Goal: Task Accomplishment & Management: Use online tool/utility

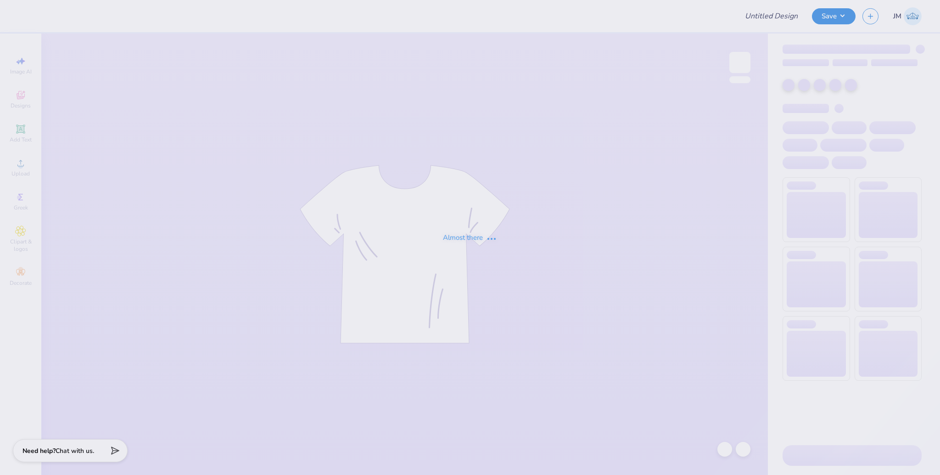
type input "Kass [PERSON_NAME] : The [GEOGRAPHIC_DATA][US_STATE]"
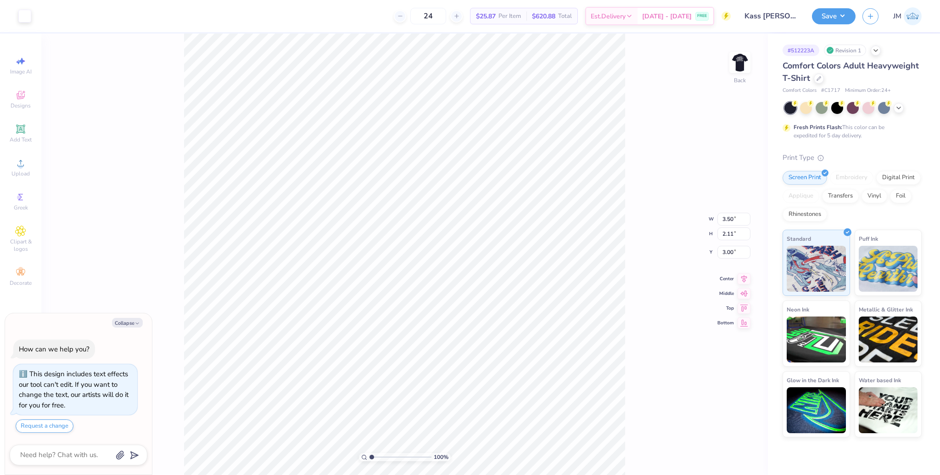
type textarea "x"
type input "11.82"
type input "7.11"
click at [23, 167] on icon at bounding box center [20, 162] width 11 height 11
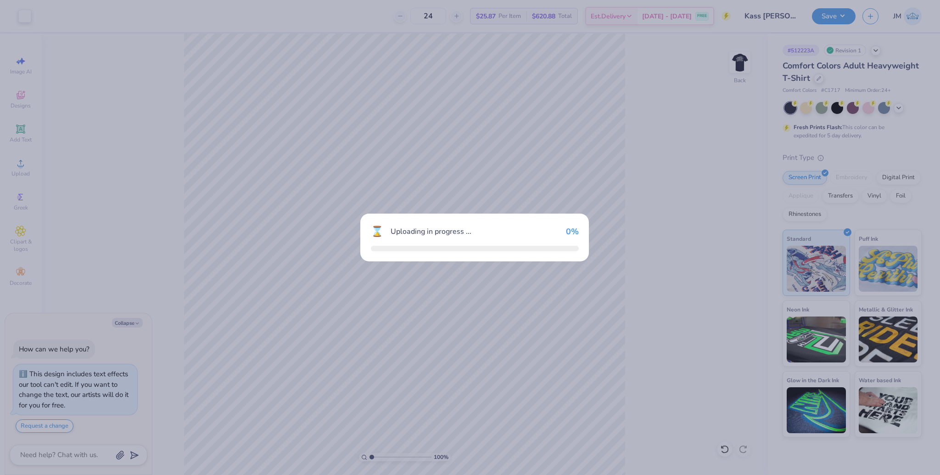
type textarea "x"
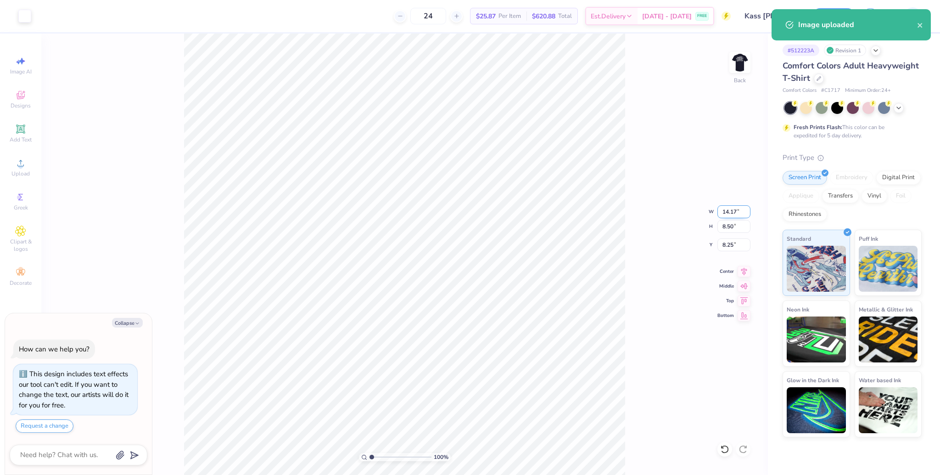
click at [732, 213] on input "14.17" at bounding box center [733, 211] width 33 height 13
type input "11.82"
type textarea "x"
type input "7.09"
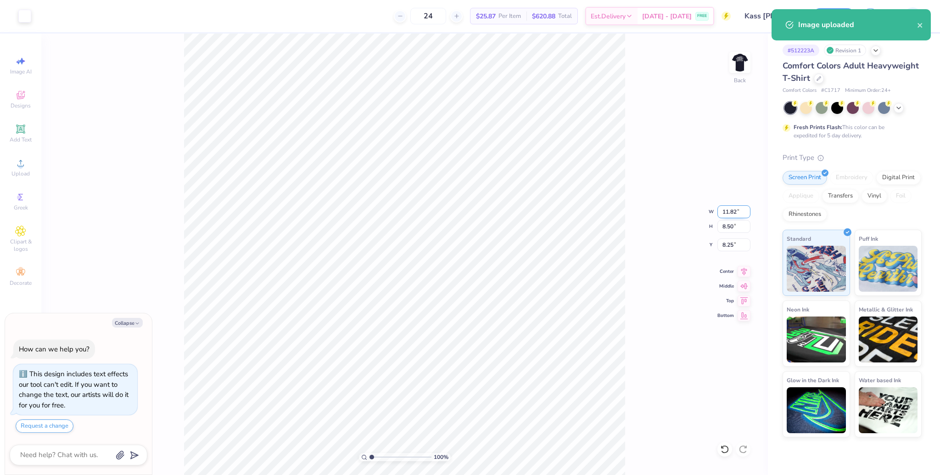
type input "8.96"
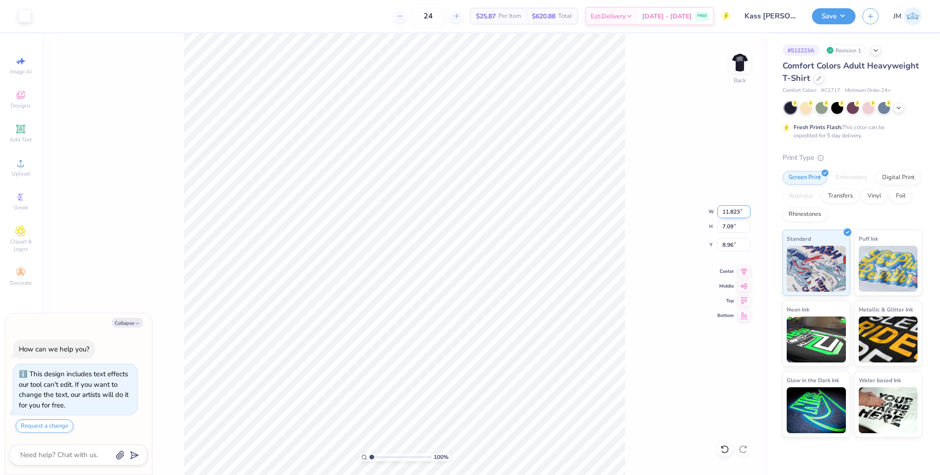
type input "11.823"
type textarea "x"
type input "11.82"
click at [725, 241] on input "8.96" at bounding box center [733, 244] width 33 height 13
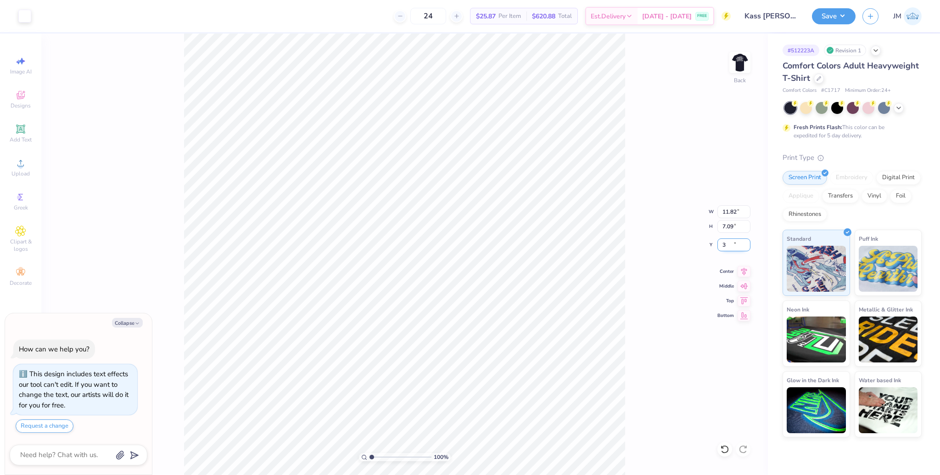
type input "3"
type textarea "x"
type input "3.00"
type textarea "x"
drag, startPoint x: 370, startPoint y: 456, endPoint x: 379, endPoint y: 453, distance: 9.7
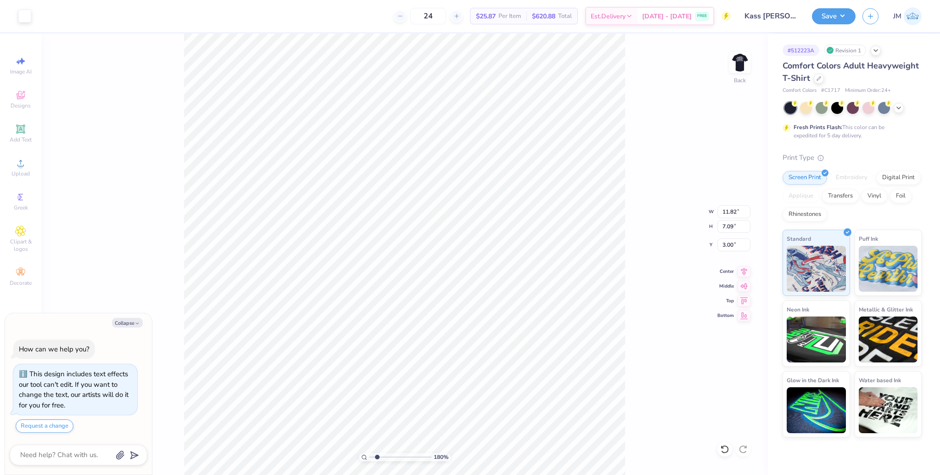
click at [377, 456] on input "range" at bounding box center [401, 457] width 62 height 8
drag, startPoint x: 372, startPoint y: 459, endPoint x: 383, endPoint y: 453, distance: 12.8
click at [379, 458] on input "range" at bounding box center [401, 457] width 62 height 8
type input "2.2"
type textarea "x"
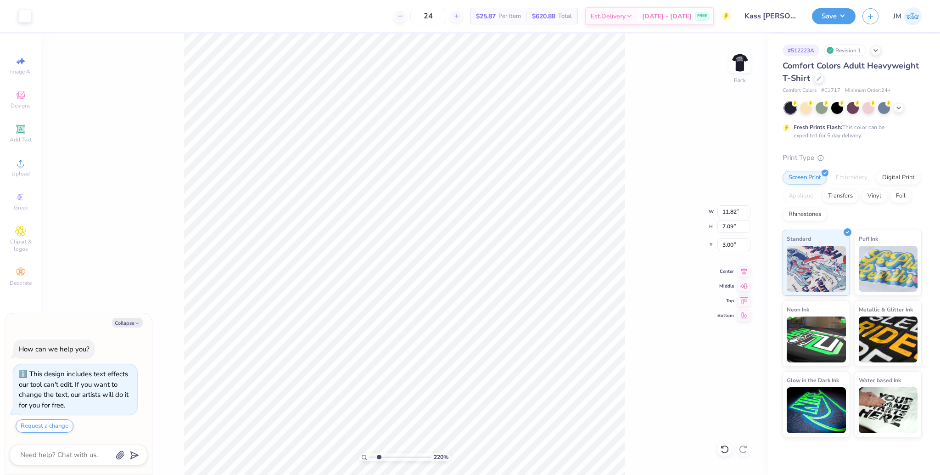
type input "3.11"
drag, startPoint x: 362, startPoint y: 449, endPoint x: 353, endPoint y: 444, distance: 10.7
type input "1"
click at [370, 453] on input "range" at bounding box center [401, 457] width 62 height 8
click at [431, 336] on li "Group" at bounding box center [438, 338] width 72 height 18
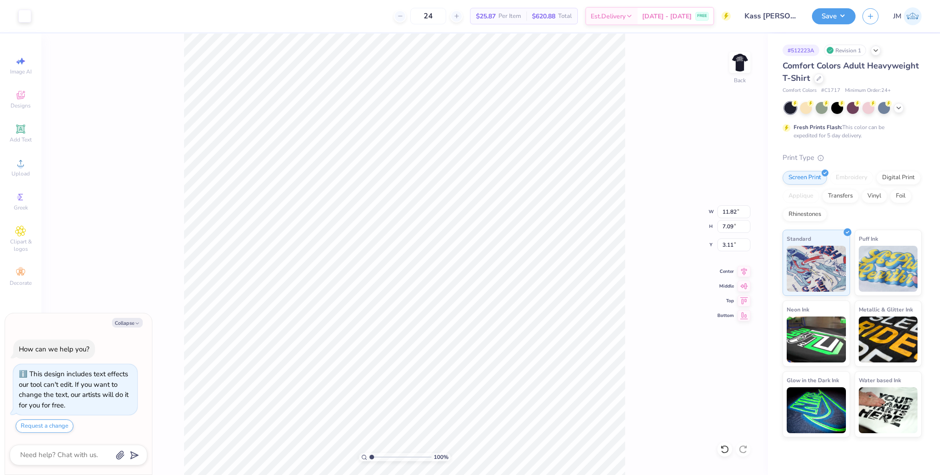
type textarea "x"
click at [725, 207] on input "11.82" at bounding box center [733, 211] width 33 height 13
type input "3.5"
type textarea "x"
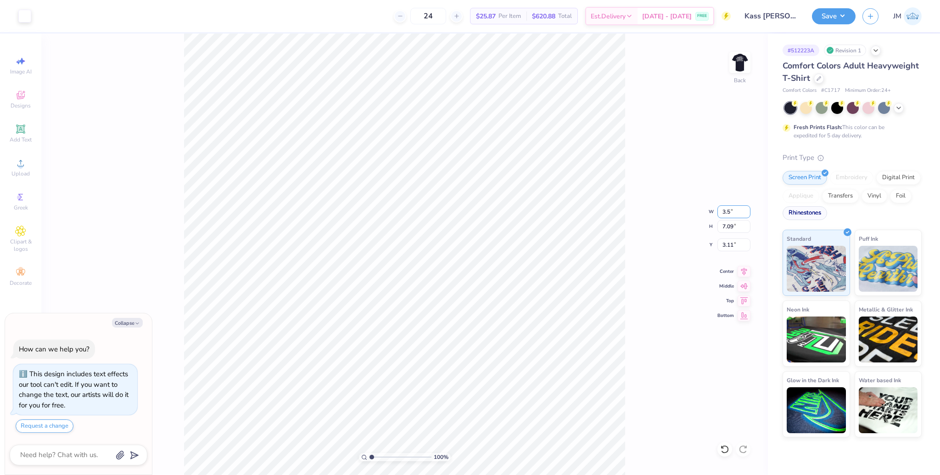
type input "3.50"
type input "2.10"
type input "5.60"
type textarea "x"
click at [724, 243] on input "5.87" at bounding box center [733, 244] width 33 height 13
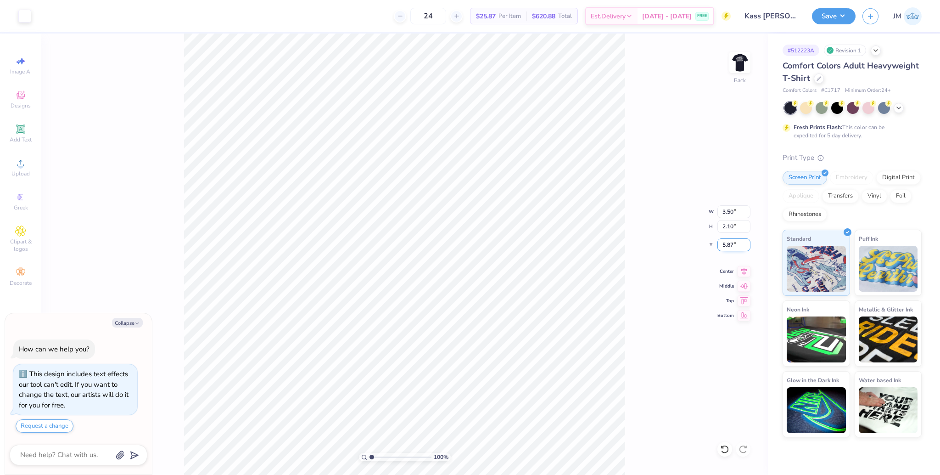
click at [724, 243] on input "5.87" at bounding box center [733, 244] width 33 height 13
type input "3"
type textarea "x"
type input "3.00"
click at [750, 60] on img at bounding box center [740, 62] width 37 height 37
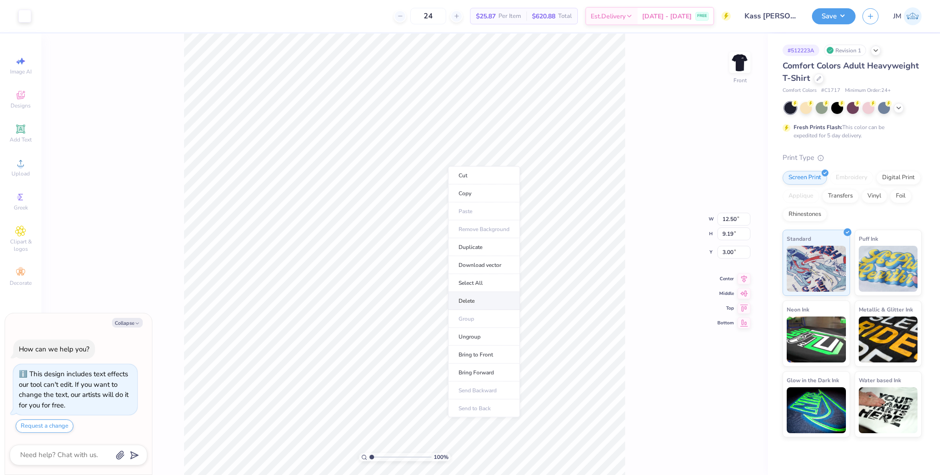
click at [483, 302] on li "Delete" at bounding box center [484, 301] width 72 height 18
click at [20, 166] on icon at bounding box center [20, 163] width 6 height 6
type textarea "x"
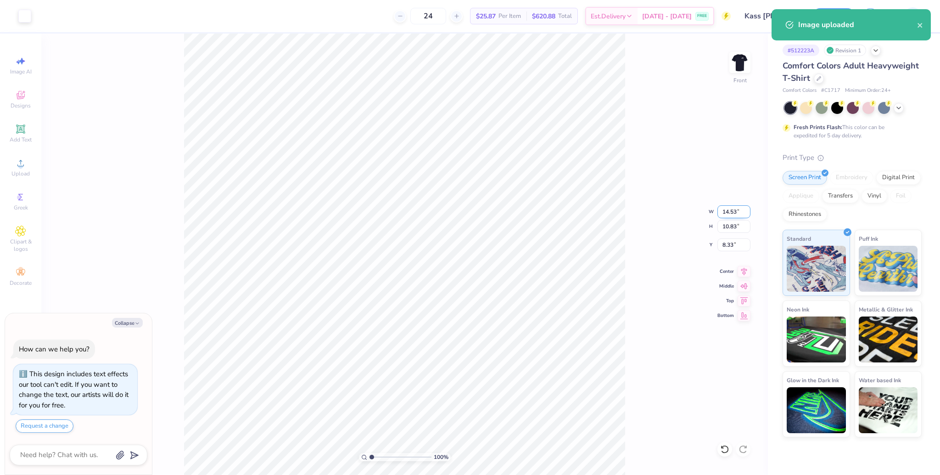
click at [728, 213] on input "14.53" at bounding box center [733, 211] width 33 height 13
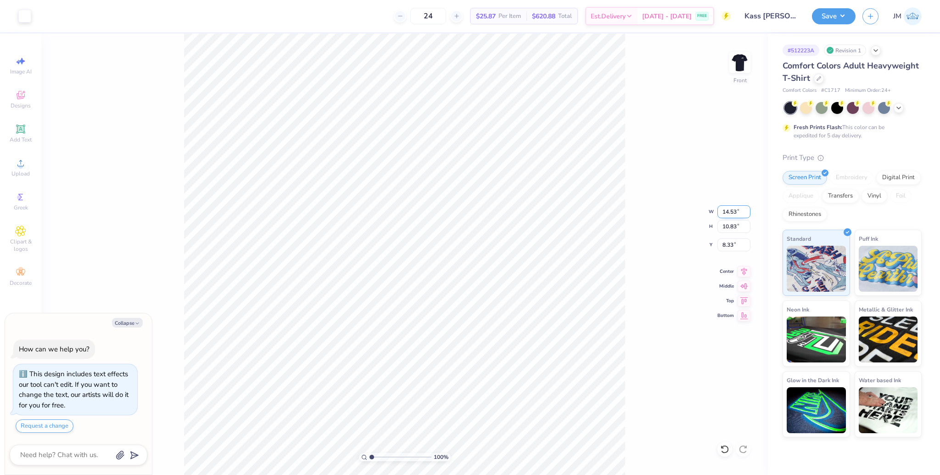
click at [728, 213] on input "14.53" at bounding box center [733, 211] width 33 height 13
type input "12.50"
type textarea "x"
type input "9.32"
click at [727, 244] on input "9.09" at bounding box center [733, 244] width 33 height 13
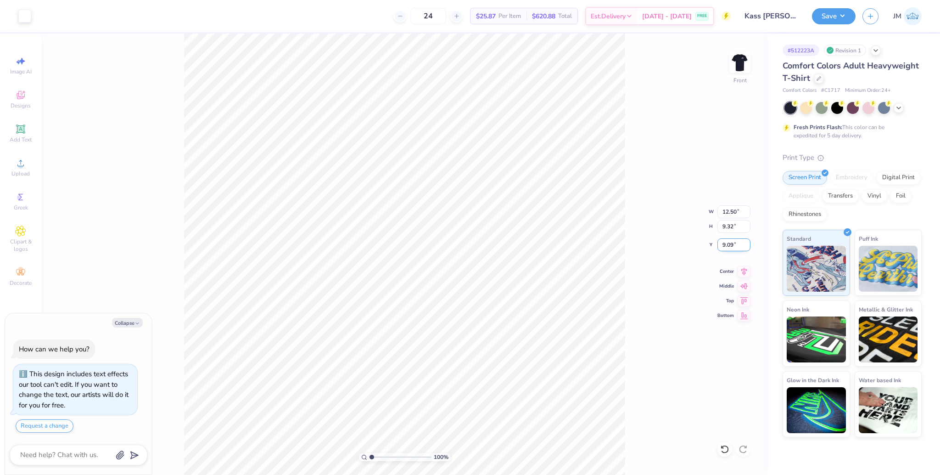
click at [727, 244] on input "9.09" at bounding box center [733, 244] width 33 height 13
type input "3"
type textarea "x"
type input "3.00"
type textarea "x"
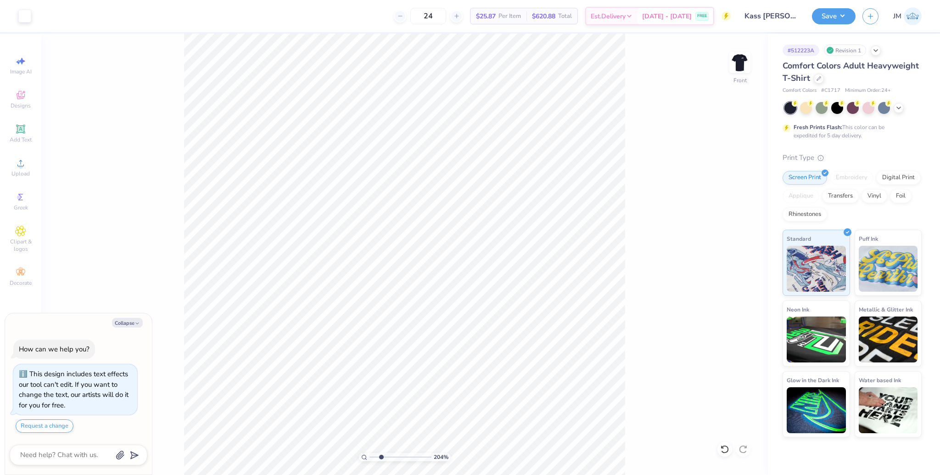
drag, startPoint x: 370, startPoint y: 456, endPoint x: 383, endPoint y: 452, distance: 13.4
type input "2.6"
click at [381, 454] on input "range" at bounding box center [401, 457] width 62 height 8
type textarea "x"
drag, startPoint x: 382, startPoint y: 456, endPoint x: 347, endPoint y: 440, distance: 39.2
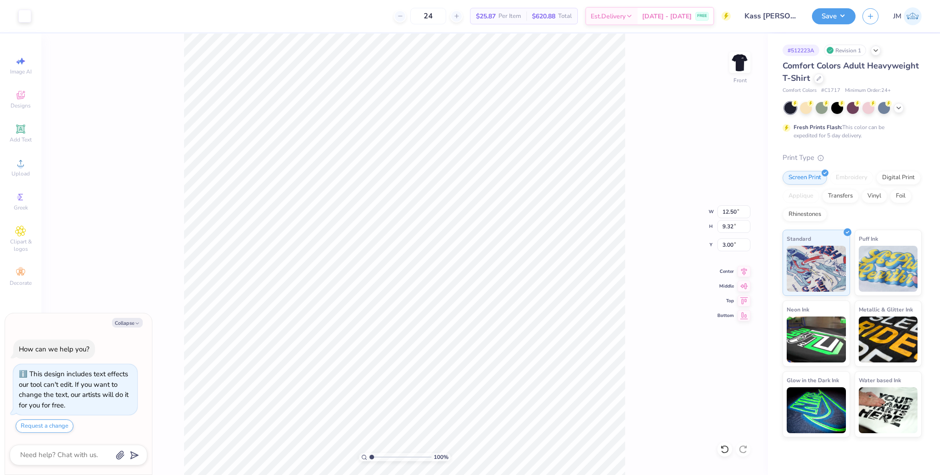
type input "1"
click at [370, 453] on input "range" at bounding box center [401, 457] width 62 height 8
type textarea "x"
drag, startPoint x: 372, startPoint y: 456, endPoint x: 386, endPoint y: 451, distance: 14.2
click at [386, 453] on input "range" at bounding box center [401, 457] width 62 height 8
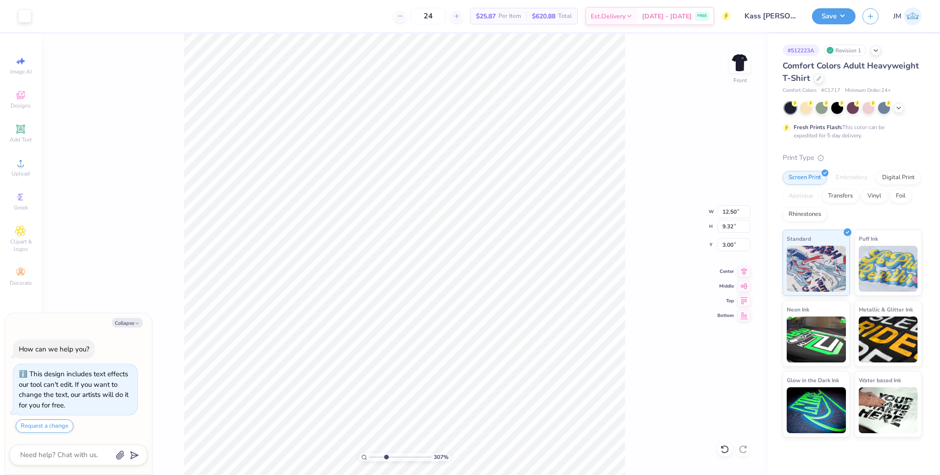
type input "3.31"
type textarea "x"
type input "2.88"
type textarea "x"
type input "2.87"
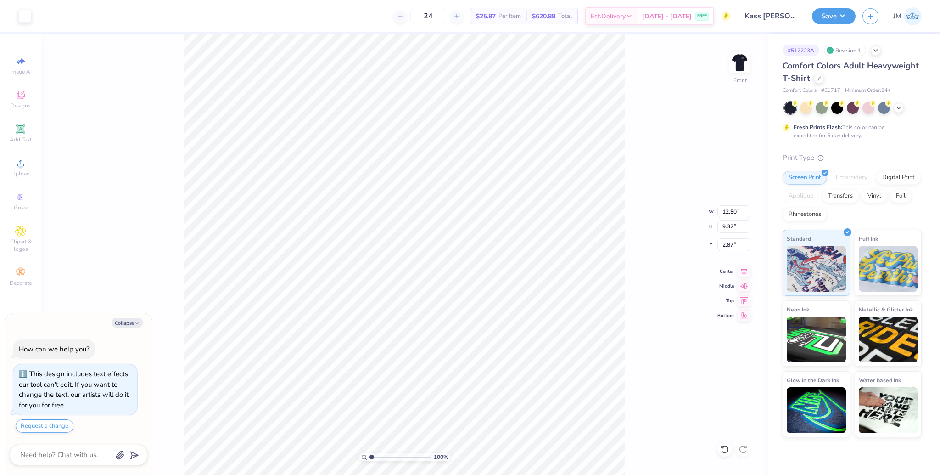
drag, startPoint x: 351, startPoint y: 447, endPoint x: 338, endPoint y: 437, distance: 16.3
type input "1"
click at [370, 453] on input "range" at bounding box center [401, 457] width 62 height 8
click at [406, 286] on li "Group" at bounding box center [415, 291] width 72 height 18
type textarea "x"
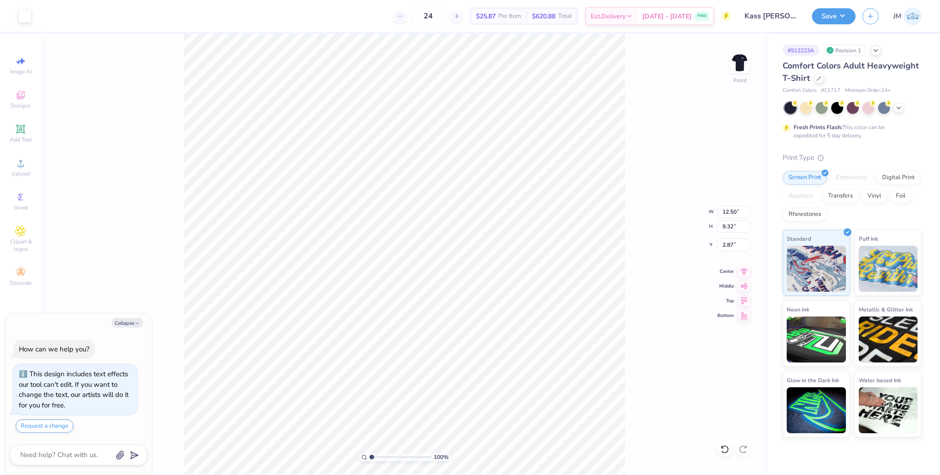
type input "3.48"
click at [730, 209] on input "12.50" at bounding box center [733, 211] width 33 height 13
type input "12.5"
type textarea "x"
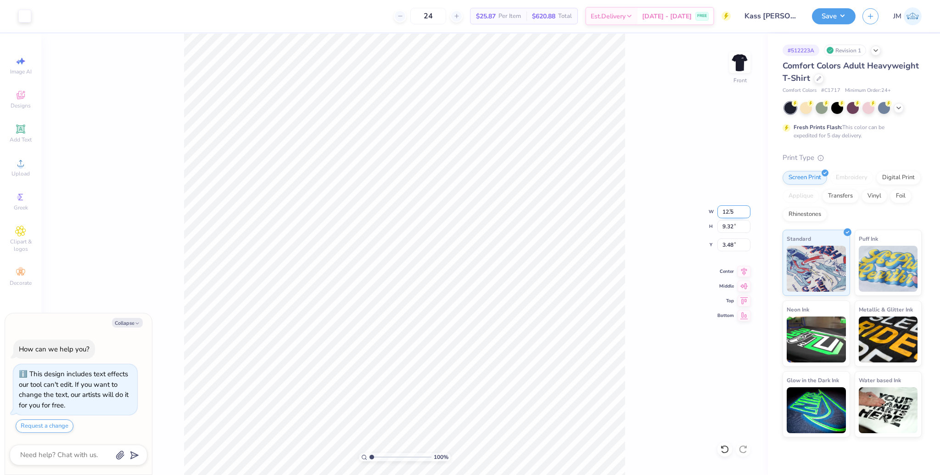
type input "12.50"
click at [723, 249] on input "3.48" at bounding box center [733, 244] width 33 height 13
type input "3.00"
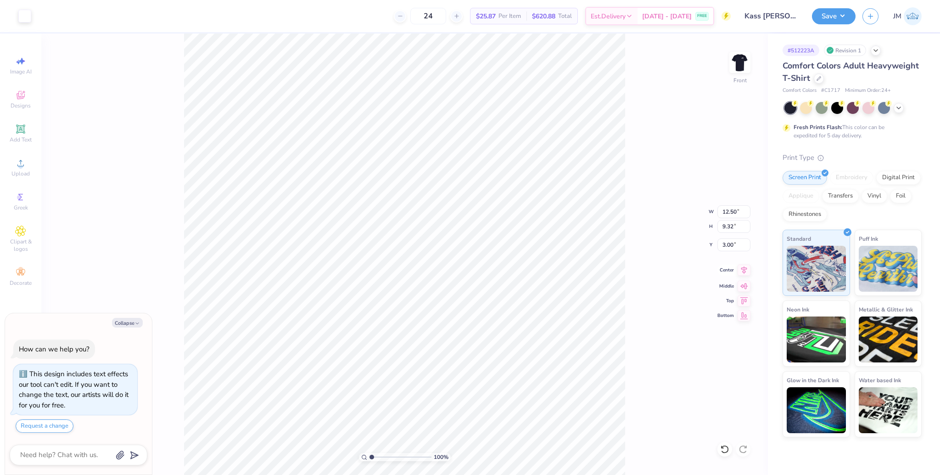
click at [746, 274] on icon at bounding box center [744, 269] width 13 height 11
click at [831, 6] on div "Save JM" at bounding box center [876, 16] width 128 height 32
click at [831, 10] on button "Save" at bounding box center [834, 15] width 44 height 16
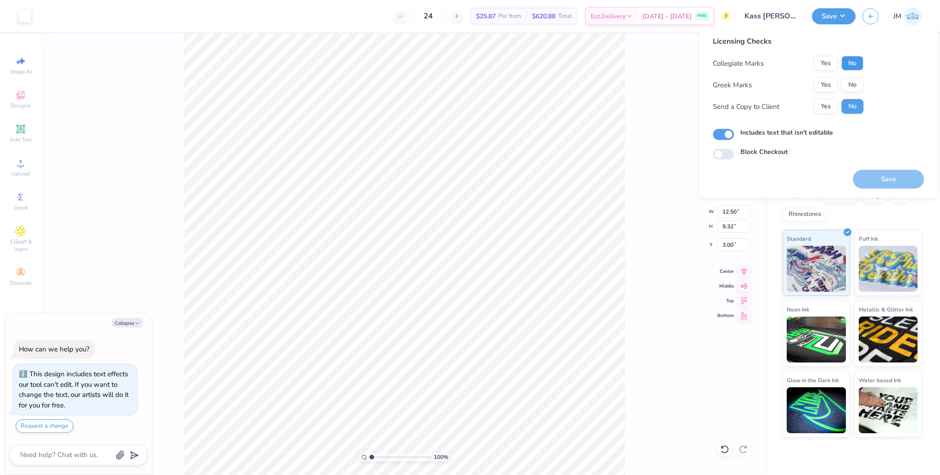
click at [845, 63] on button "No" at bounding box center [852, 63] width 22 height 15
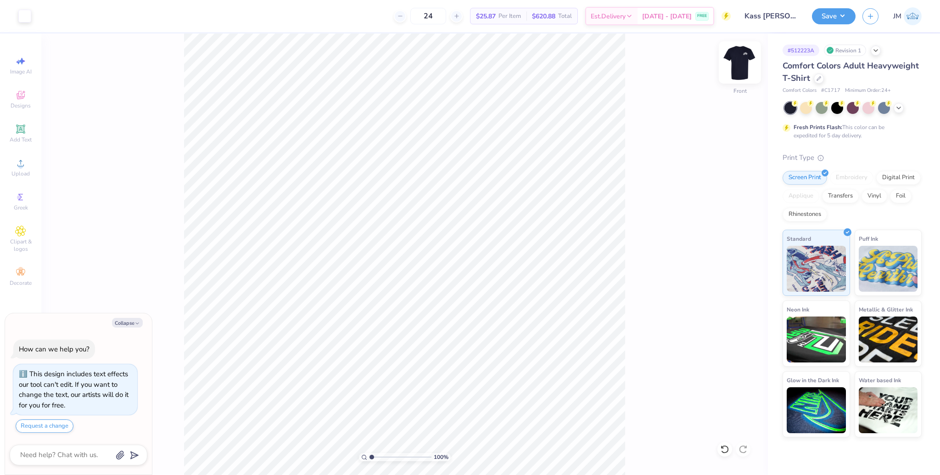
click at [733, 58] on img at bounding box center [740, 62] width 37 height 37
click at [745, 61] on img at bounding box center [740, 62] width 37 height 37
click at [727, 449] on icon at bounding box center [724, 448] width 9 height 9
click at [454, 327] on li "Ungroup" at bounding box center [462, 331] width 72 height 18
click at [24, 162] on icon at bounding box center [20, 162] width 11 height 11
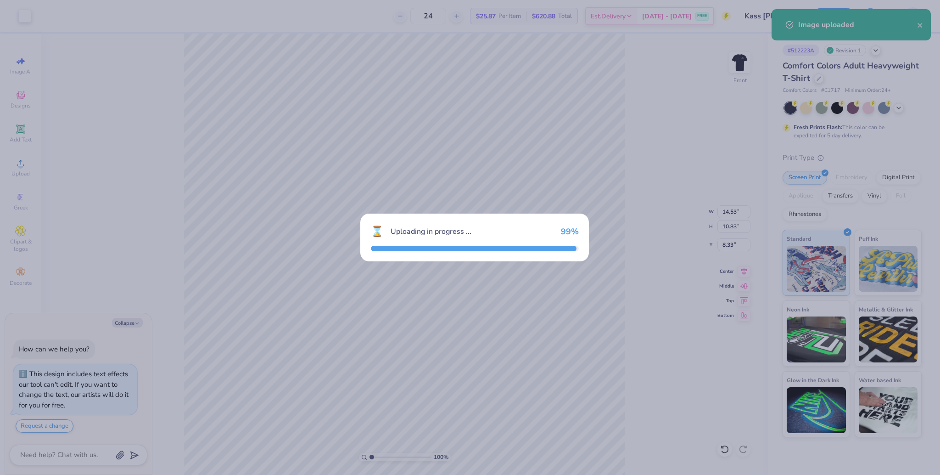
type textarea "x"
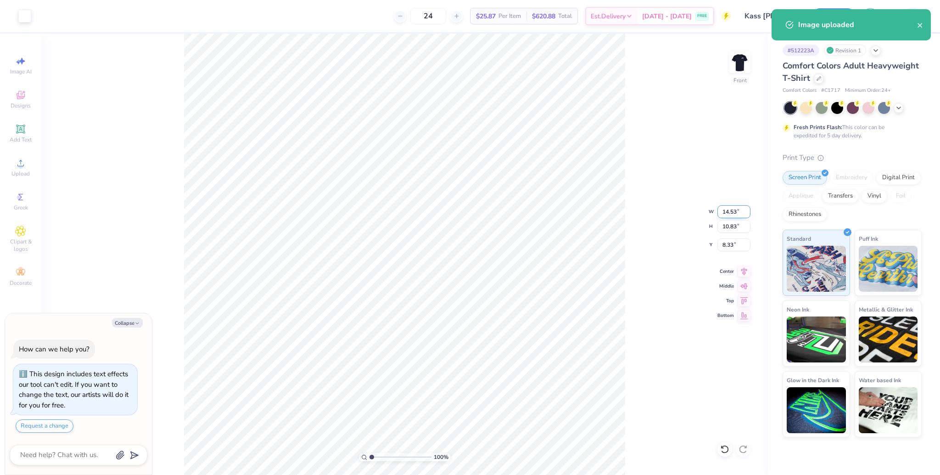
click at [725, 207] on input "14.53" at bounding box center [733, 211] width 33 height 13
type input "12.5"
type textarea "x"
type input "12.50"
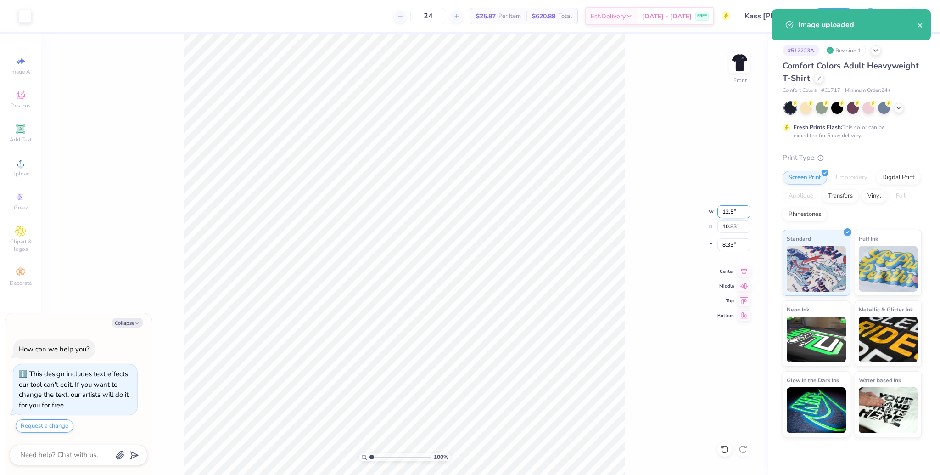
type input "9.32"
type input "9.09"
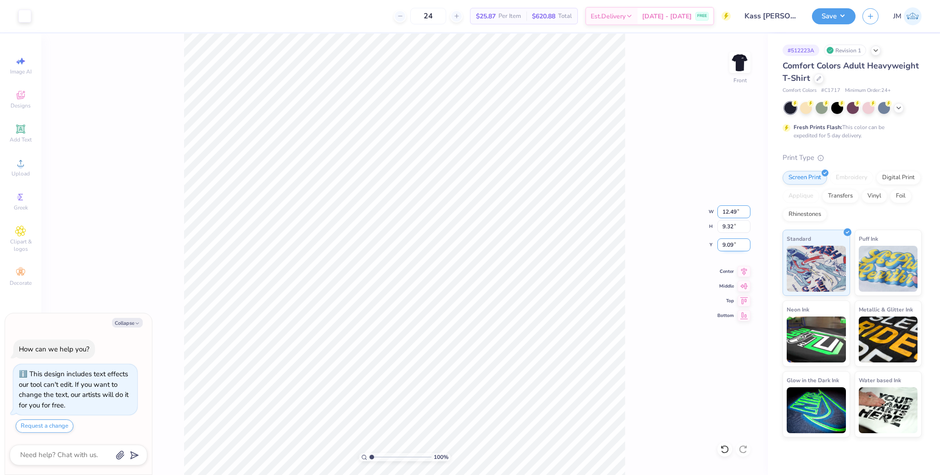
type input "12.49"
click at [725, 242] on input "9.09" at bounding box center [733, 244] width 33 height 13
type textarea "x"
type input "9.31"
click at [725, 242] on input "9.10" at bounding box center [733, 244] width 33 height 13
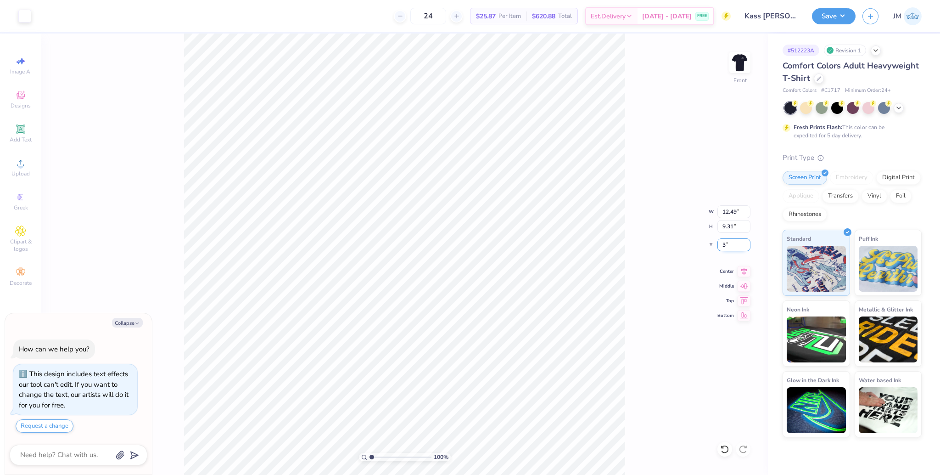
type input "3"
type textarea "x"
type input "3.00"
type textarea "x"
type input "1"
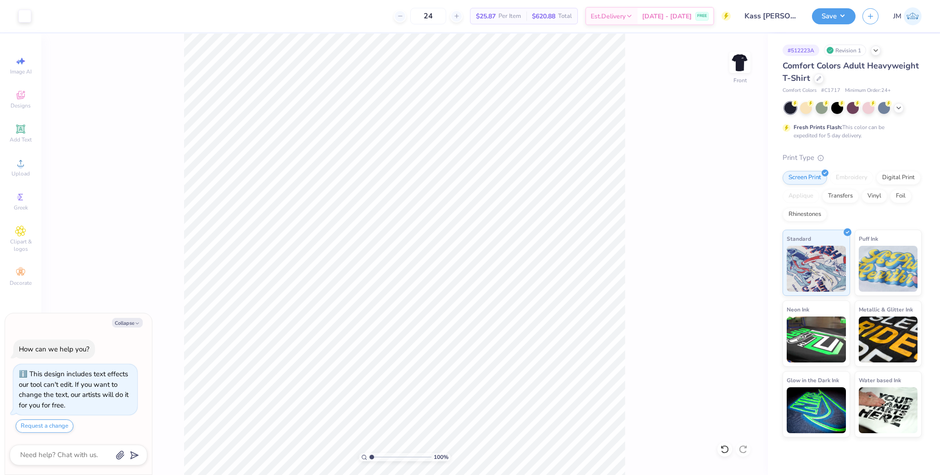
drag, startPoint x: 369, startPoint y: 457, endPoint x: 367, endPoint y: 452, distance: 4.9
click at [370, 454] on input "range" at bounding box center [401, 457] width 62 height 8
click at [450, 325] on li "Group" at bounding box center [449, 328] width 72 height 18
click at [729, 202] on div "100 % Front W 12.49 12.49 " H 9.31 9.31 " Y 3.00 3.00 " Center Middle Top Bottom" at bounding box center [404, 254] width 727 height 441
click at [729, 208] on div "100 % Front W 12.49 H 9.31 Y 3.00 Center Middle Top Bottom" at bounding box center [404, 254] width 727 height 441
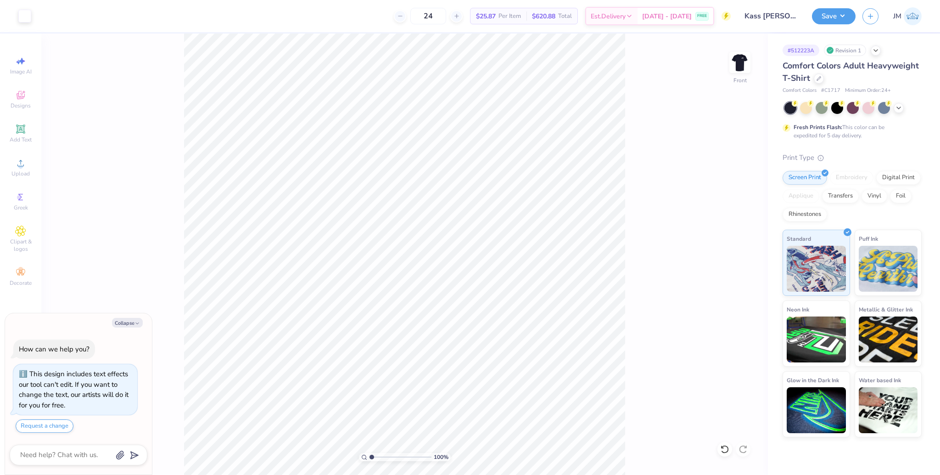
click at [379, 120] on div "100 % Front" at bounding box center [404, 254] width 727 height 441
type textarea "x"
click at [723, 212] on input "12.49" at bounding box center [733, 211] width 33 height 13
type input "12.5"
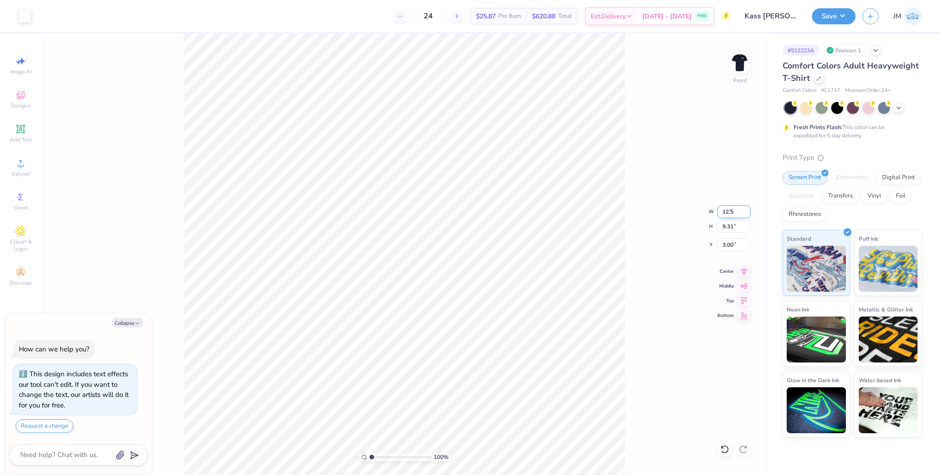
type textarea "x"
type input "12.50"
type input "9.32"
click at [729, 247] on input "3.00" at bounding box center [733, 244] width 33 height 13
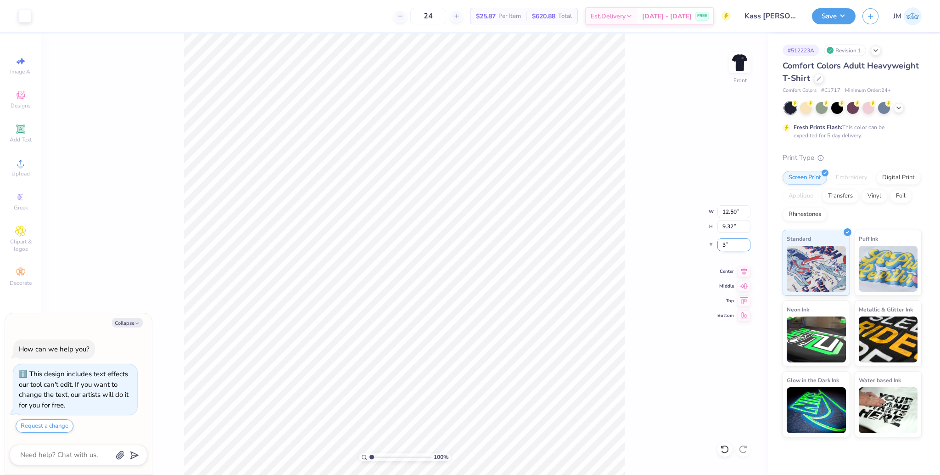
type input "3"
type textarea "x"
type input "3.00"
click at [745, 274] on icon at bounding box center [744, 269] width 13 height 11
click at [745, 270] on icon at bounding box center [744, 269] width 13 height 11
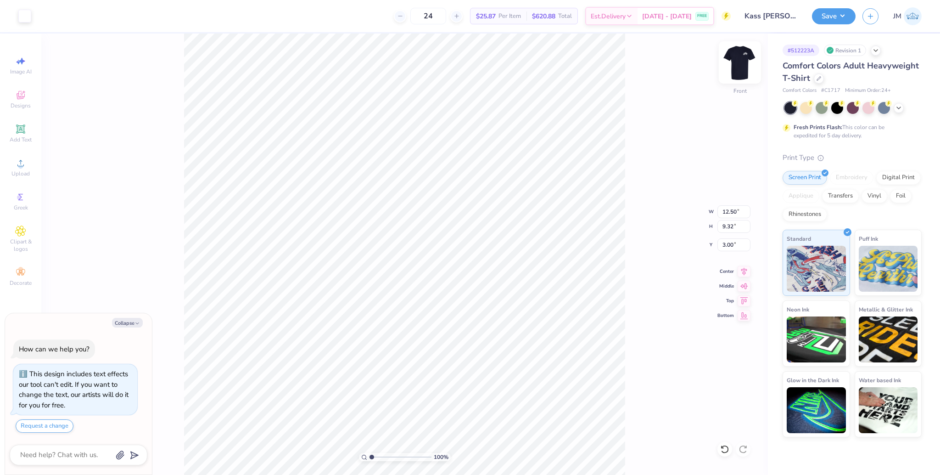
click at [750, 67] on div at bounding box center [740, 62] width 42 height 42
click at [834, 19] on button "Save" at bounding box center [834, 15] width 44 height 16
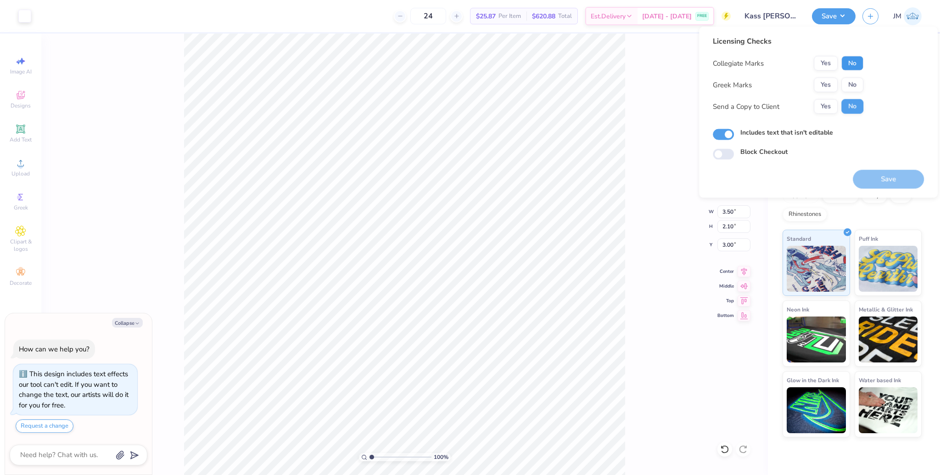
click at [854, 62] on button "No" at bounding box center [852, 63] width 22 height 15
click at [824, 88] on button "Yes" at bounding box center [826, 85] width 24 height 15
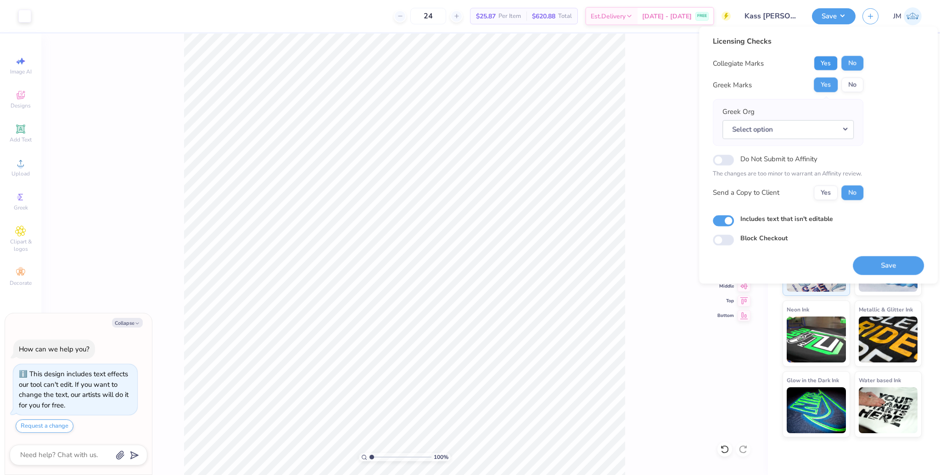
click at [823, 57] on button "Yes" at bounding box center [826, 63] width 24 height 15
click at [849, 82] on button "No" at bounding box center [852, 85] width 22 height 15
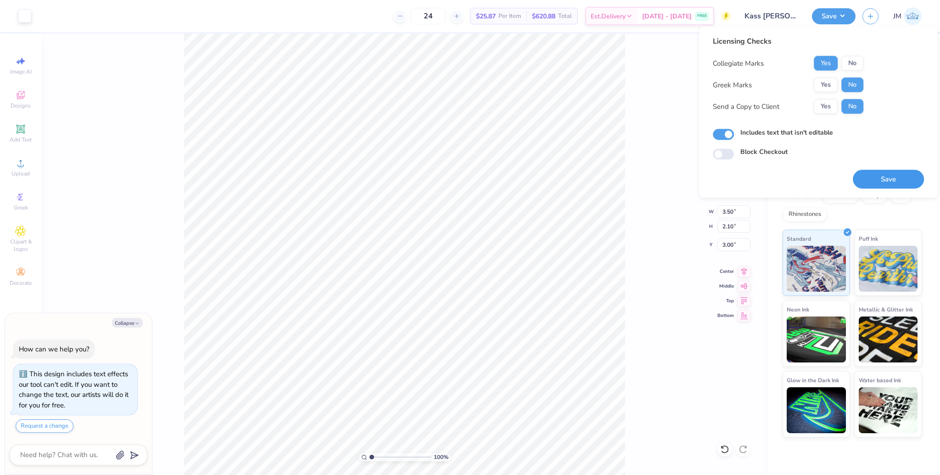
click at [879, 180] on button "Save" at bounding box center [888, 179] width 71 height 19
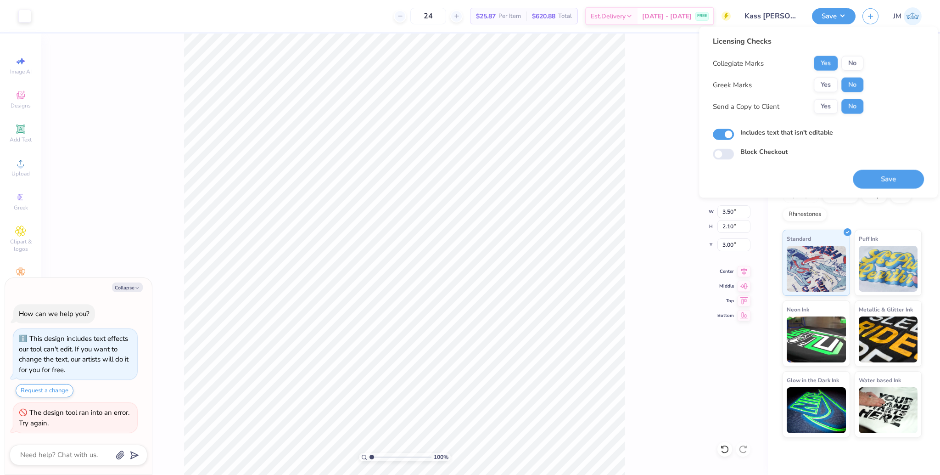
click at [865, 166] on div "Save" at bounding box center [888, 173] width 71 height 29
click at [874, 175] on button "Save" at bounding box center [888, 179] width 71 height 19
type textarea "x"
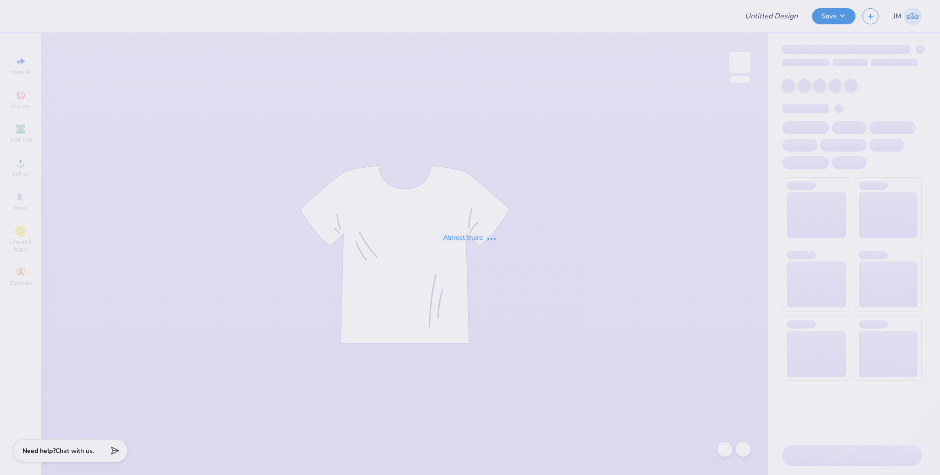
type input "Kass [PERSON_NAME] : The [GEOGRAPHIC_DATA][US_STATE]"
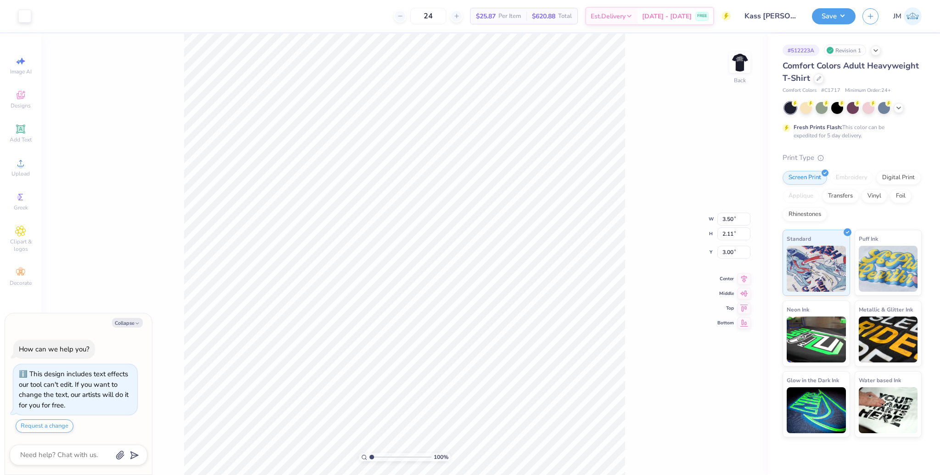
type textarea "x"
type input "11.28"
type input "6.78"
click at [723, 445] on icon at bounding box center [724, 448] width 9 height 9
type textarea "x"
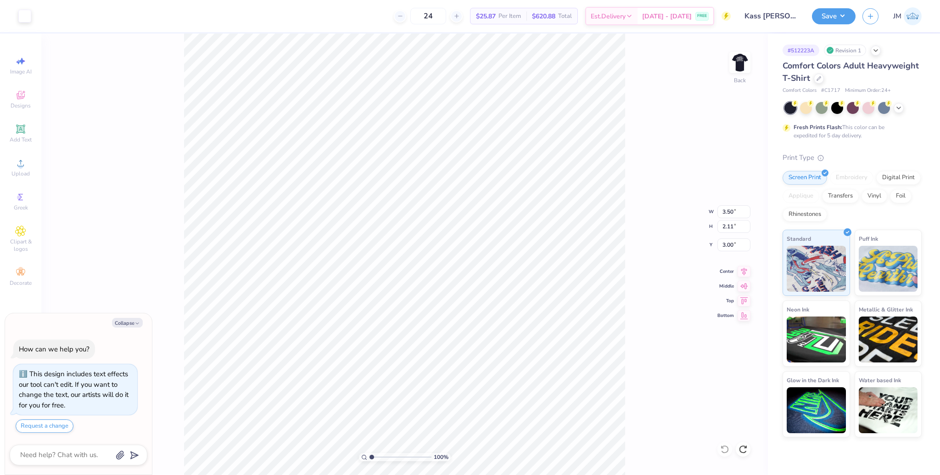
type input "11.25"
type input "6.77"
click at [23, 171] on span "Upload" at bounding box center [20, 173] width 18 height 7
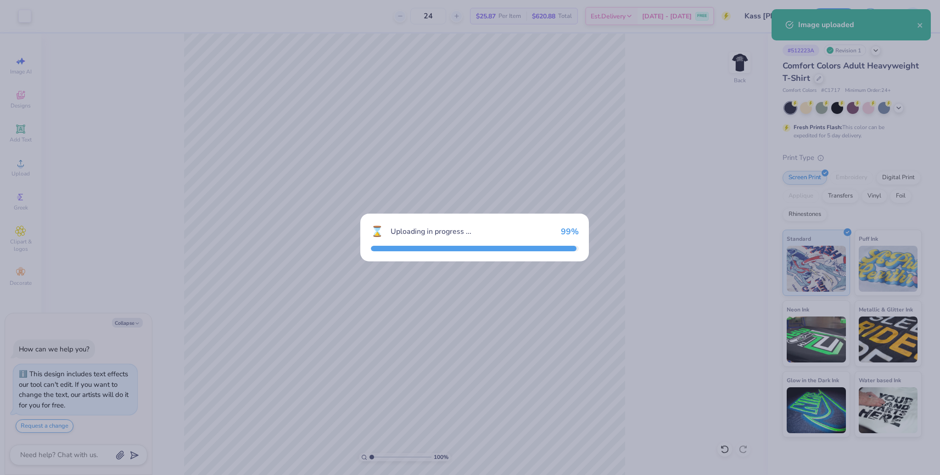
type textarea "x"
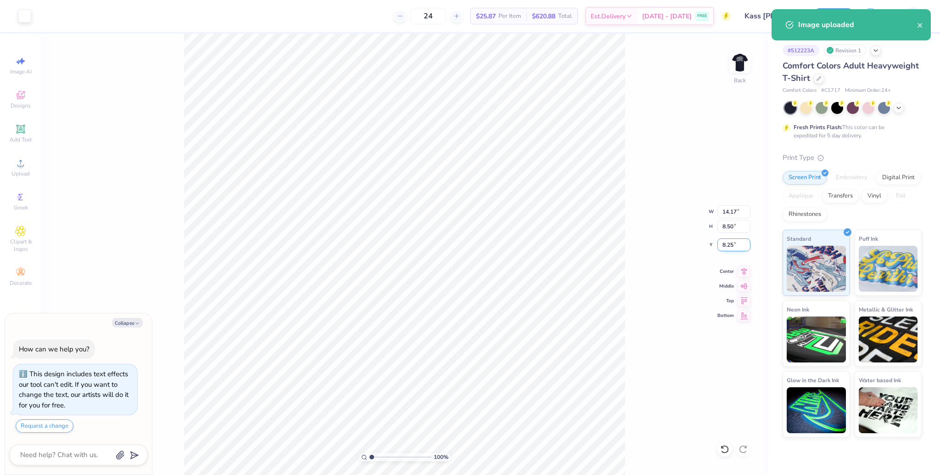
click at [726, 250] on input "8.25" at bounding box center [733, 244] width 33 height 13
type input "3"
type textarea "x"
type input "3.00"
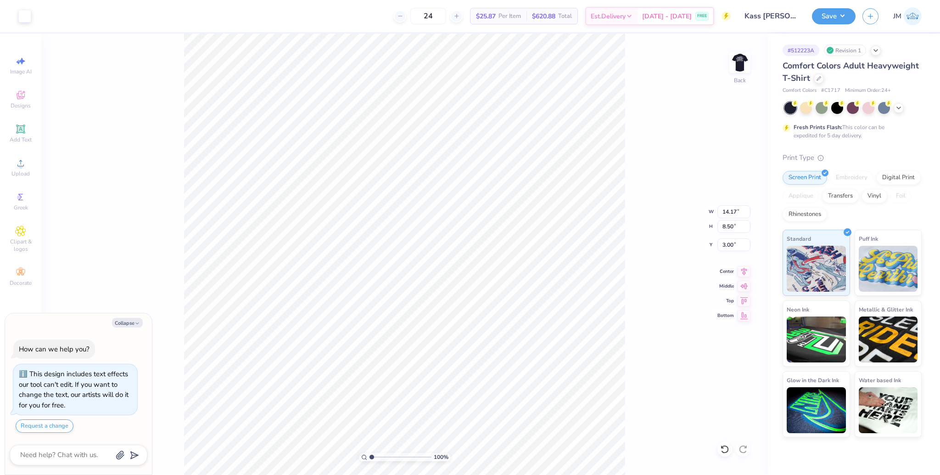
type textarea "x"
type input "9.26"
type input "5.55"
type input "5.95"
type textarea "x"
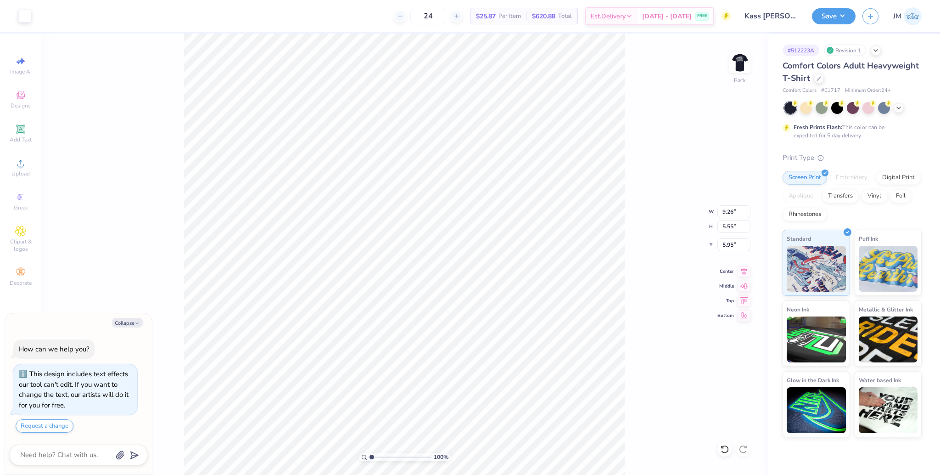
type input "4.07"
type textarea "x"
type input "10.55"
type input "6.32"
type input "3.30"
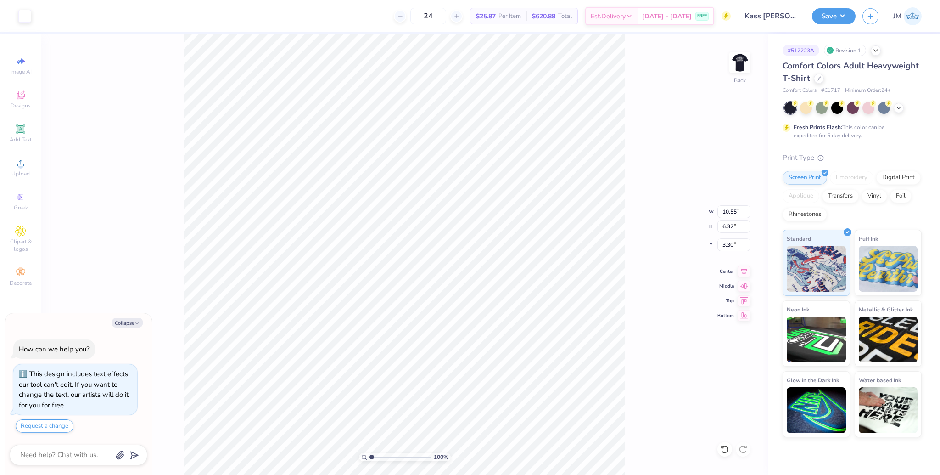
type textarea "x"
type input "3.46"
type textarea "x"
type input "11.74"
type input "7.04"
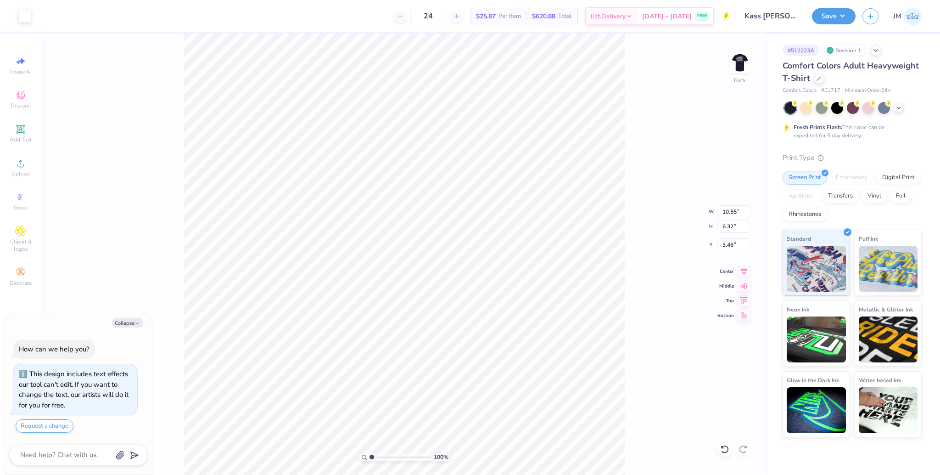
type input "2.75"
type textarea "x"
drag, startPoint x: 371, startPoint y: 457, endPoint x: 376, endPoint y: 456, distance: 5.5
click at [376, 456] on input "range" at bounding box center [401, 457] width 62 height 8
type input "1.8"
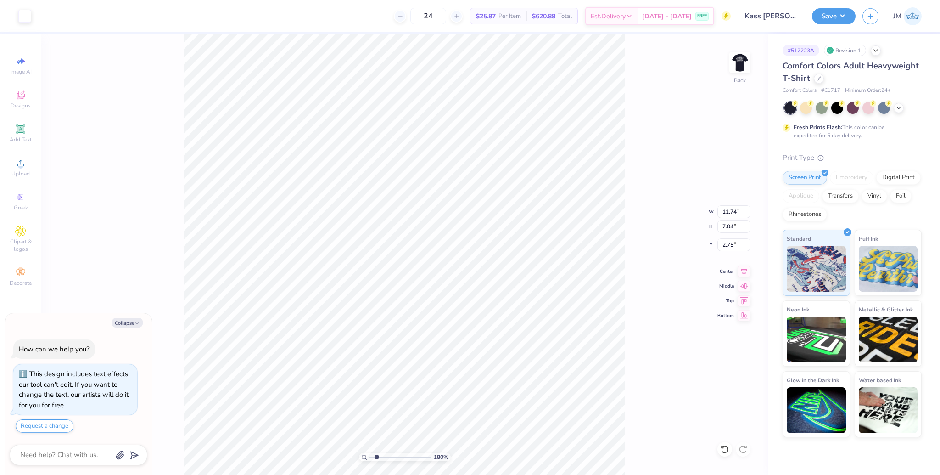
type textarea "x"
type input "2.77"
drag, startPoint x: 372, startPoint y: 454, endPoint x: 350, endPoint y: 441, distance: 25.9
type input "1"
click at [370, 453] on input "range" at bounding box center [401, 457] width 62 height 8
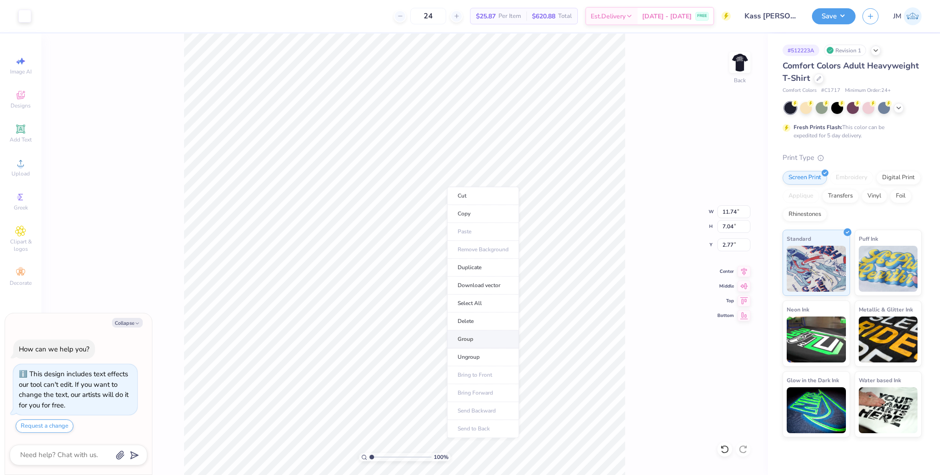
click at [482, 334] on li "Group" at bounding box center [483, 339] width 72 height 18
type textarea "x"
click at [730, 209] on input "11.74" at bounding box center [733, 211] width 33 height 13
type input "3.5"
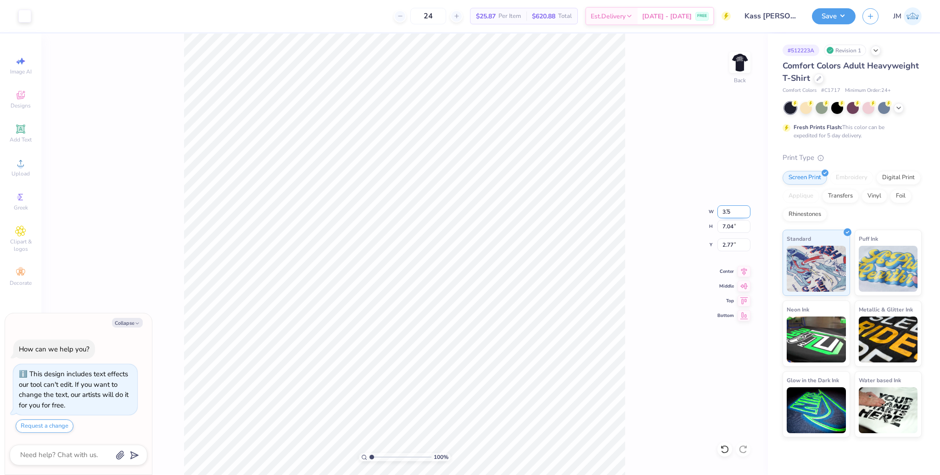
type textarea "x"
type input "3.50"
type input "2.10"
type input "5.24"
type textarea "x"
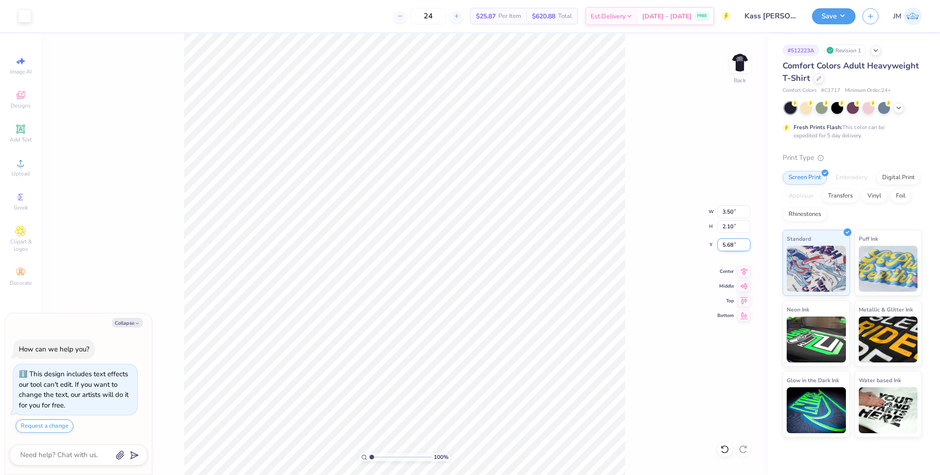
click at [728, 245] on input "5.68" at bounding box center [733, 244] width 33 height 13
type input "3"
type textarea "x"
type input "3.00"
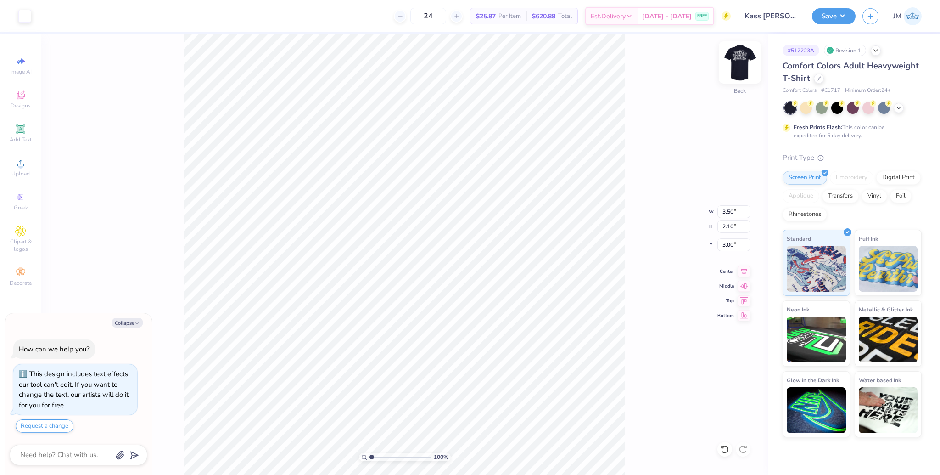
click at [732, 72] on img at bounding box center [740, 62] width 37 height 37
click at [17, 157] on icon at bounding box center [20, 162] width 11 height 11
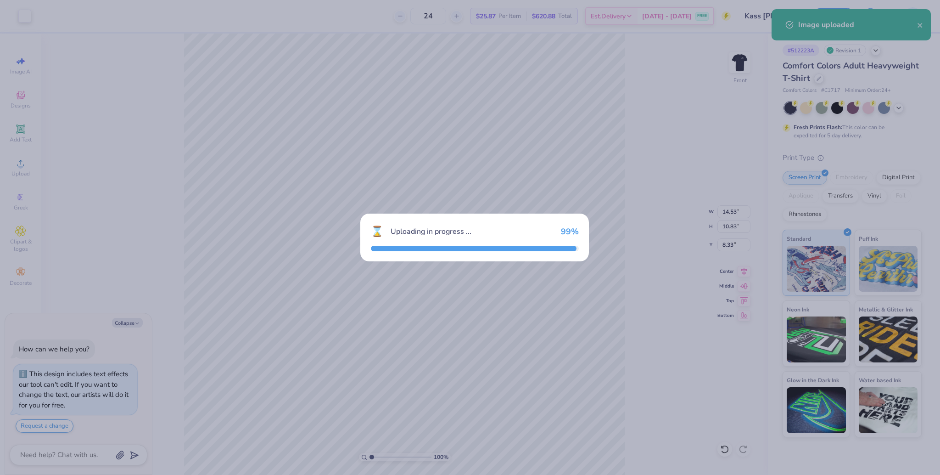
type textarea "x"
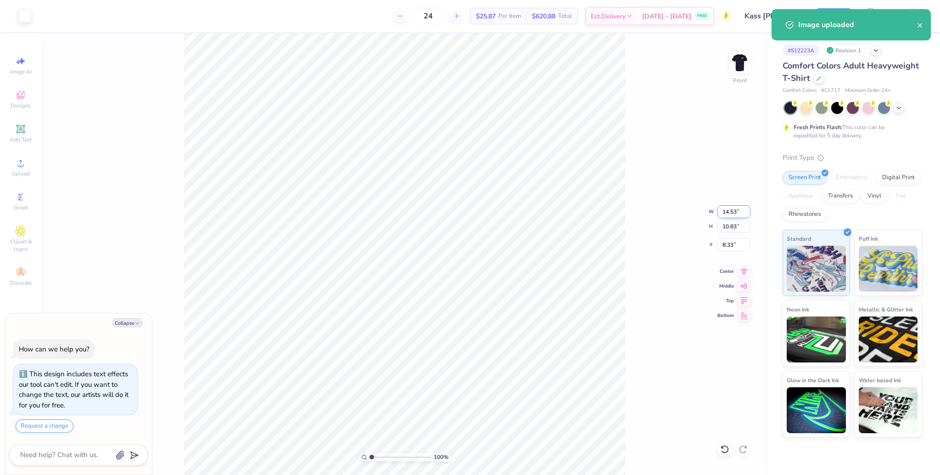
click at [724, 213] on input "14.53" at bounding box center [733, 211] width 33 height 13
type input "12.5"
type textarea "x"
type input "12.50"
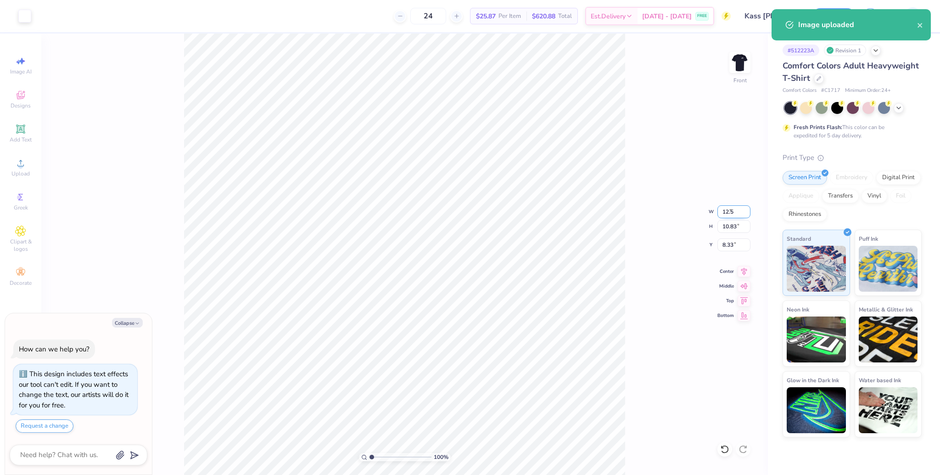
type input "9.32"
click at [729, 241] on input "9.09" at bounding box center [733, 244] width 33 height 13
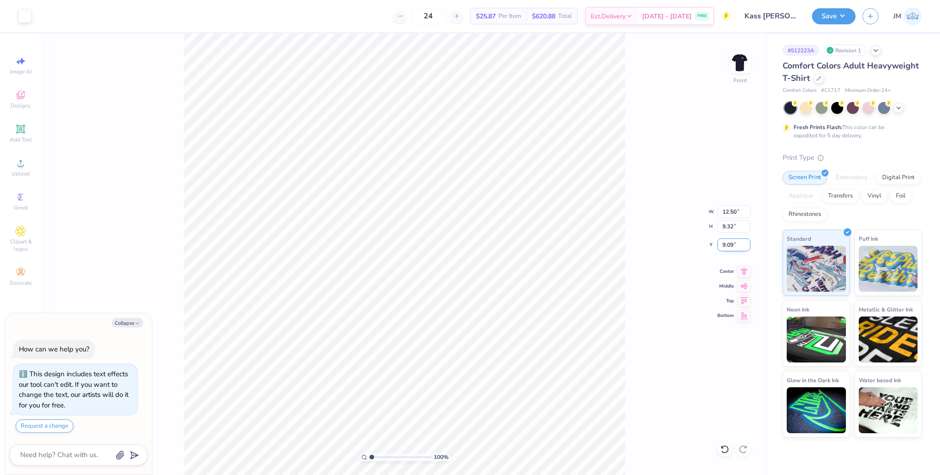
click at [729, 241] on input "9.09" at bounding box center [733, 244] width 33 height 13
type input "3"
type textarea "x"
type input "3.00"
type textarea "x"
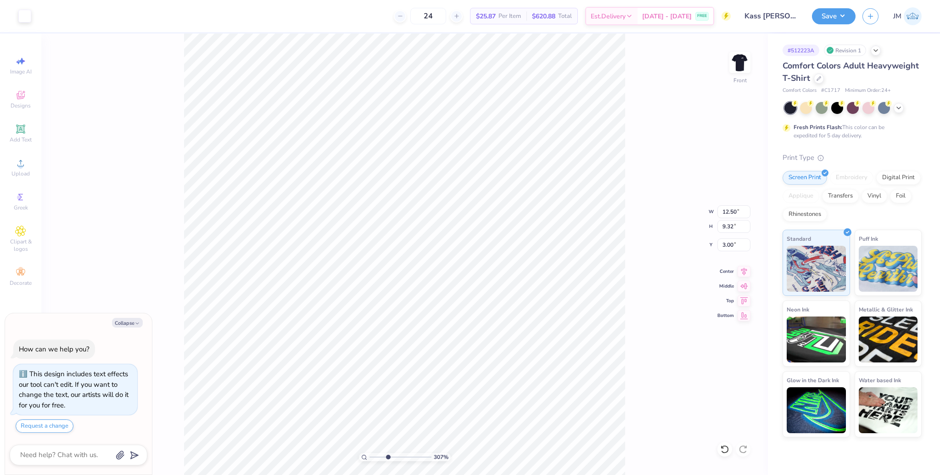
drag, startPoint x: 375, startPoint y: 456, endPoint x: 387, endPoint y: 451, distance: 13.4
click at [387, 453] on input "range" at bounding box center [401, 457] width 62 height 8
type input "3.63"
type textarea "x"
type input "2.85"
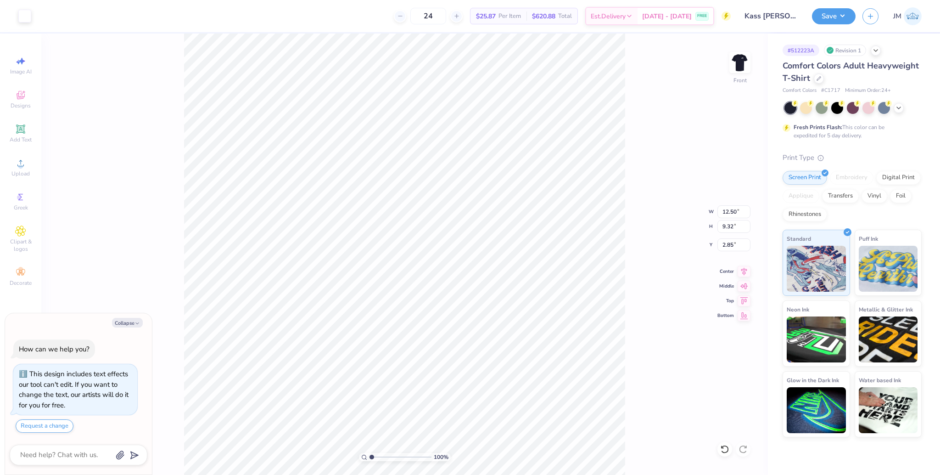
drag, startPoint x: 377, startPoint y: 450, endPoint x: 324, endPoint y: 435, distance: 55.2
type input "1"
click at [370, 453] on input "range" at bounding box center [401, 457] width 62 height 8
click at [440, 321] on li "Group" at bounding box center [449, 323] width 72 height 18
click at [743, 270] on icon at bounding box center [744, 269] width 13 height 11
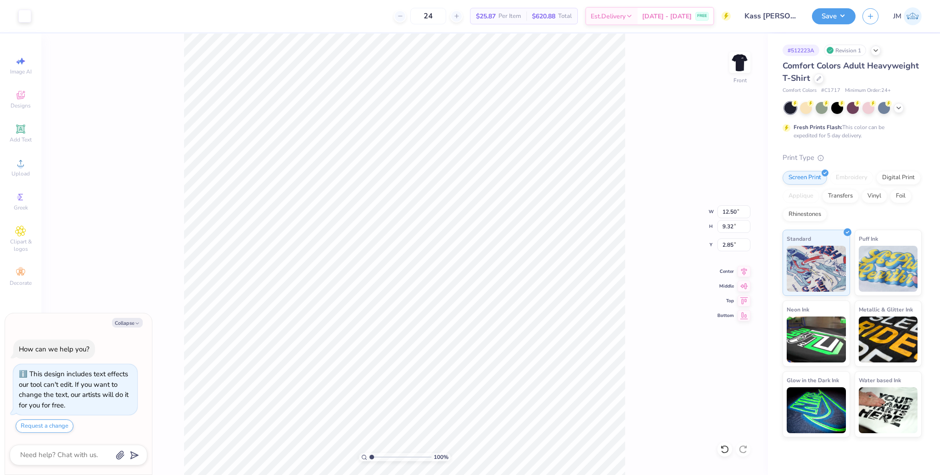
type textarea "x"
click at [728, 244] on input "2.85" at bounding box center [733, 244] width 33 height 13
type input "3"
type textarea "x"
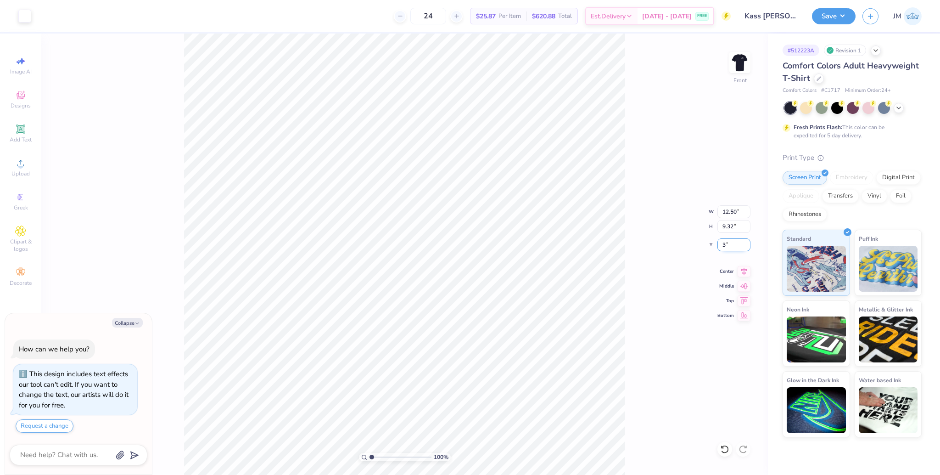
type input "3.00"
click at [840, 20] on button "Save" at bounding box center [834, 15] width 44 height 16
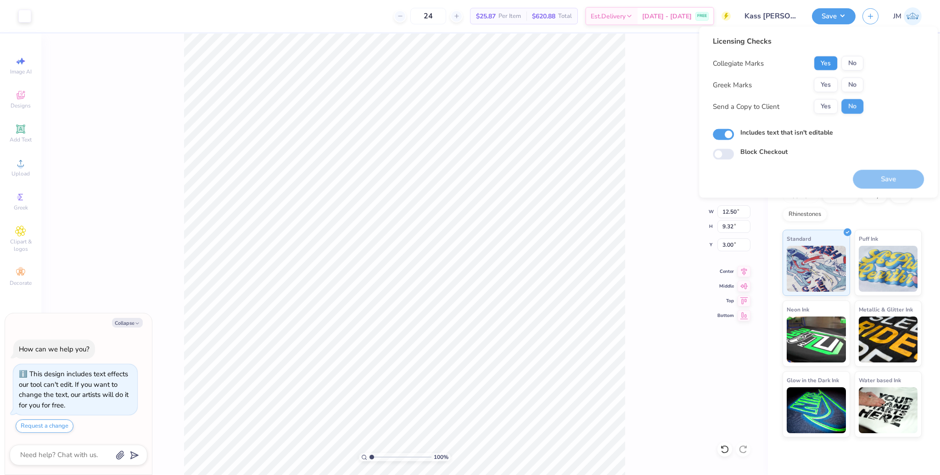
click at [826, 65] on button "Yes" at bounding box center [826, 63] width 24 height 15
click at [855, 81] on button "No" at bounding box center [852, 85] width 22 height 15
click at [891, 181] on button "Save" at bounding box center [888, 179] width 71 height 19
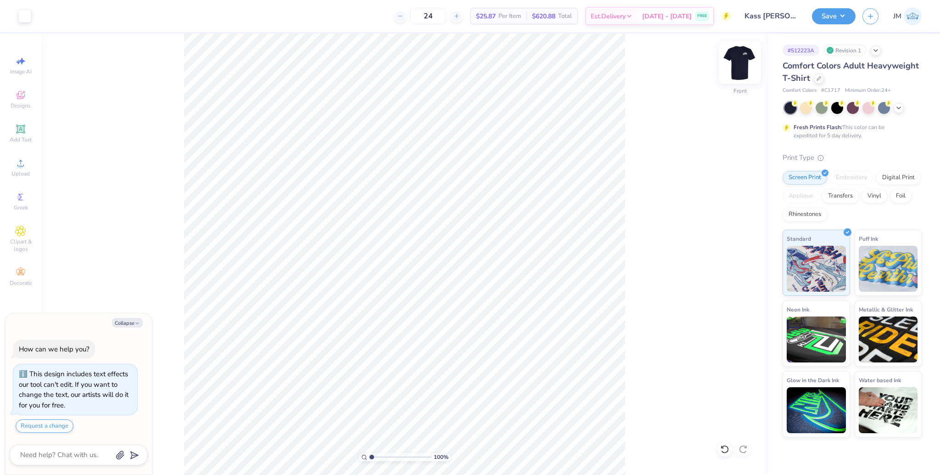
click at [733, 72] on img at bounding box center [740, 62] width 37 height 37
type textarea "x"
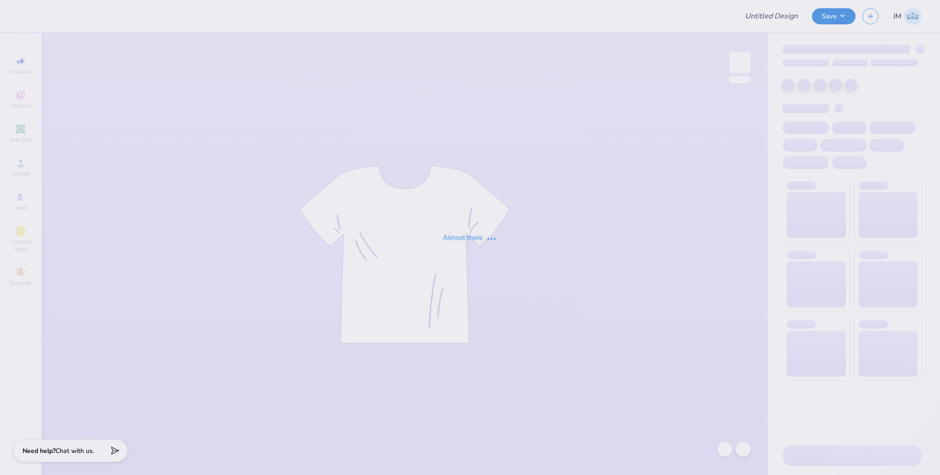
type input "UTK Womens Club Soccer Parents shirt"
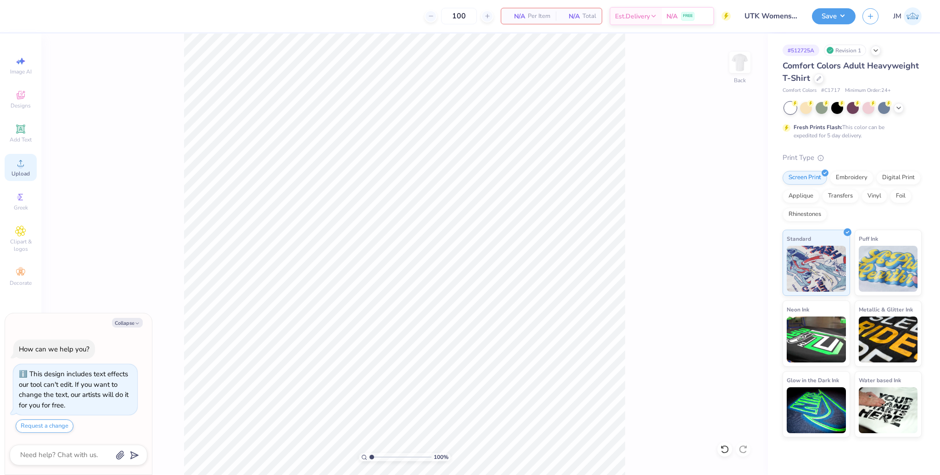
click at [17, 168] on icon at bounding box center [20, 162] width 11 height 11
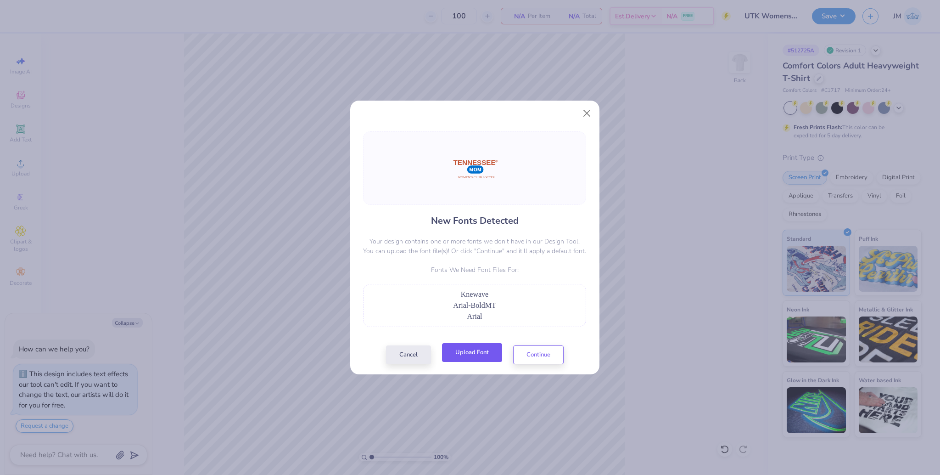
click at [481, 351] on button "Upload Font" at bounding box center [472, 352] width 60 height 19
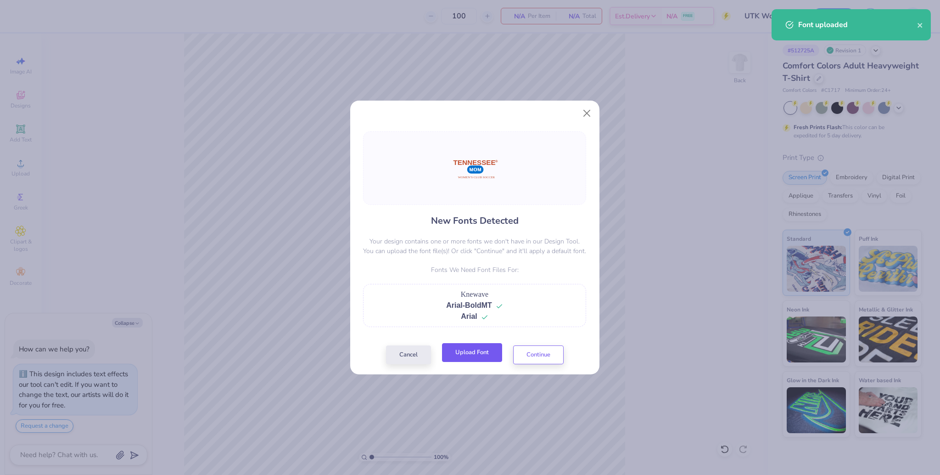
click at [478, 357] on button "Upload Font" at bounding box center [472, 352] width 60 height 19
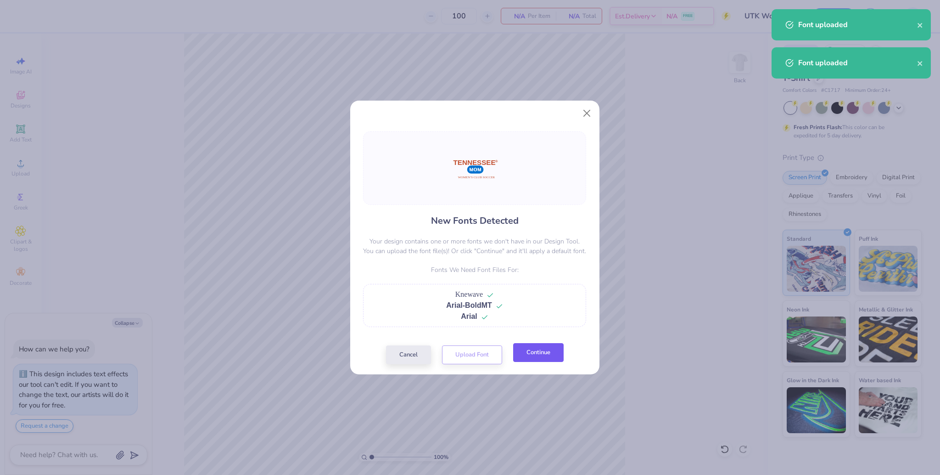
click at [538, 356] on button "Continue" at bounding box center [538, 352] width 50 height 19
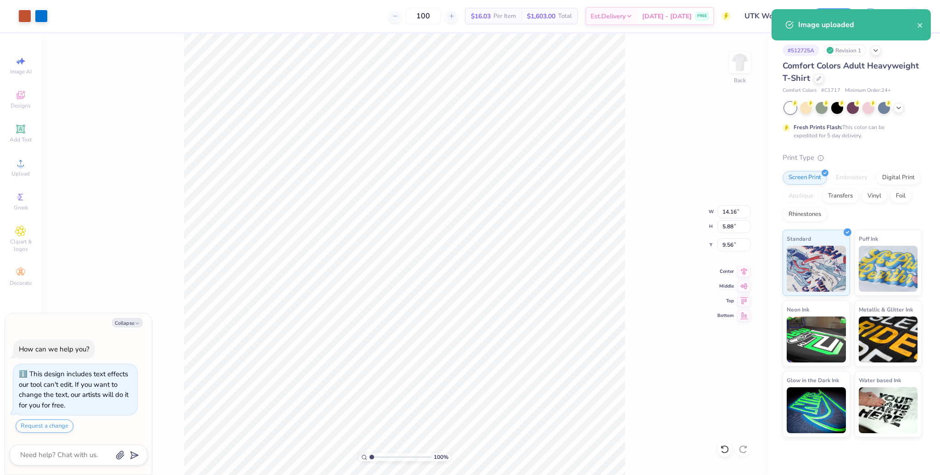
type textarea "x"
type input "8.33"
type input "3.46"
type input "9.51"
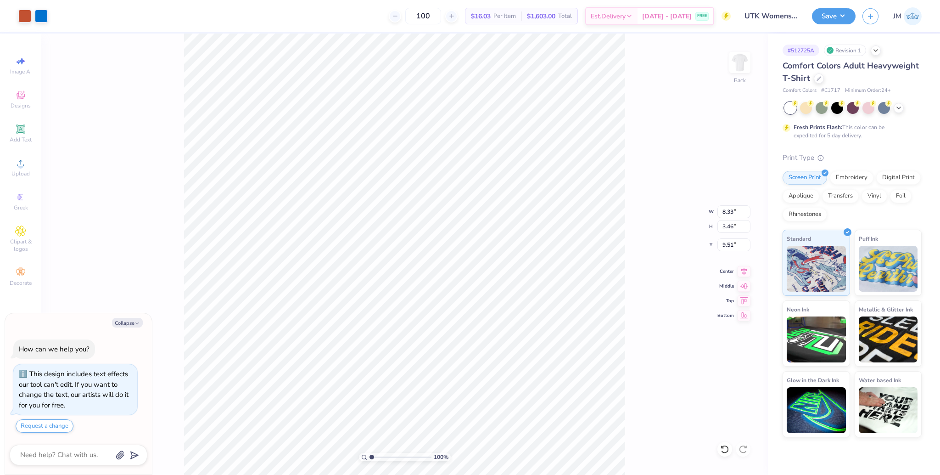
type textarea "x"
type input "9.04"
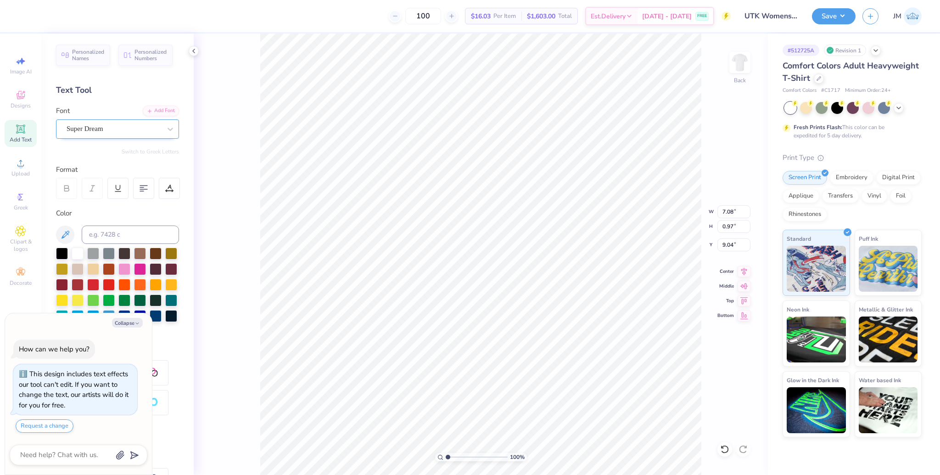
click at [103, 125] on div "Super Dream" at bounding box center [114, 129] width 96 height 14
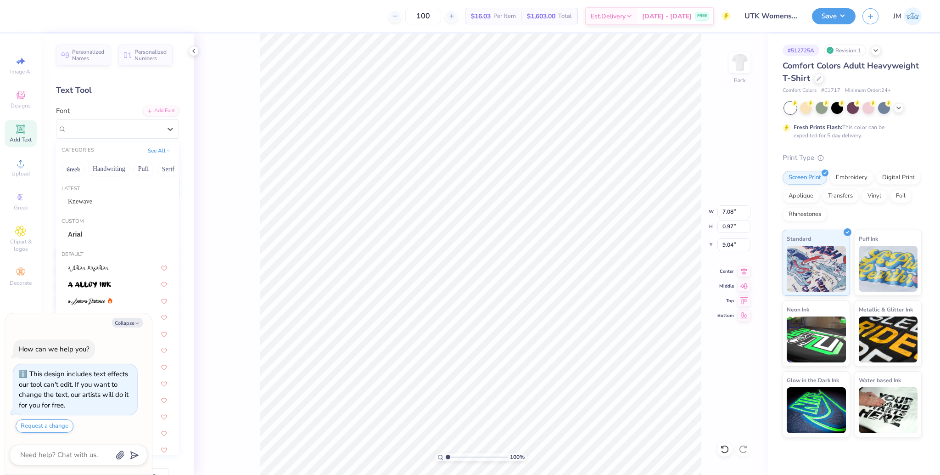
type textarea "x"
click at [94, 202] on div "Arial" at bounding box center [117, 201] width 99 height 10
type input "AR"
type textarea "x"
type input "7.85"
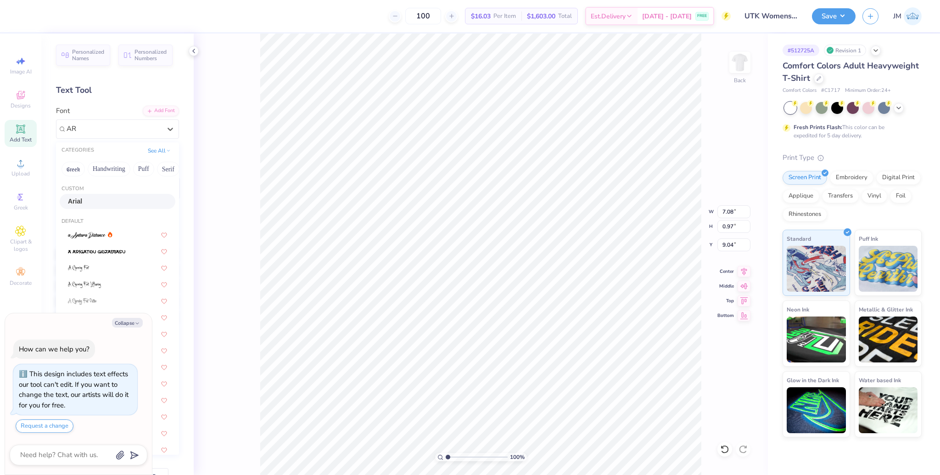
type input "9.13"
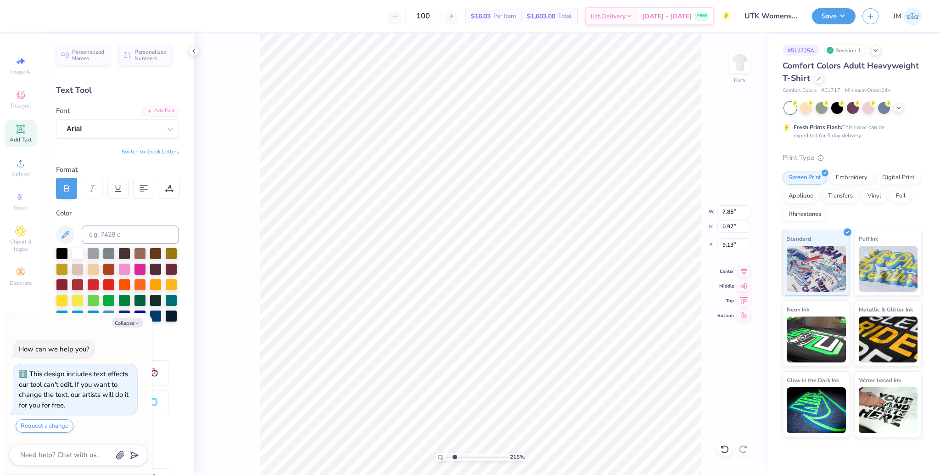
drag, startPoint x: 446, startPoint y: 457, endPoint x: 457, endPoint y: 453, distance: 12.2
type input "2.55"
click at [457, 453] on input "range" at bounding box center [477, 457] width 62 height 8
type textarea "x"
type input "9.04"
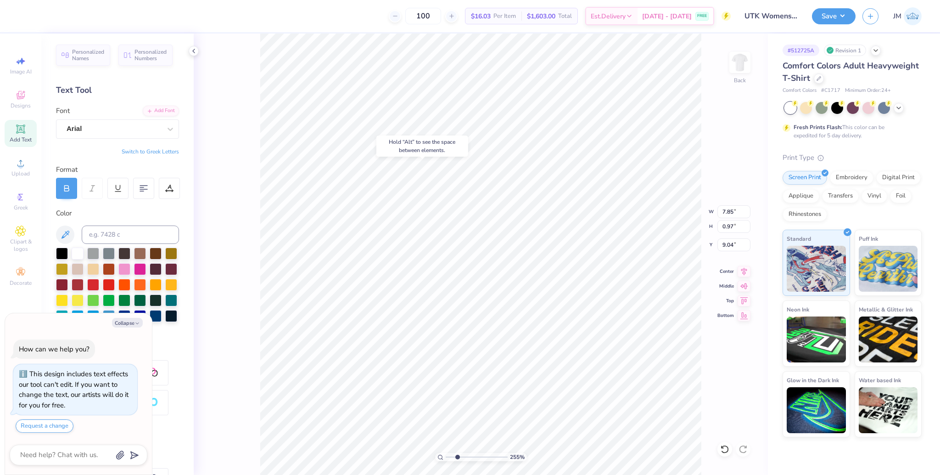
type textarea "x"
type input "6.36"
type input "0.45"
type input "12.05"
click at [111, 119] on div "Super Dream" at bounding box center [117, 128] width 123 height 19
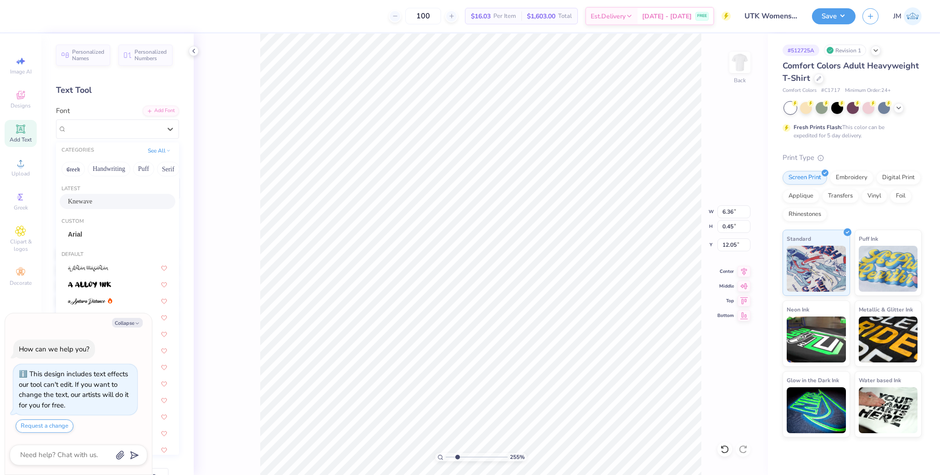
click at [99, 205] on div "Knewave" at bounding box center [117, 201] width 99 height 10
type textarea "x"
type input "6.47"
type input "0.53"
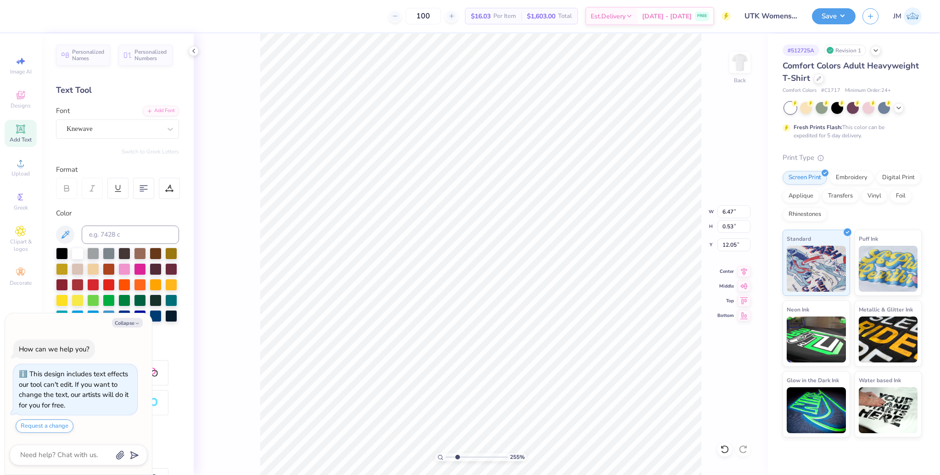
type textarea "x"
type input "11.97"
type textarea "x"
type input "3.05"
type input "1.52"
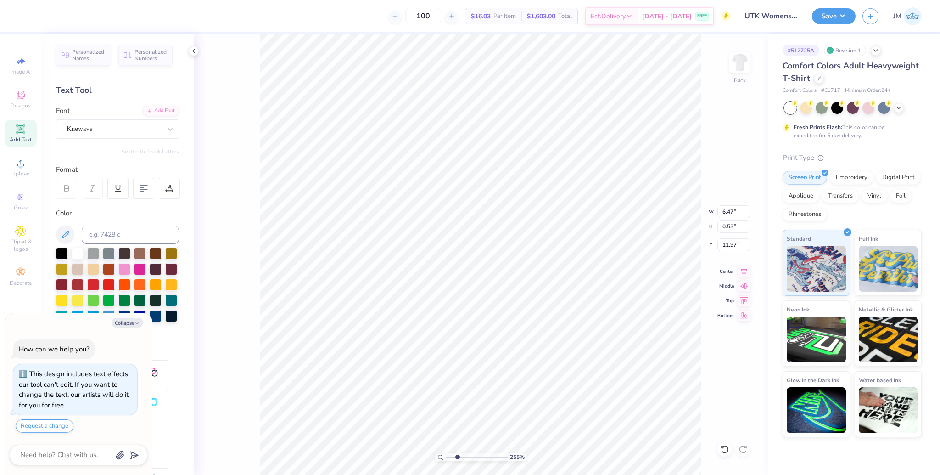
type input "10.07"
click at [745, 268] on icon at bounding box center [744, 269] width 13 height 11
click at [744, 271] on icon at bounding box center [744, 270] width 6 height 8
type textarea "x"
type input "6.47"
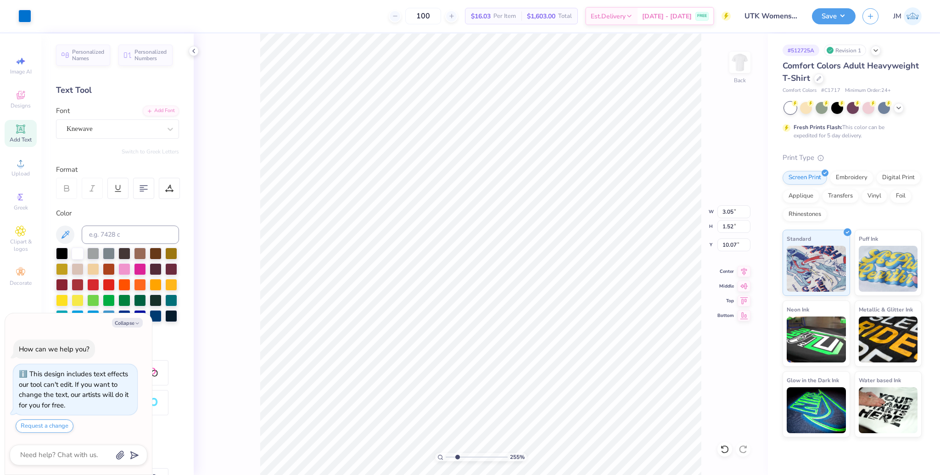
type input "0.53"
type input "11.97"
click at [742, 273] on icon at bounding box center [744, 269] width 13 height 11
type textarea "x"
type input "7.85"
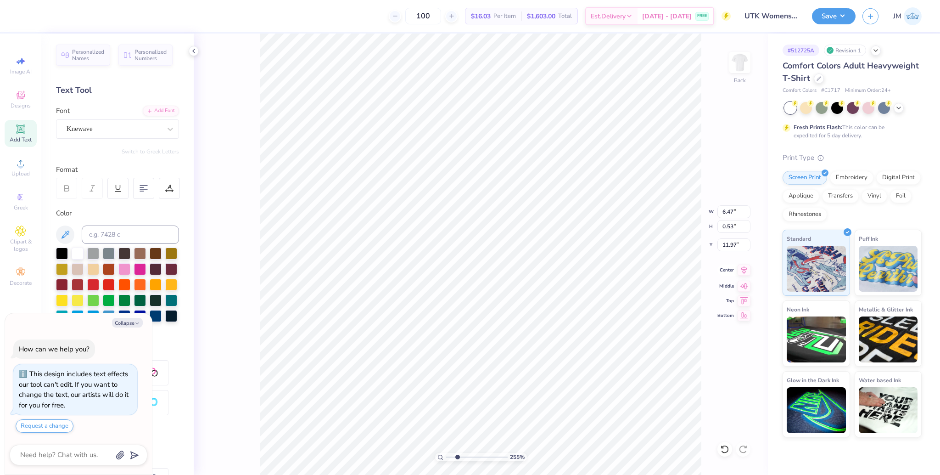
type input "0.97"
type input "9.04"
click at [744, 274] on icon at bounding box center [744, 269] width 13 height 11
click at [130, 325] on button "Collapse" at bounding box center [127, 323] width 31 height 10
type textarea "x"
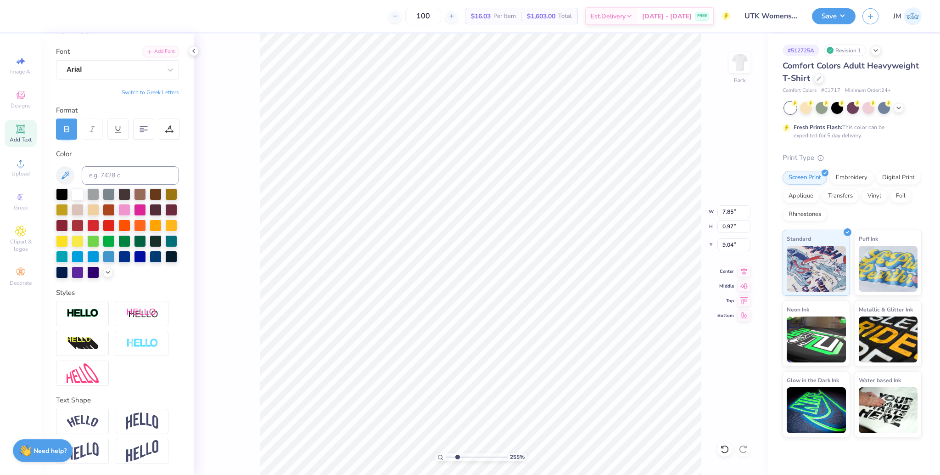
scroll to position [74, 0]
click at [91, 418] on img at bounding box center [83, 421] width 32 height 12
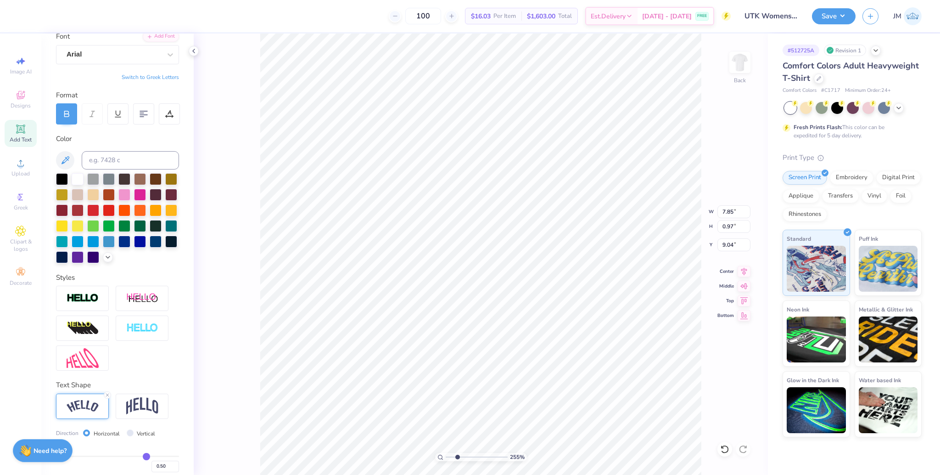
type input "9.18"
type input "2.09"
type input "8.48"
type input "10.14"
click at [676, 229] on div "255 % Back W 0.43 0.43 " H 0.43 0.43 " Y 10.14 10.14 " Center Middle Top Bottom" at bounding box center [481, 254] width 574 height 441
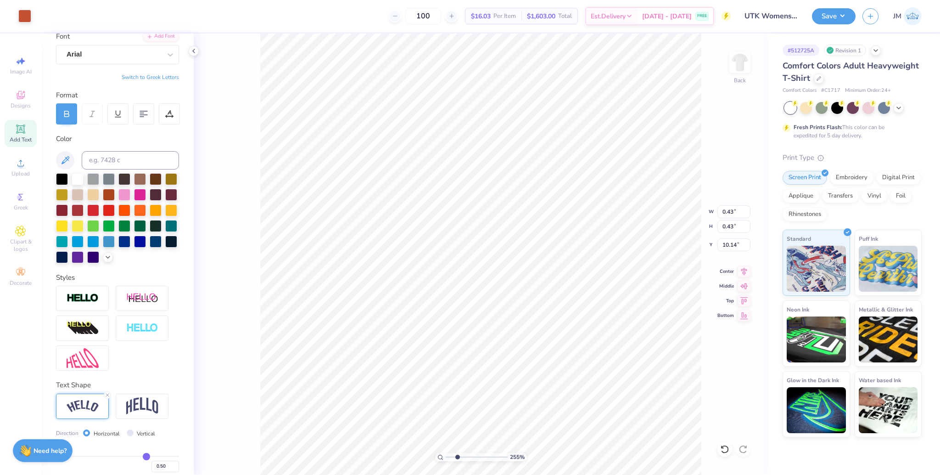
type input "10.07"
click at [464, 453] on input "range" at bounding box center [477, 457] width 62 height 8
click at [461, 456] on input "range" at bounding box center [477, 457] width 62 height 8
type input "3.18"
type input "9.97"
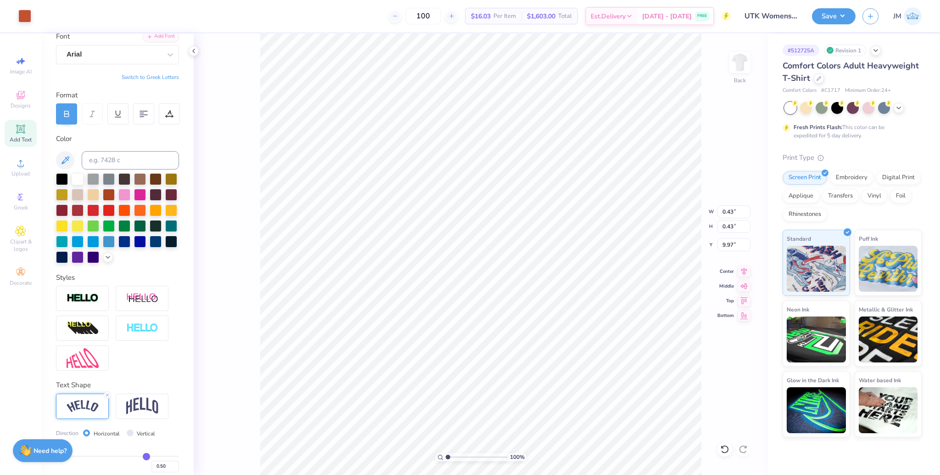
drag, startPoint x: 444, startPoint y: 455, endPoint x: 420, endPoint y: 441, distance: 27.8
click at [446, 453] on input "range" at bounding box center [477, 457] width 62 height 8
click at [517, 371] on li "Group" at bounding box center [525, 374] width 72 height 18
click at [521, 390] on li "Ungroup" at bounding box center [523, 392] width 72 height 18
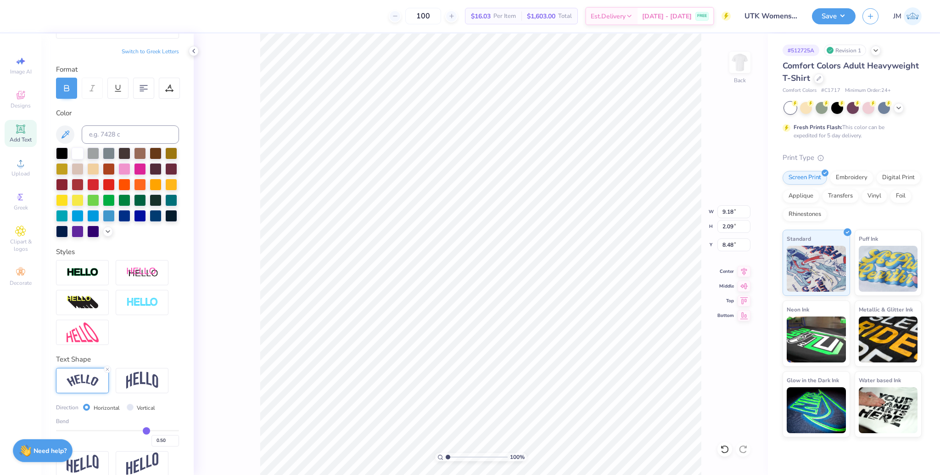
scroll to position [128, 0]
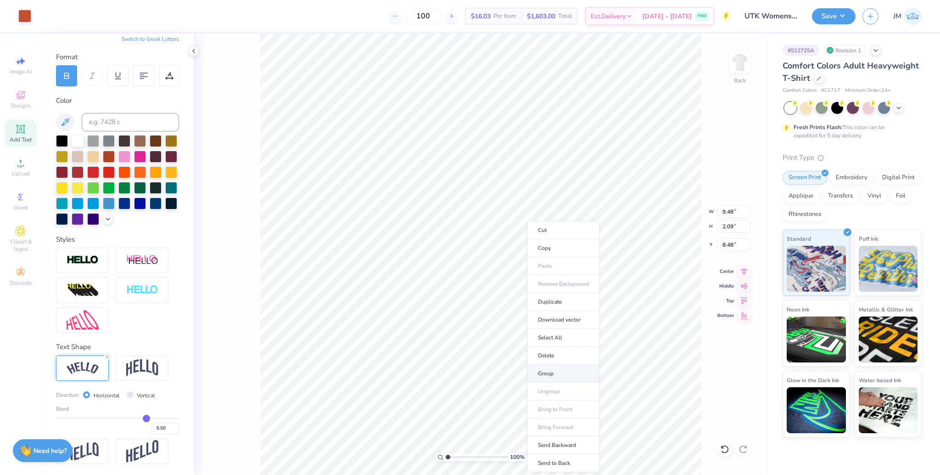
click at [551, 370] on li "Group" at bounding box center [563, 373] width 72 height 18
drag, startPoint x: 444, startPoint y: 456, endPoint x: 454, endPoint y: 456, distance: 9.6
click at [454, 456] on div "100 %" at bounding box center [481, 457] width 92 height 8
type input "1.67"
click at [452, 456] on input "range" at bounding box center [477, 457] width 62 height 8
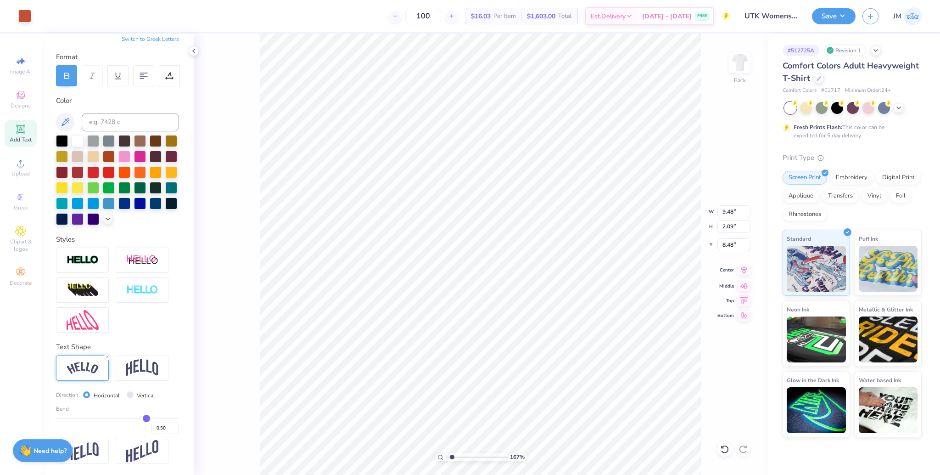
type input "8.73"
click at [745, 274] on icon at bounding box center [744, 269] width 13 height 11
drag, startPoint x: 441, startPoint y: 452, endPoint x: 427, endPoint y: 444, distance: 15.8
type input "1"
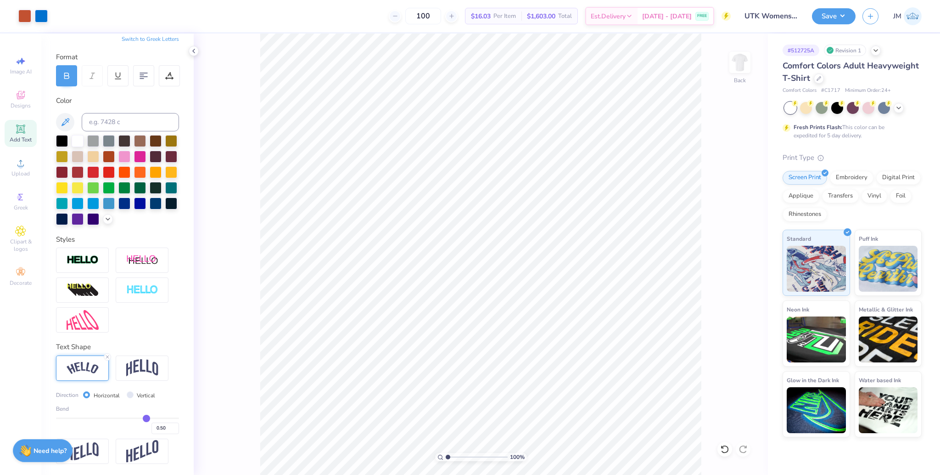
click at [446, 453] on input "range" at bounding box center [477, 457] width 62 height 8
click at [526, 376] on li "Group" at bounding box center [530, 374] width 72 height 18
click at [729, 215] on input "9.48" at bounding box center [733, 211] width 33 height 13
type input "12.00"
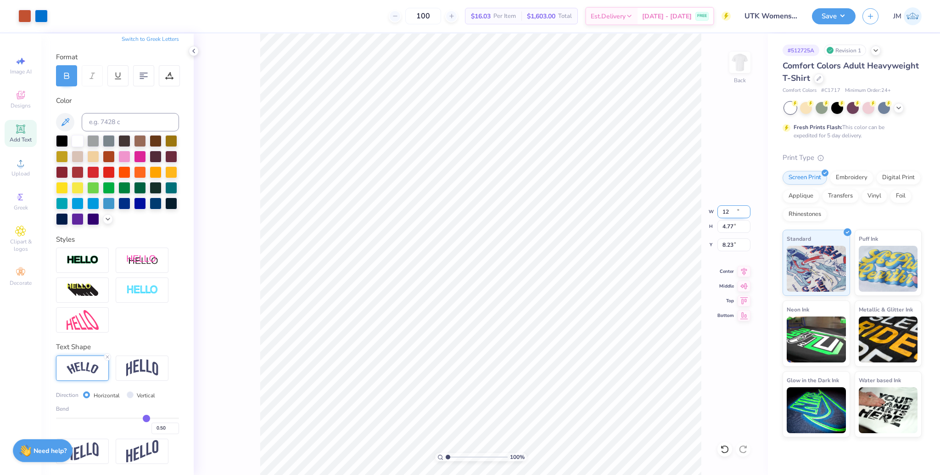
type input "4.77"
click at [729, 248] on input "8.23" at bounding box center [733, 244] width 33 height 13
type input "3.00"
click at [841, 11] on button "Save" at bounding box center [834, 15] width 44 height 16
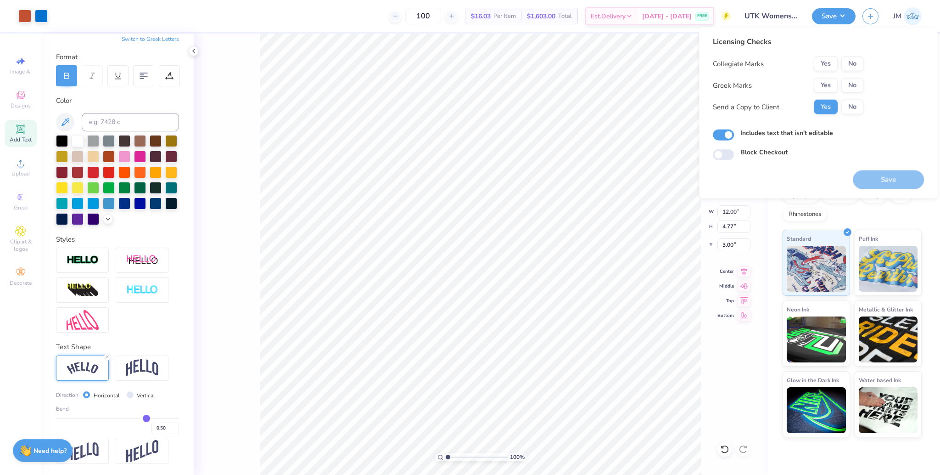
click at [851, 59] on button "No" at bounding box center [852, 63] width 22 height 15
click at [832, 58] on button "Yes" at bounding box center [826, 63] width 24 height 15
click at [850, 84] on button "No" at bounding box center [852, 85] width 22 height 15
click at [901, 188] on button "Save" at bounding box center [888, 179] width 71 height 19
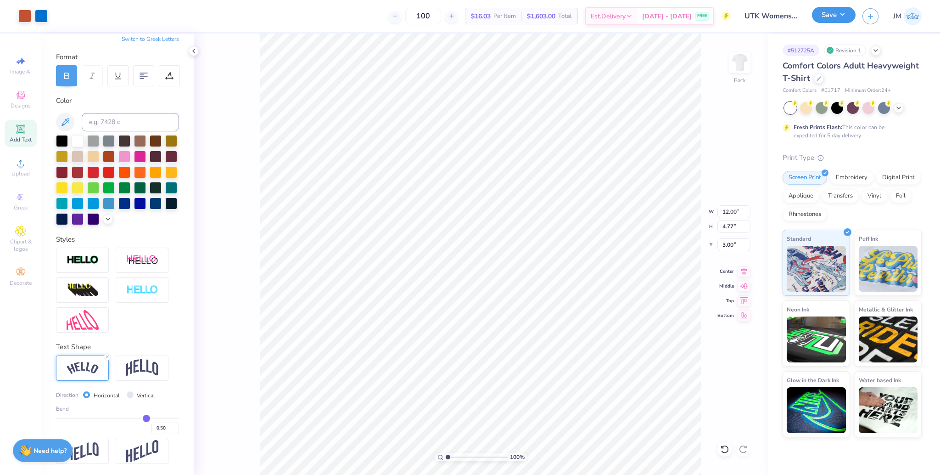
click at [833, 15] on button "Save" at bounding box center [834, 15] width 44 height 16
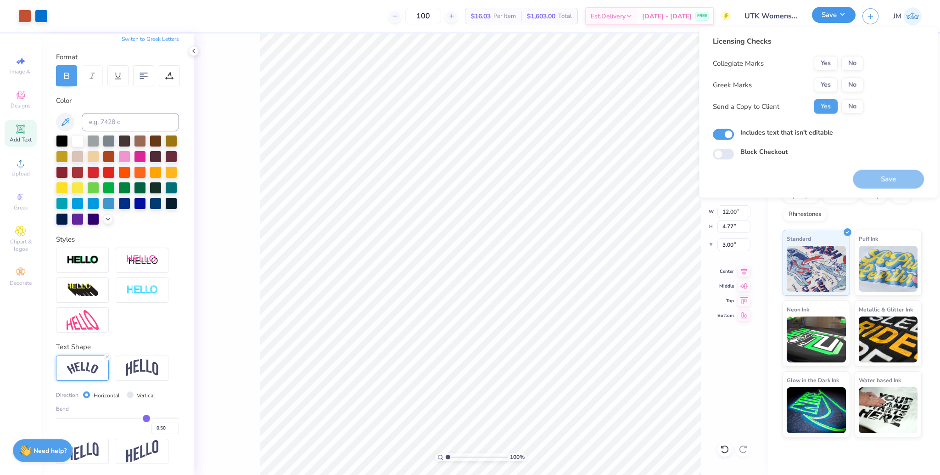
click at [833, 15] on button "Save" at bounding box center [834, 15] width 44 height 16
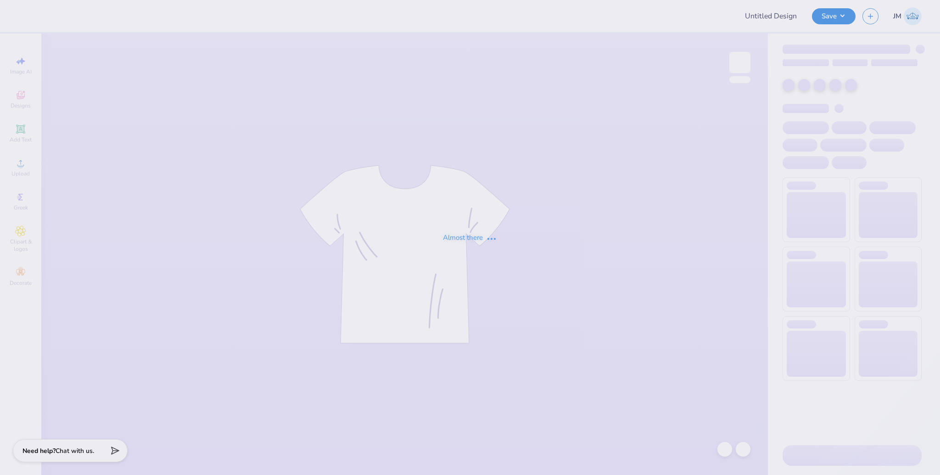
type input "UTK Womens Club Soccer Parents shirt"
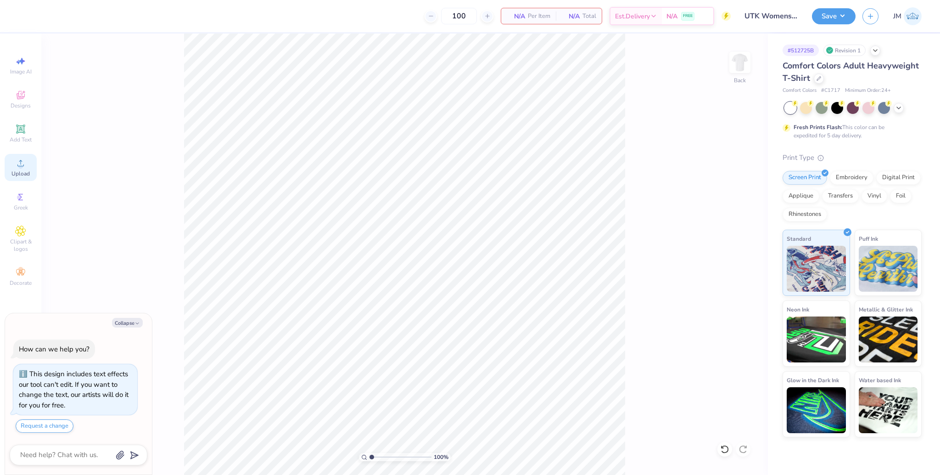
click at [9, 164] on div "Upload" at bounding box center [21, 167] width 32 height 27
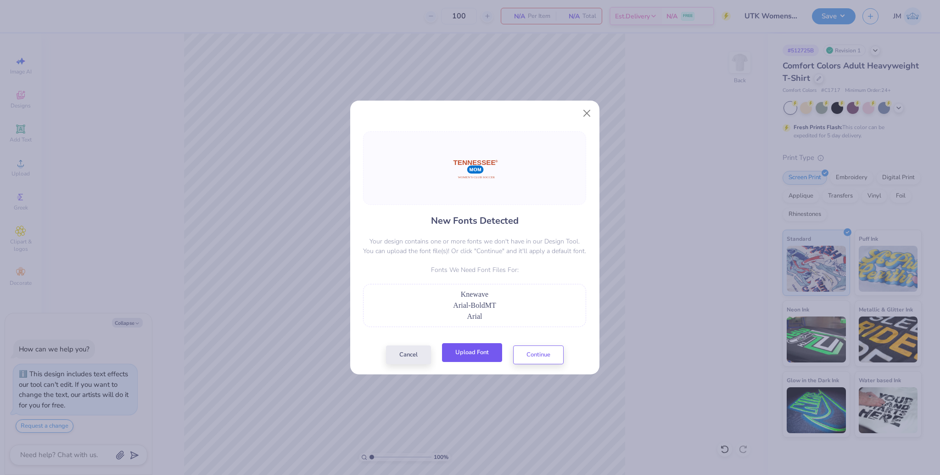
click at [471, 349] on button "Upload Font" at bounding box center [472, 352] width 60 height 19
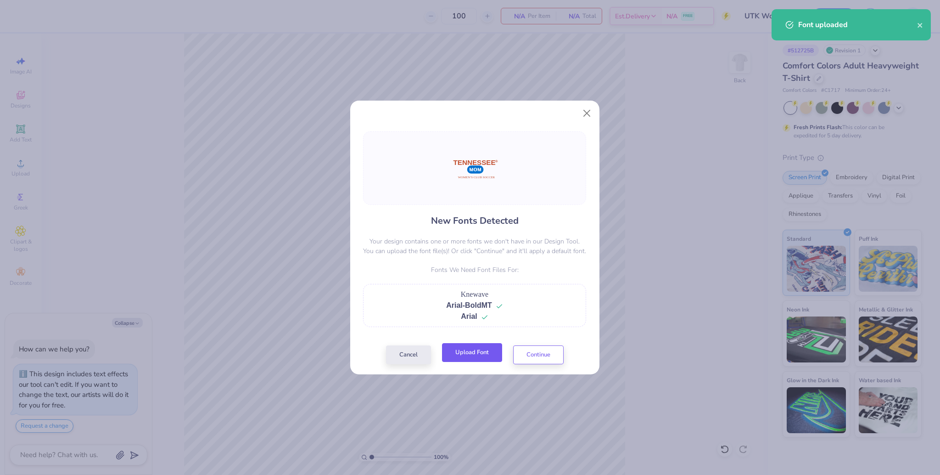
click at [486, 356] on button "Upload Font" at bounding box center [472, 352] width 60 height 19
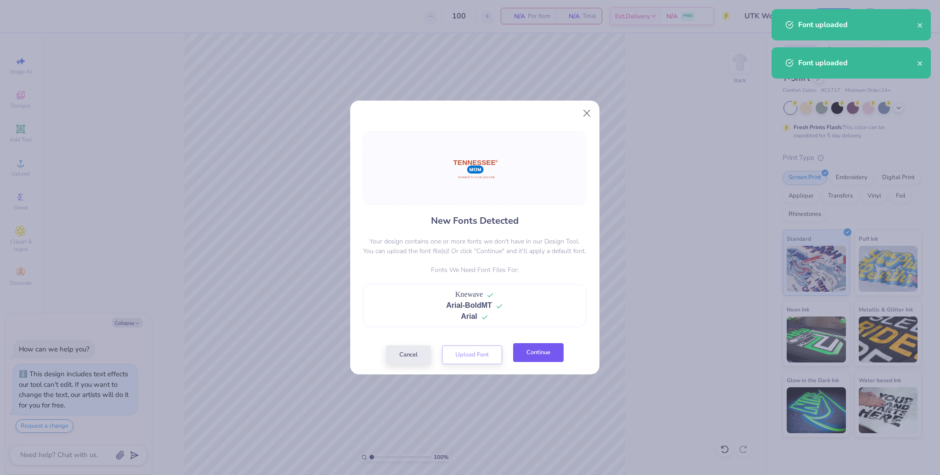
click at [539, 352] on button "Continue" at bounding box center [538, 352] width 50 height 19
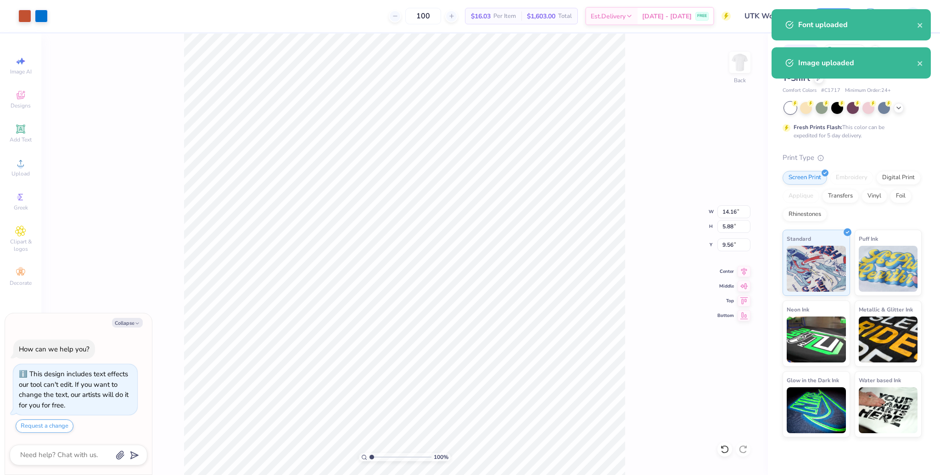
type textarea "x"
type input "7.37"
type input "3.06"
type input "9.51"
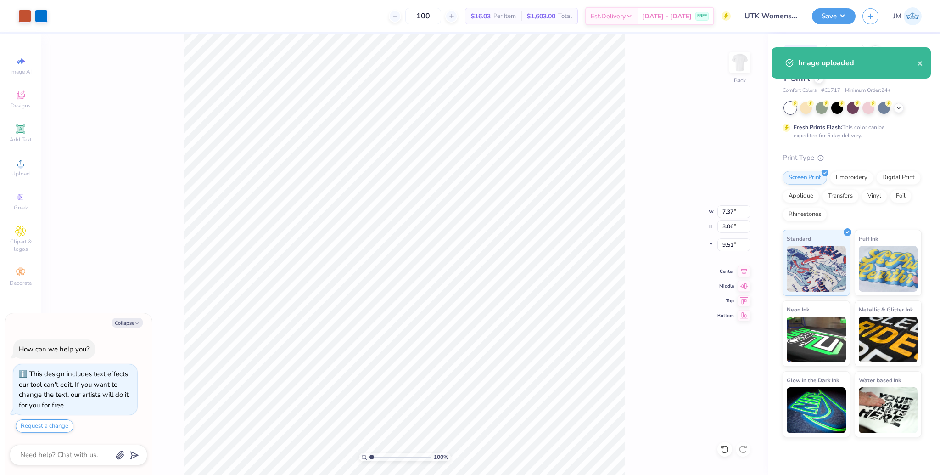
type textarea "x"
type input "9.10"
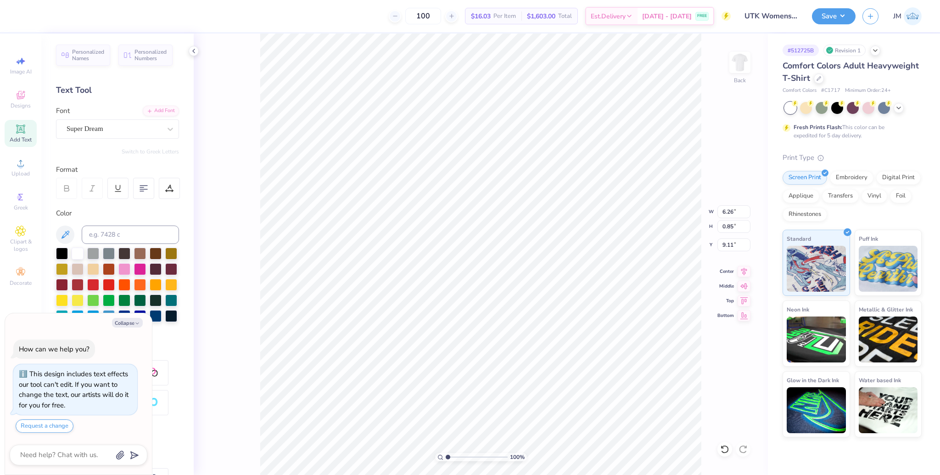
click at [124, 130] on div "Super Dream" at bounding box center [114, 129] width 96 height 14
type textarea "x"
drag, startPoint x: 108, startPoint y: 195, endPoint x: 215, endPoint y: 204, distance: 107.3
click at [108, 196] on div "Arial" at bounding box center [118, 201] width 116 height 15
type input "ARIAL"
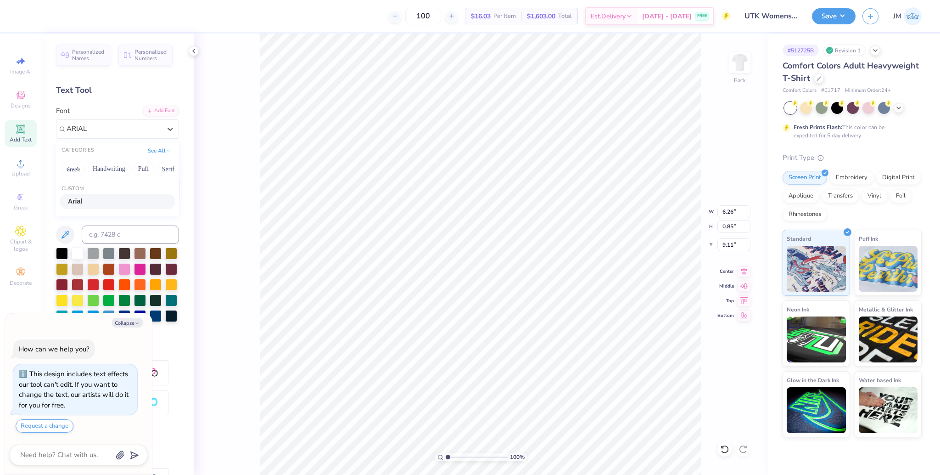
type textarea "x"
type input "6.94"
type input "0.86"
type input "9.19"
click at [105, 120] on div "Super Dream" at bounding box center [117, 128] width 123 height 19
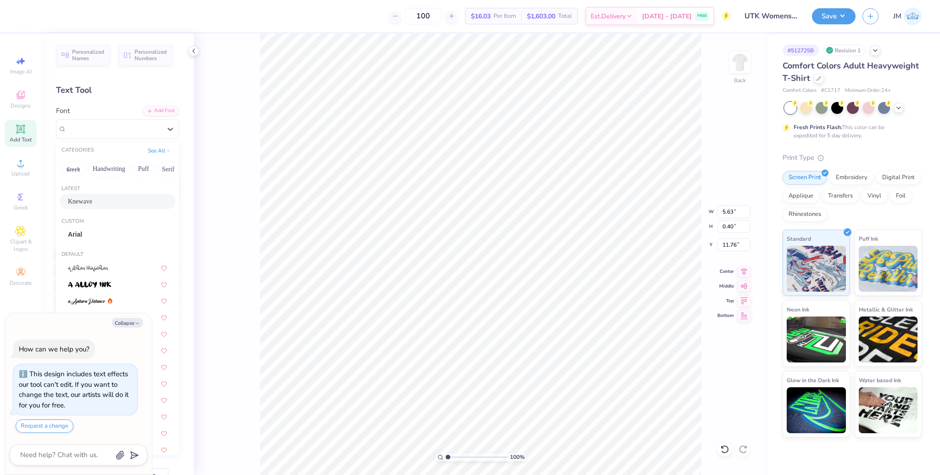
click at [95, 202] on div "Knewave" at bounding box center [117, 201] width 99 height 10
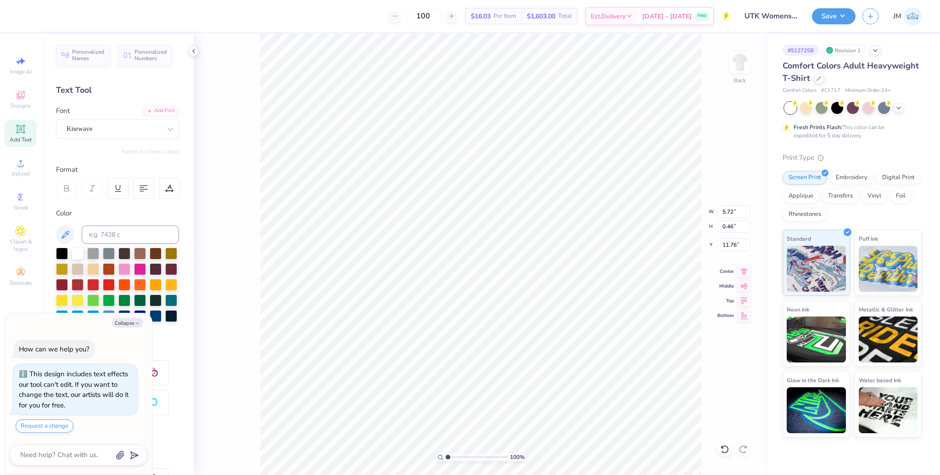
type textarea "x"
type input "5.72"
type input "0.46"
click at [744, 273] on icon at bounding box center [744, 269] width 13 height 11
click at [742, 276] on div "100 % Back W 5.72 5.72 " H 0.46 0.46 " Y 11.76 11.76 " Center Middle Top Bottom" at bounding box center [481, 254] width 574 height 441
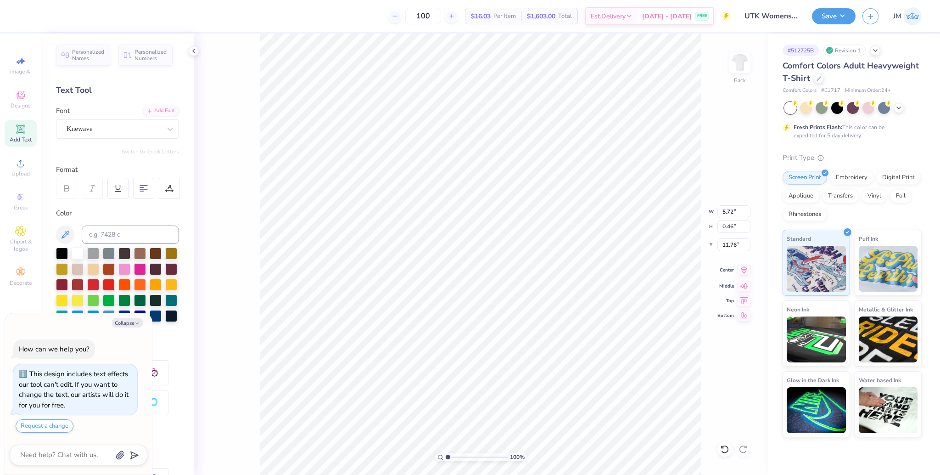
click at [749, 272] on icon at bounding box center [744, 269] width 13 height 11
type textarea "x"
drag, startPoint x: 446, startPoint y: 456, endPoint x: 465, endPoint y: 448, distance: 20.8
type input "3.9"
click at [465, 453] on input "range" at bounding box center [477, 457] width 62 height 8
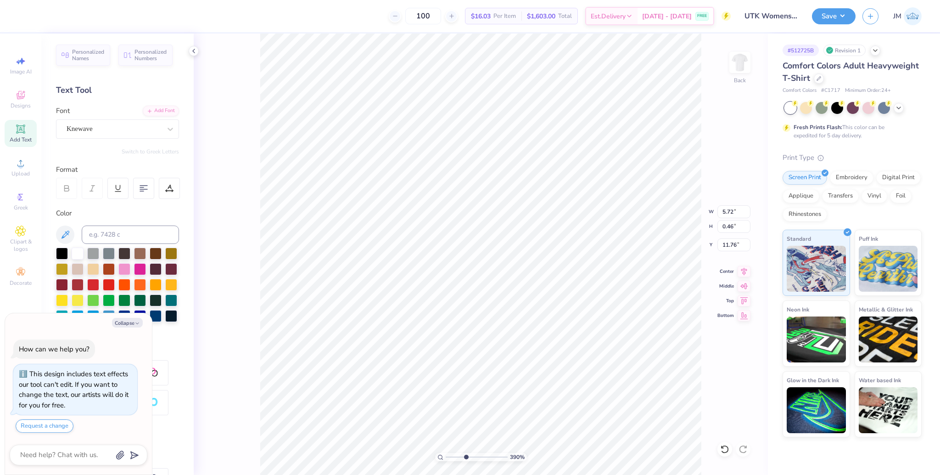
type textarea "x"
type input "6.94"
type input "0.86"
type input "9.19"
click at [744, 270] on icon at bounding box center [744, 270] width 6 height 8
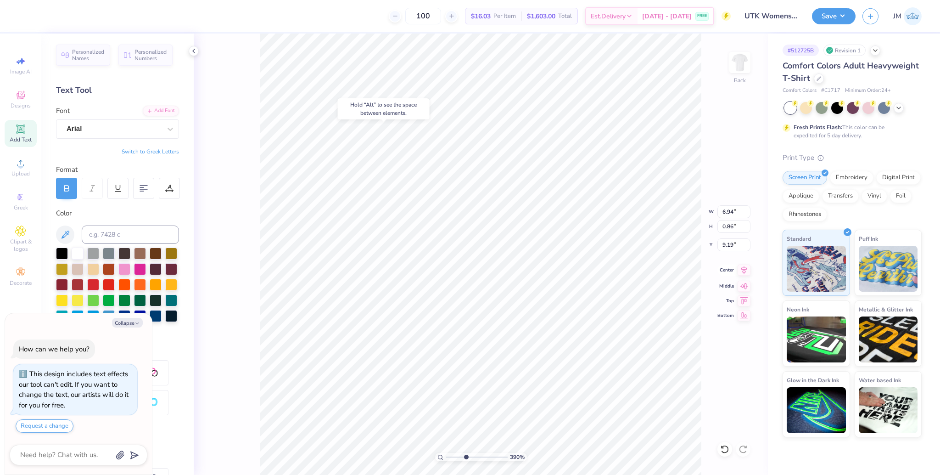
type textarea "x"
drag, startPoint x: 463, startPoint y: 457, endPoint x: 456, endPoint y: 452, distance: 8.5
type input "2.31"
click at [456, 453] on input "range" at bounding box center [477, 457] width 62 height 8
click at [133, 320] on button "Collapse" at bounding box center [127, 323] width 31 height 10
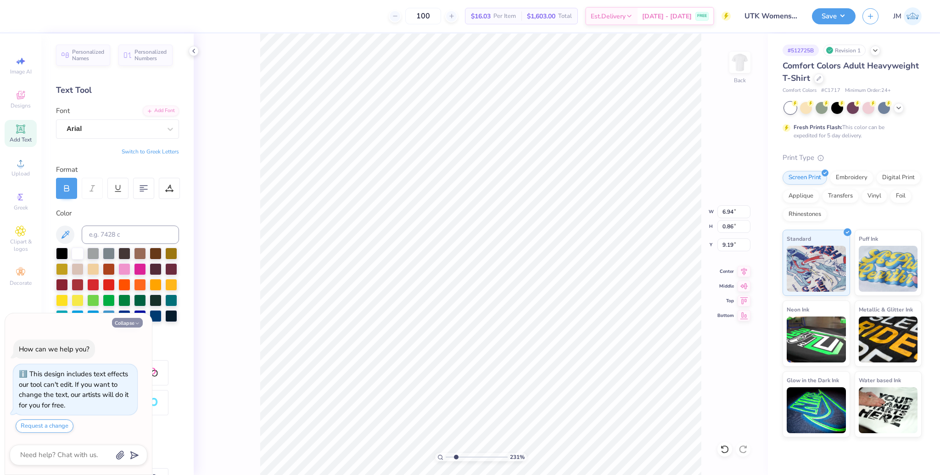
type textarea "x"
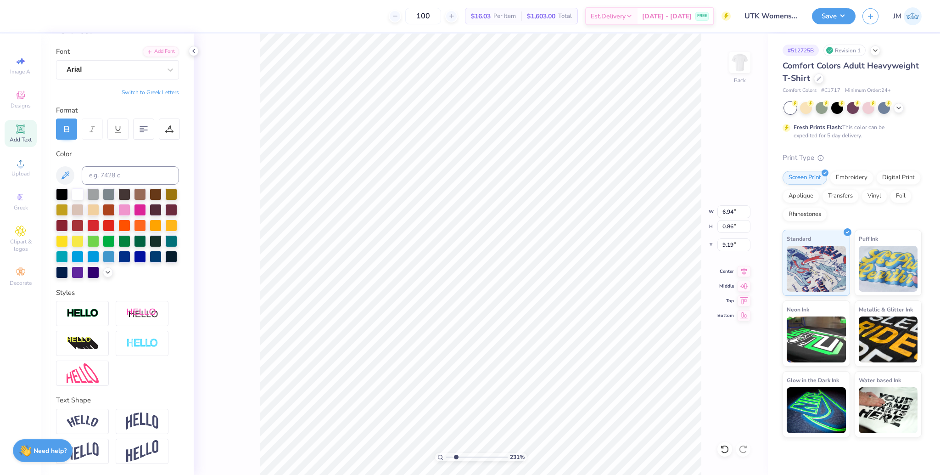
scroll to position [74, 0]
click at [92, 423] on img at bounding box center [83, 421] width 32 height 12
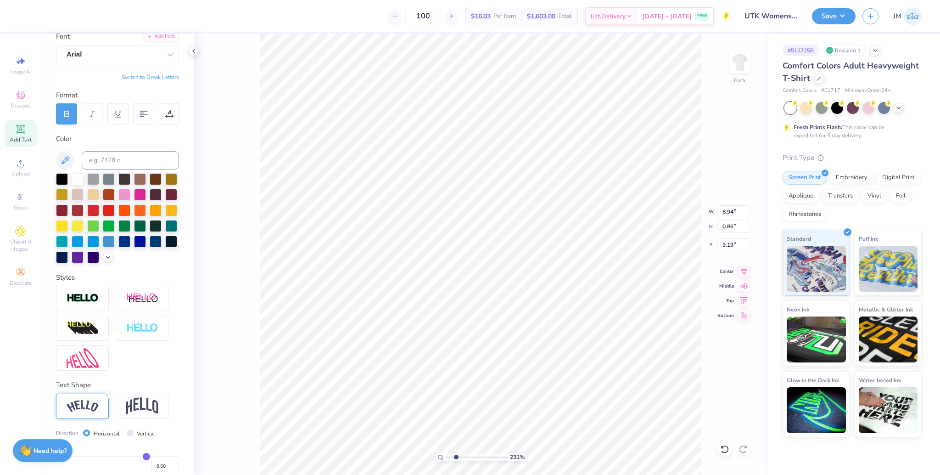
type input "8.12"
type input "1.85"
type input "8.70"
click at [744, 271] on icon at bounding box center [744, 269] width 13 height 11
type input "0.38"
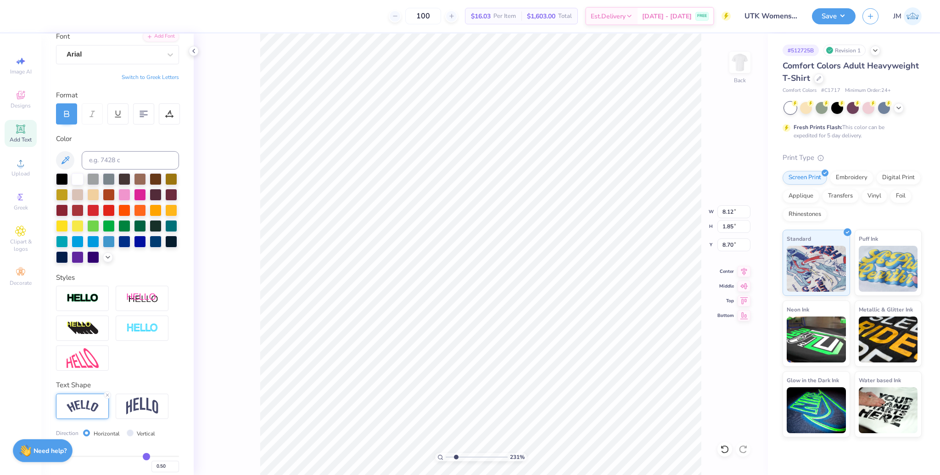
type input "0.38"
type input "10.17"
type input "10.18"
drag, startPoint x: 454, startPoint y: 457, endPoint x: 425, endPoint y: 448, distance: 29.8
type input "1"
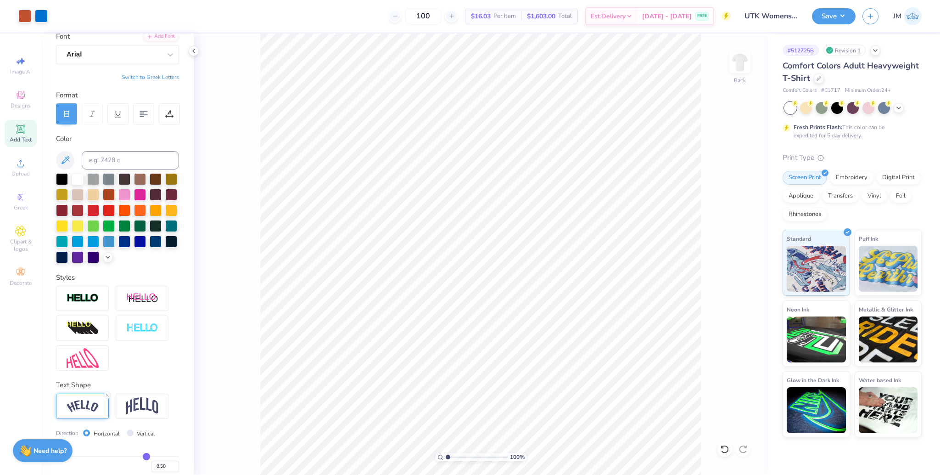
click at [446, 453] on input "range" at bounding box center [477, 457] width 62 height 8
click at [504, 369] on li "Group" at bounding box center [512, 374] width 72 height 18
click at [723, 212] on input "8.40" at bounding box center [733, 211] width 33 height 13
type input "12.00"
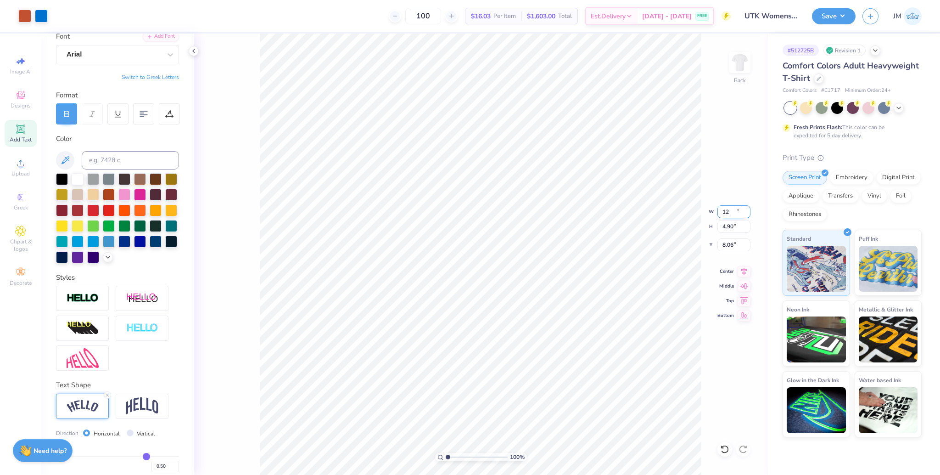
type input "4.90"
type input "8.06"
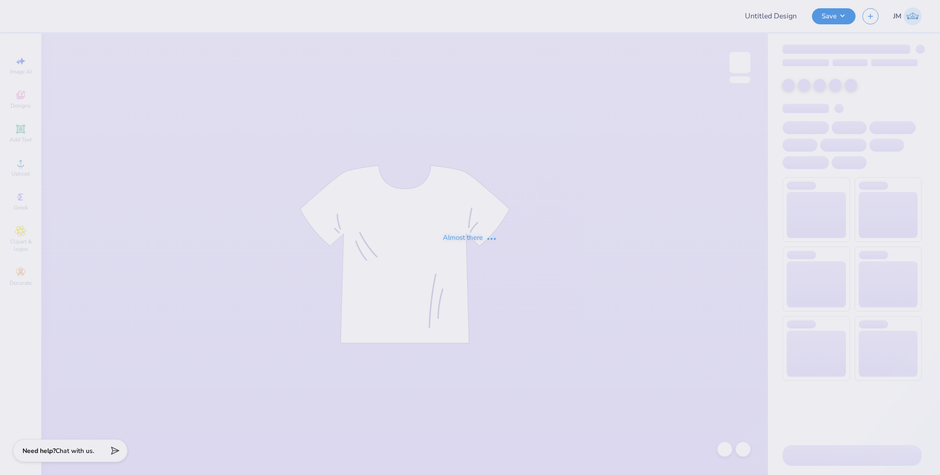
type input "UTK Womens Club Soccer Parents shirt"
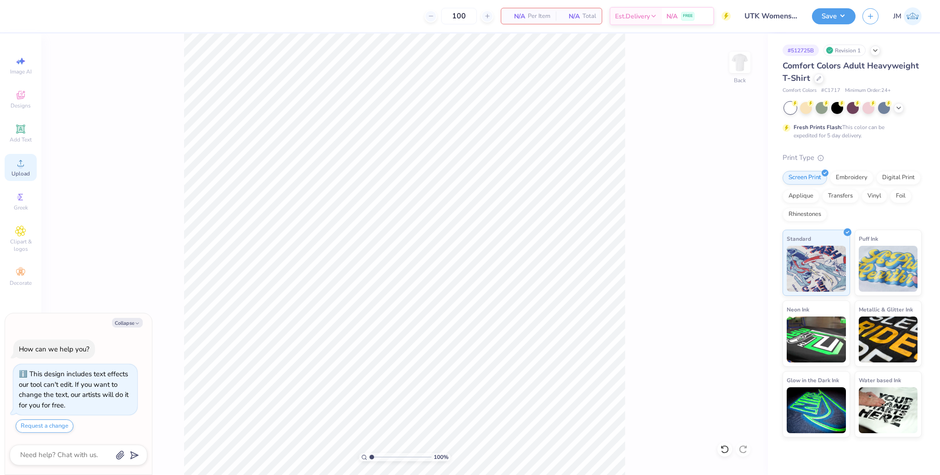
click at [16, 173] on span "Upload" at bounding box center [20, 173] width 18 height 7
click at [24, 168] on icon at bounding box center [20, 162] width 11 height 11
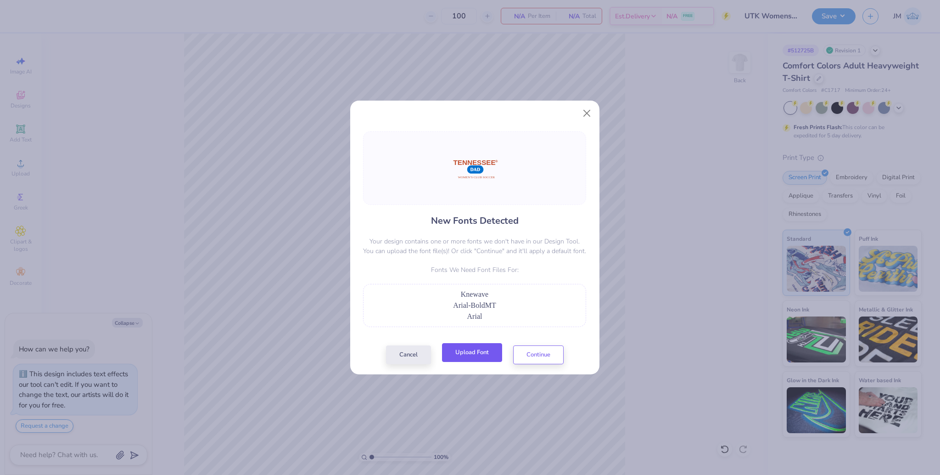
click at [473, 362] on button "Upload Font" at bounding box center [472, 352] width 60 height 19
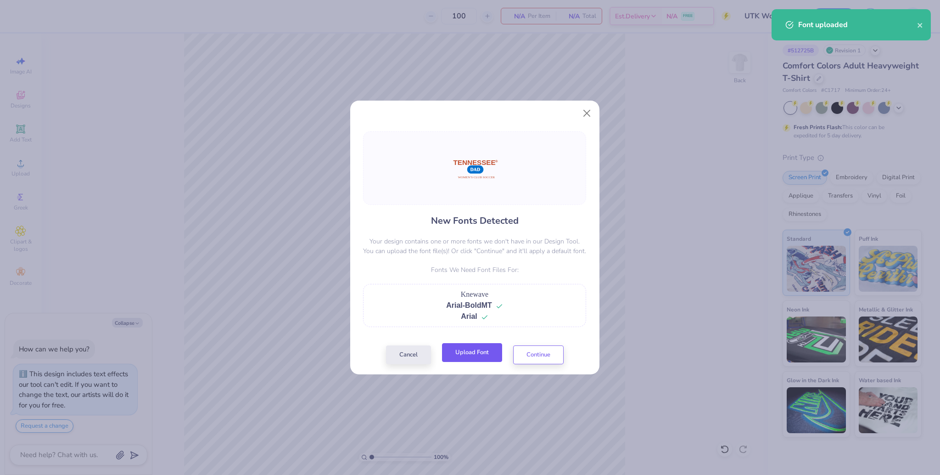
click at [489, 349] on button "Upload Font" at bounding box center [472, 352] width 60 height 19
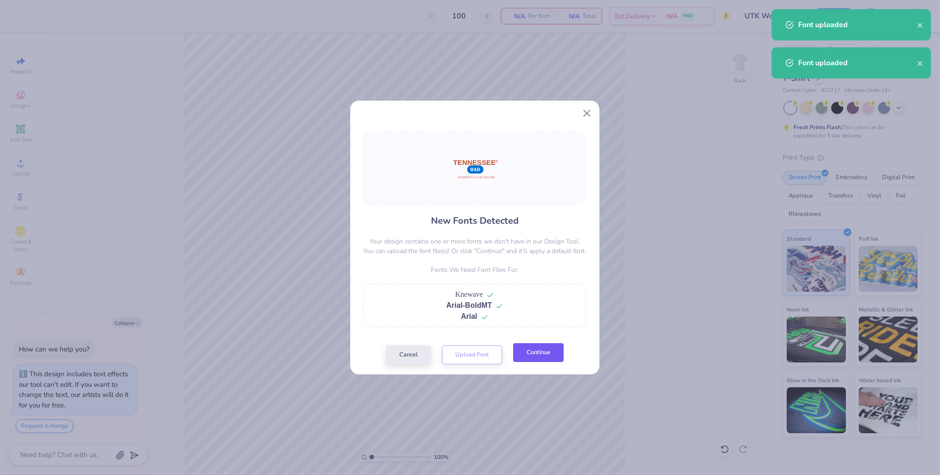
click at [547, 361] on button "Continue" at bounding box center [538, 352] width 50 height 19
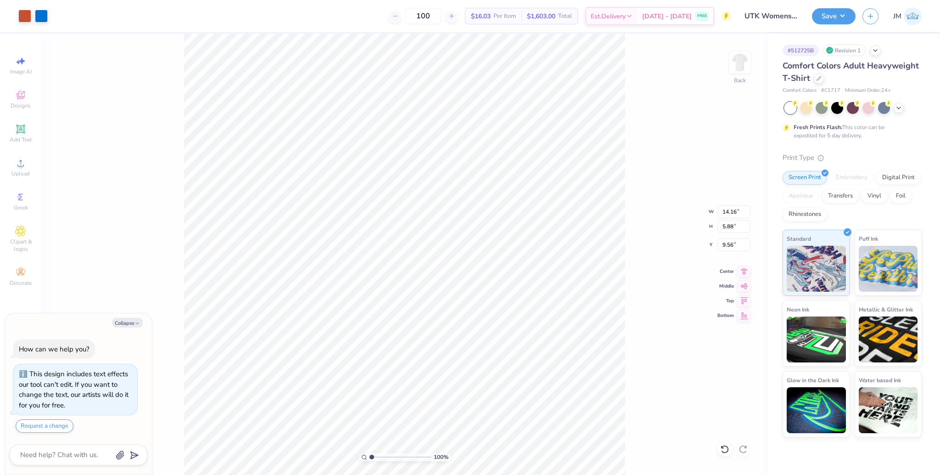
type textarea "x"
type input "9.25"
type input "3.84"
type input "9.52"
type textarea "x"
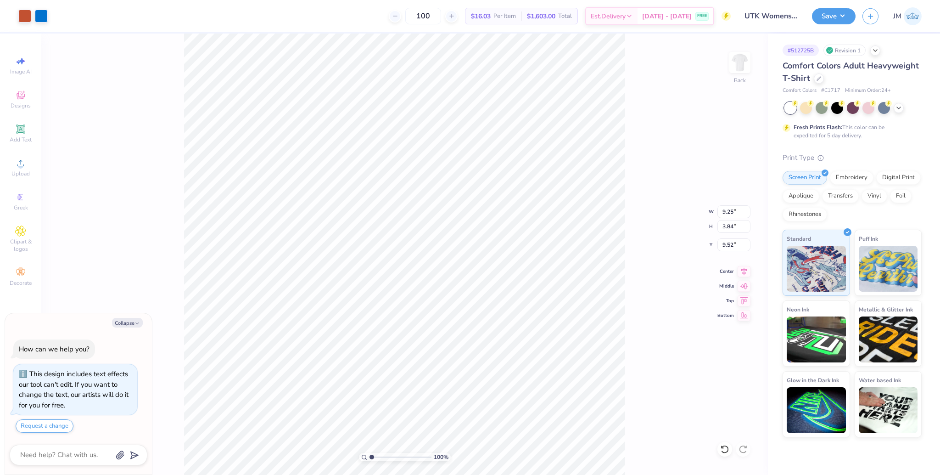
type input "9.45"
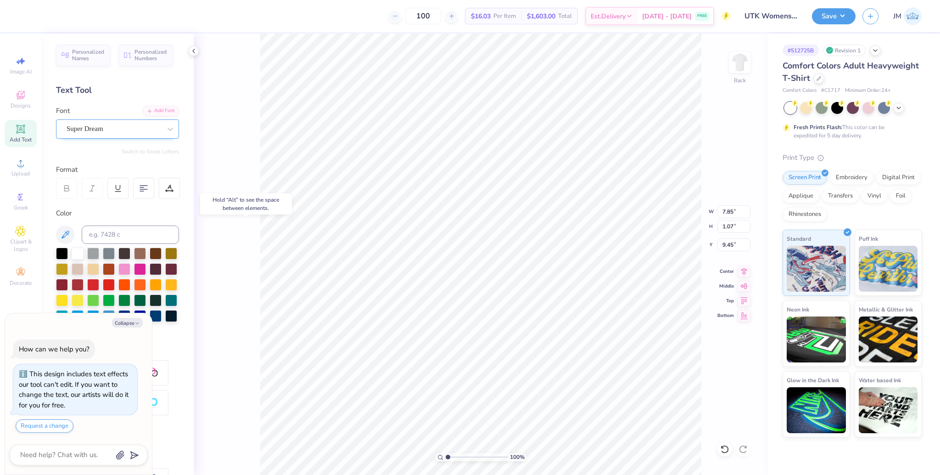
click at [119, 123] on div "Super Dream" at bounding box center [114, 129] width 96 height 14
type textarea "x"
click at [77, 206] on span "Arial" at bounding box center [75, 201] width 14 height 10
type input "ARIAL"
type textarea "x"
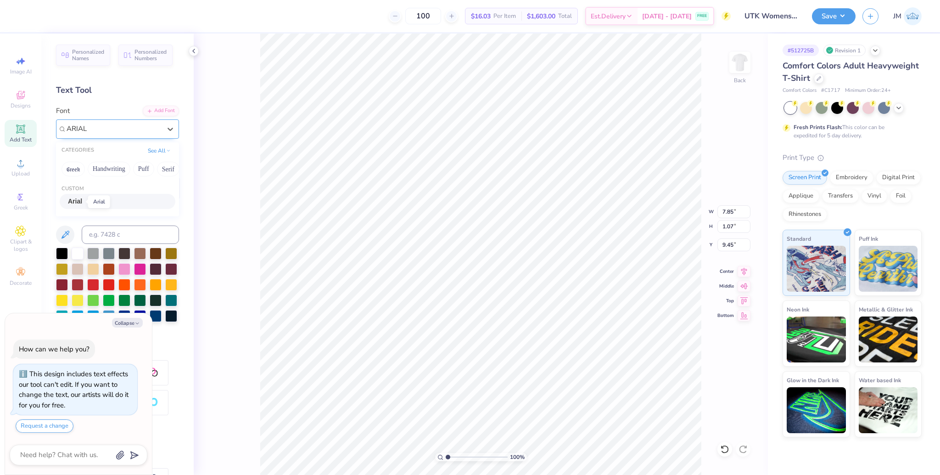
type input "8.71"
type input "1.08"
type input "9.56"
click at [122, 123] on div "Super Dream" at bounding box center [114, 129] width 96 height 14
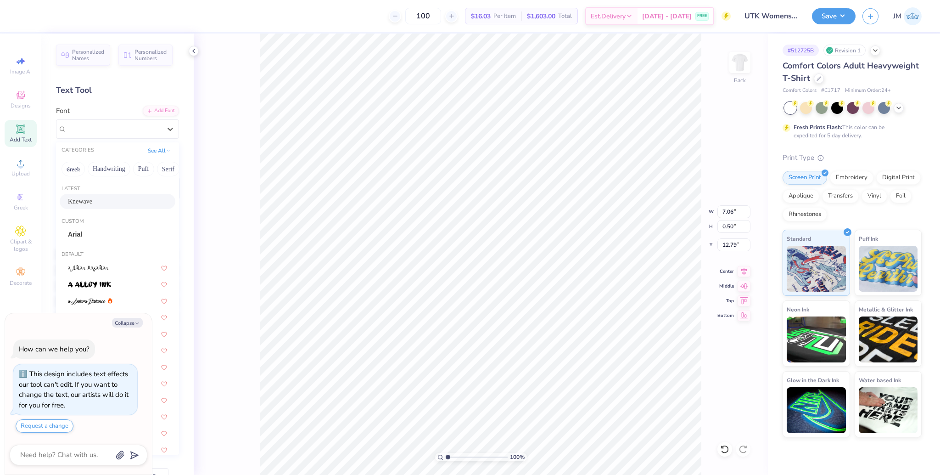
click at [108, 200] on div "Knewave" at bounding box center [117, 201] width 99 height 10
type textarea "x"
type input "7.18"
type input "0.58"
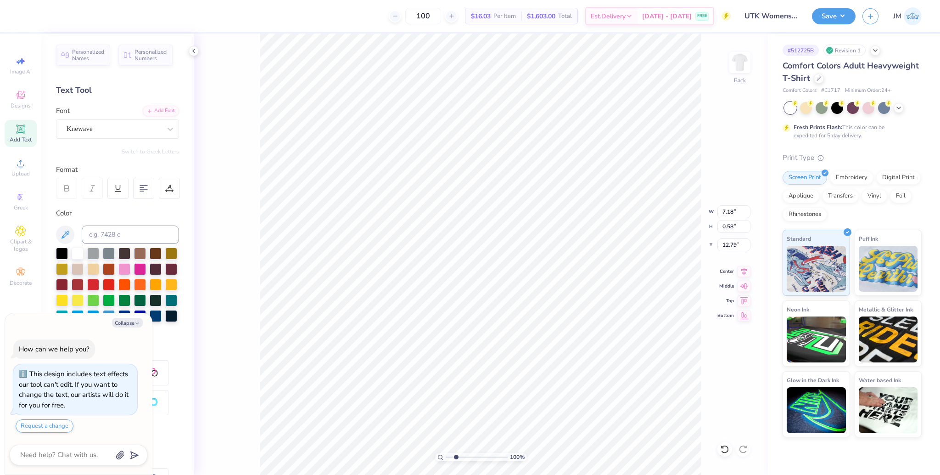
drag, startPoint x: 448, startPoint y: 455, endPoint x: 456, endPoint y: 453, distance: 7.7
click at [456, 453] on input "range" at bounding box center [477, 457] width 62 height 8
drag, startPoint x: 456, startPoint y: 455, endPoint x: 449, endPoint y: 450, distance: 8.5
type input "1.28"
click at [449, 453] on input "range" at bounding box center [477, 457] width 62 height 8
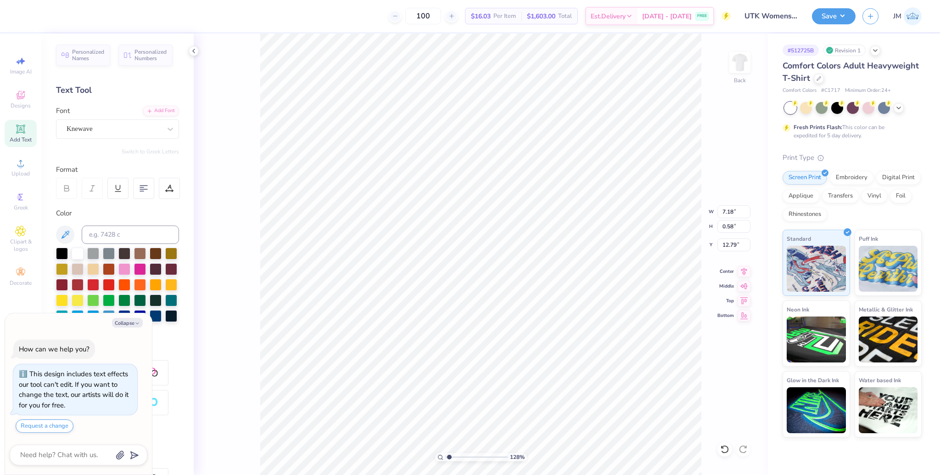
type textarea "x"
type input "6.35"
type input "2.80"
type input "9.45"
click at [748, 270] on icon at bounding box center [744, 269] width 13 height 11
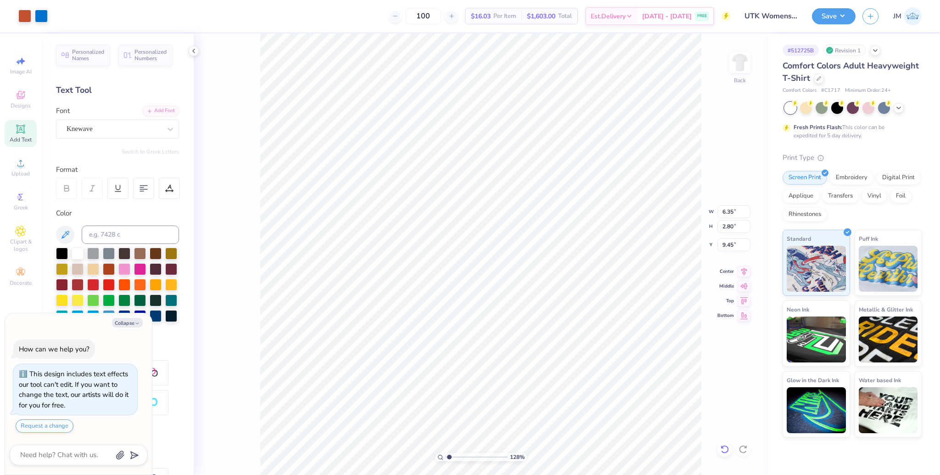
click at [723, 448] on icon at bounding box center [724, 448] width 9 height 9
type textarea "x"
type input "1"
click at [524, 388] on li "Ungroup" at bounding box center [526, 392] width 72 height 18
type textarea "x"
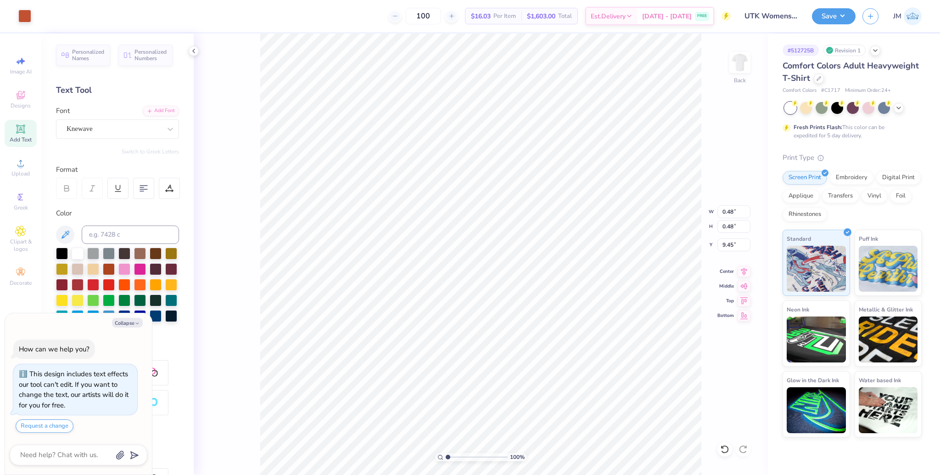
type input "11.41"
click at [725, 450] on icon at bounding box center [724, 448] width 9 height 9
type textarea "x"
type input "11.15"
click at [730, 450] on div at bounding box center [724, 449] width 15 height 15
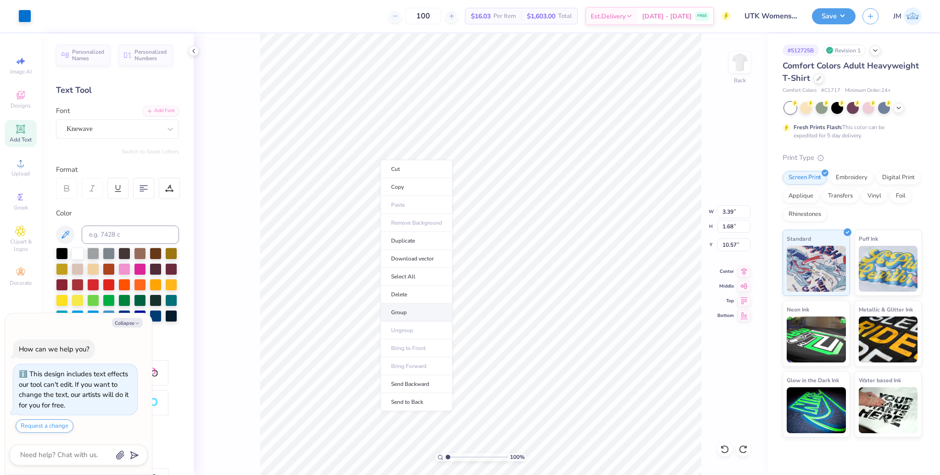
click at [408, 309] on li "Group" at bounding box center [417, 312] width 72 height 18
type textarea "x"
type input "15.09"
click at [720, 451] on icon at bounding box center [724, 448] width 9 height 9
type textarea "x"
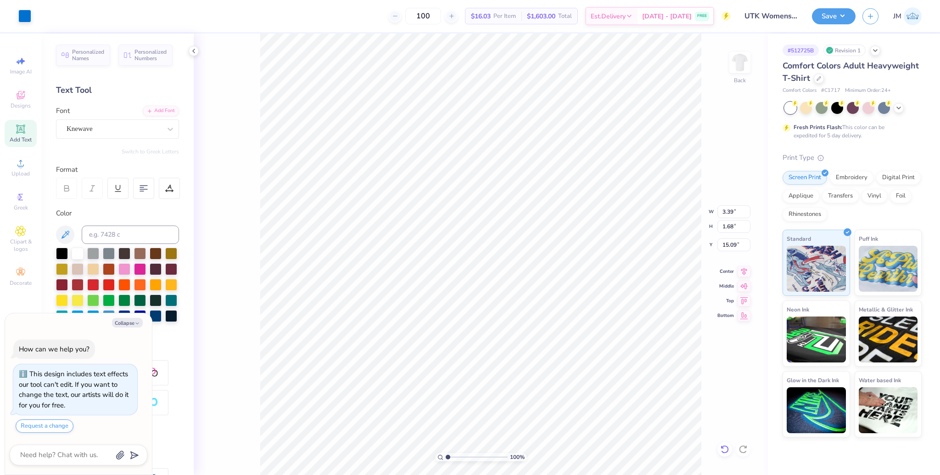
type input "10.57"
click at [745, 271] on icon at bounding box center [744, 270] width 6 height 8
type textarea "x"
type input "8.71"
type input "1.08"
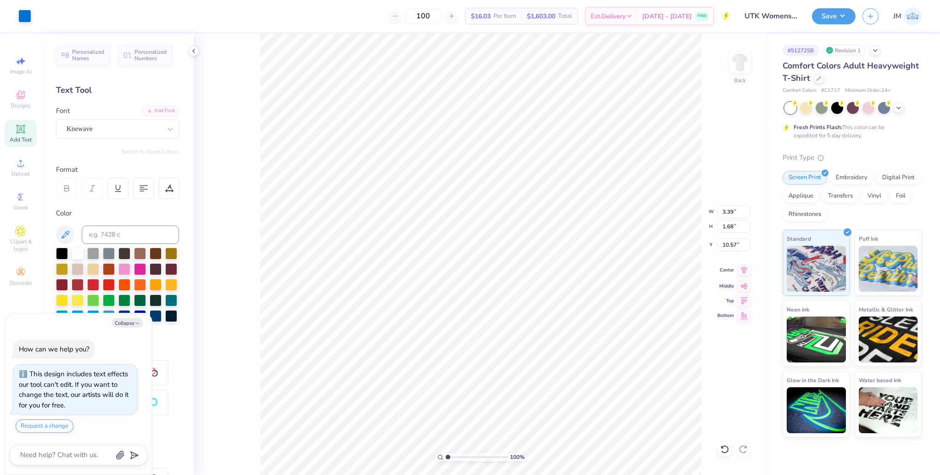
type input "9.56"
click at [747, 271] on icon at bounding box center [744, 269] width 13 height 11
type textarea "x"
type input "7.18"
type input "0.58"
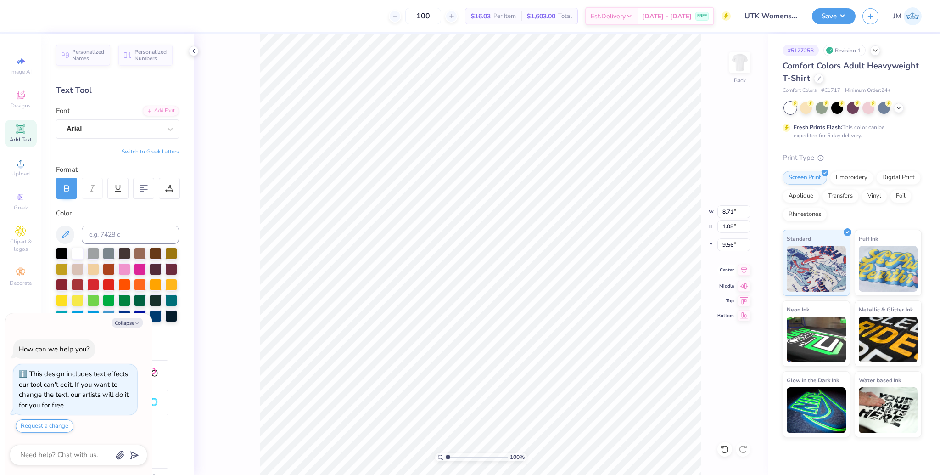
type input "12.79"
click at [750, 273] on icon at bounding box center [744, 269] width 13 height 11
type textarea "x"
type input "8.71"
type input "1.08"
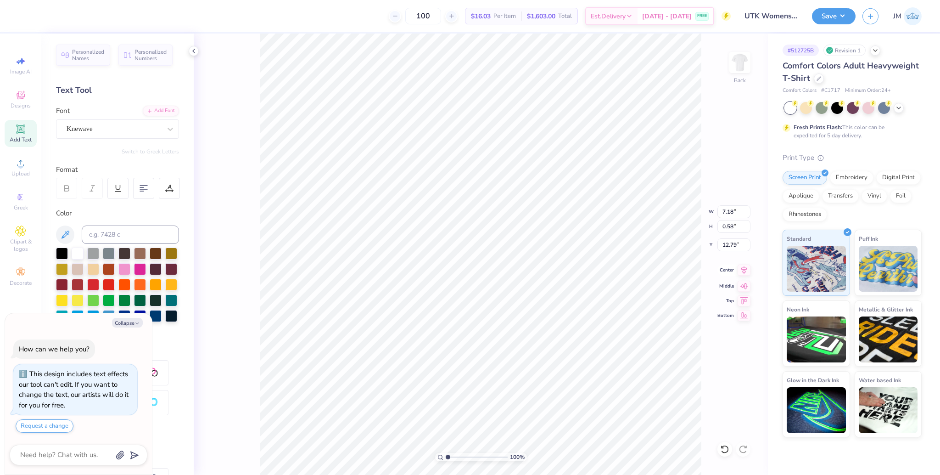
type input "9.56"
click at [132, 320] on button "Collapse" at bounding box center [127, 323] width 31 height 10
type textarea "x"
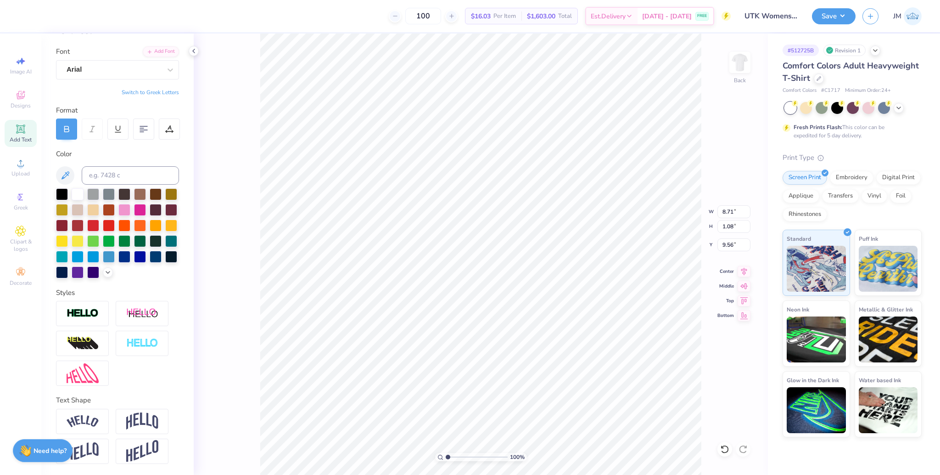
scroll to position [61, 0]
click at [100, 433] on div at bounding box center [82, 421] width 53 height 25
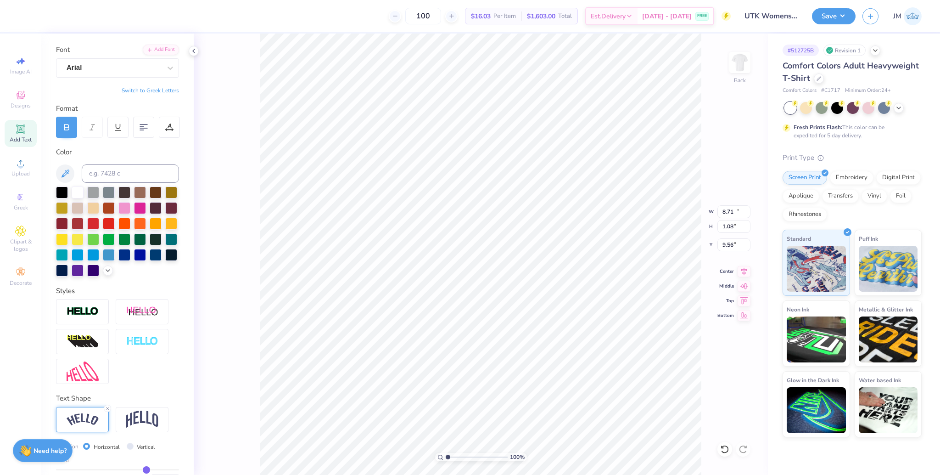
type input "10.19"
type input "2.32"
type input "9.09"
drag, startPoint x: 449, startPoint y: 458, endPoint x: 457, endPoint y: 449, distance: 11.7
type input "2.47"
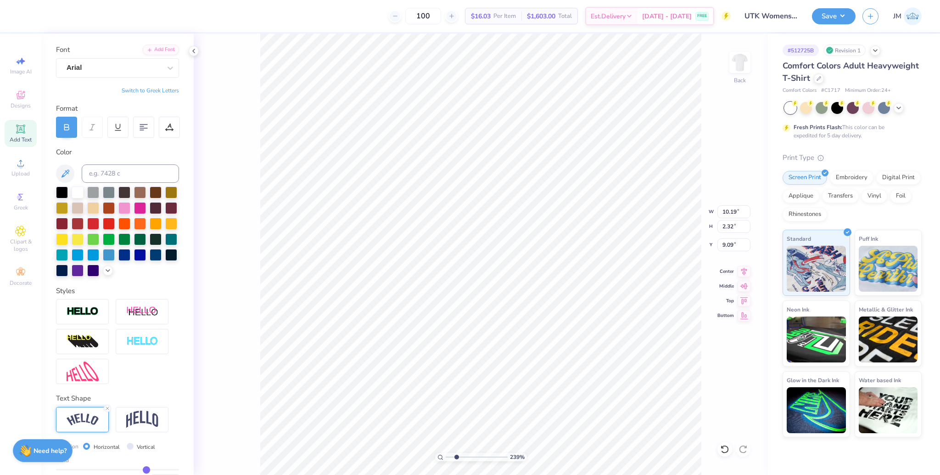
click at [457, 453] on input "range" at bounding box center [477, 457] width 62 height 8
type input "9.69"
type input "10.97"
type input "0.48"
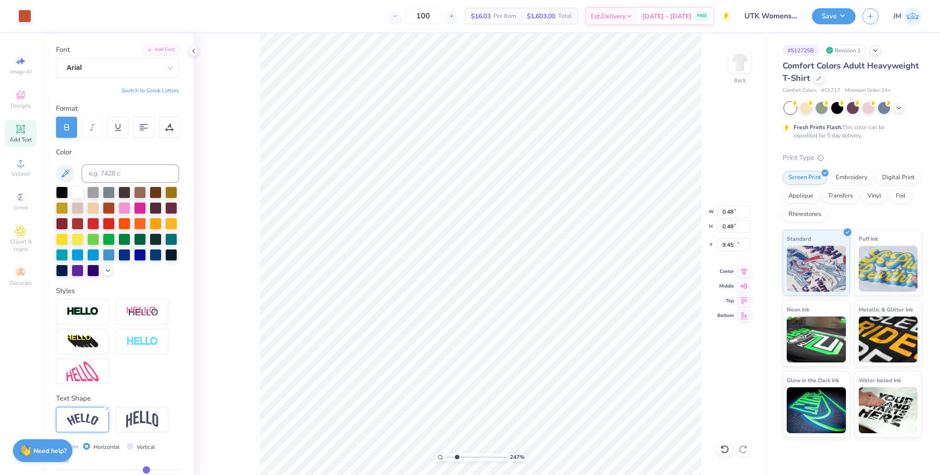
type input "14.75"
type input "10.19"
type input "2.32"
type input "9.09"
click at [744, 269] on icon at bounding box center [744, 269] width 13 height 11
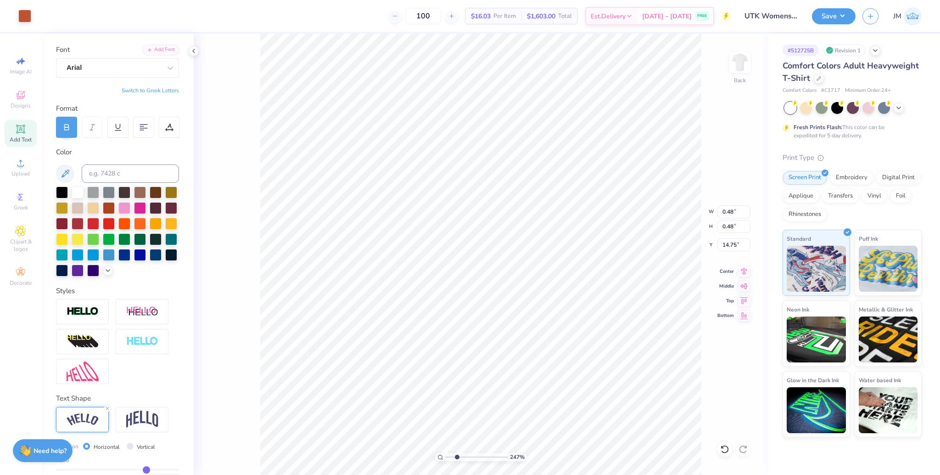
type input "0.48"
type input "10.84"
drag, startPoint x: 457, startPoint y: 454, endPoint x: 405, endPoint y: 436, distance: 55.2
type input "1"
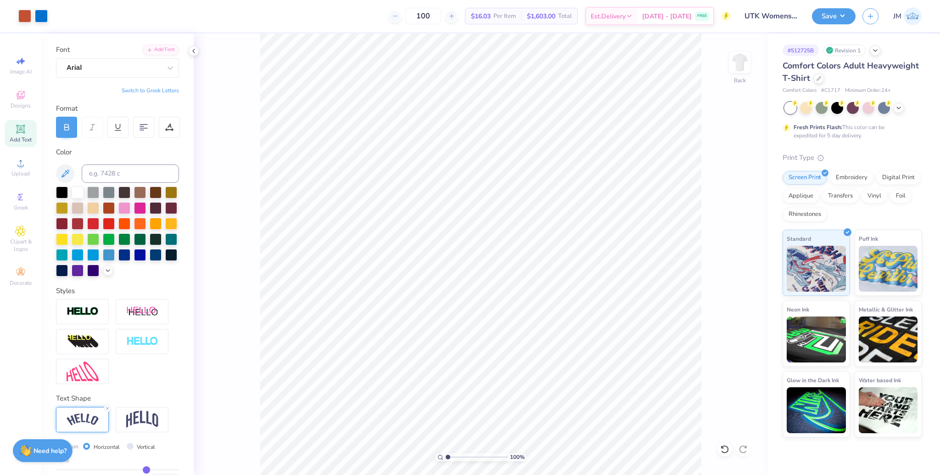
click at [446, 453] on input "range" at bounding box center [477, 457] width 62 height 8
click at [515, 370] on li "Group" at bounding box center [518, 374] width 72 height 18
type input "9.03"
click at [731, 212] on input "10.50" at bounding box center [733, 211] width 33 height 13
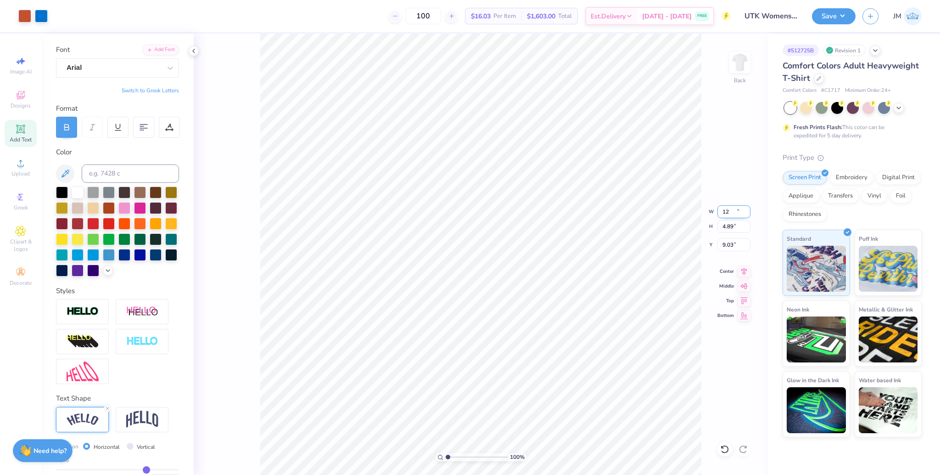
type input "12.00"
type input "4.89"
type input "8.72"
click at [745, 269] on icon at bounding box center [744, 269] width 13 height 11
click at [724, 244] on input "8.72" at bounding box center [733, 244] width 33 height 13
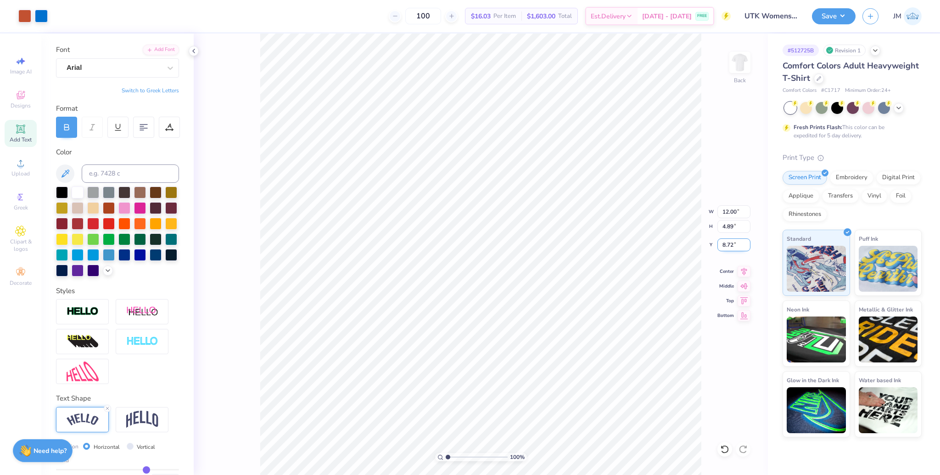
click at [724, 244] on input "8.72" at bounding box center [733, 244] width 33 height 13
type input "3.72"
drag, startPoint x: 707, startPoint y: 263, endPoint x: 701, endPoint y: 266, distance: 6.6
click at [706, 263] on div "100 % Back W 12.00 12.00 " H 4.89 4.89 " Y 3.72 3.72 " Center Middle Top Bottom" at bounding box center [481, 254] width 574 height 441
click at [829, 18] on button "Save" at bounding box center [834, 15] width 44 height 16
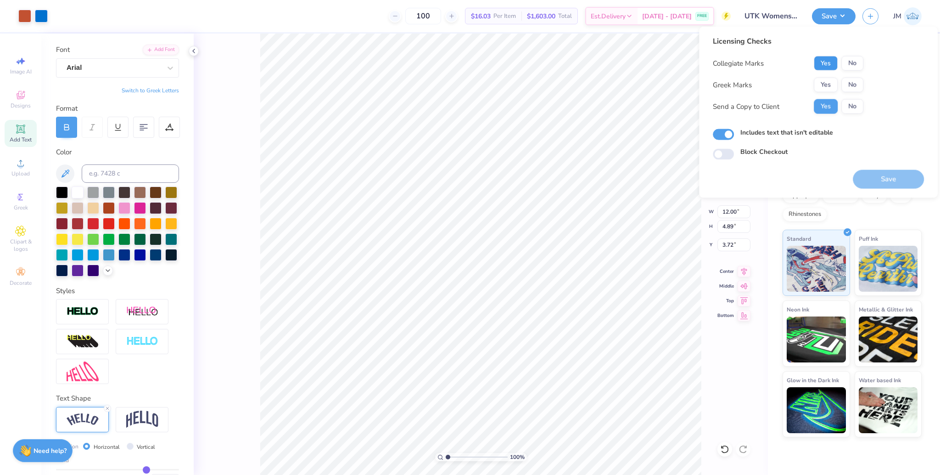
click at [827, 62] on button "Yes" at bounding box center [826, 63] width 24 height 15
click at [861, 90] on button "No" at bounding box center [852, 85] width 22 height 15
click at [895, 185] on button "Save" at bounding box center [888, 179] width 71 height 19
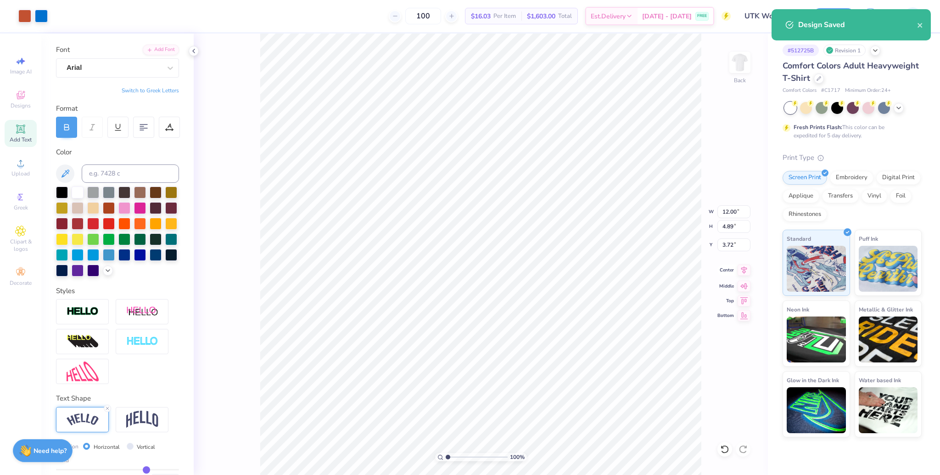
drag, startPoint x: 745, startPoint y: 271, endPoint x: 727, endPoint y: 266, distance: 18.2
click at [745, 271] on icon at bounding box center [744, 269] width 13 height 11
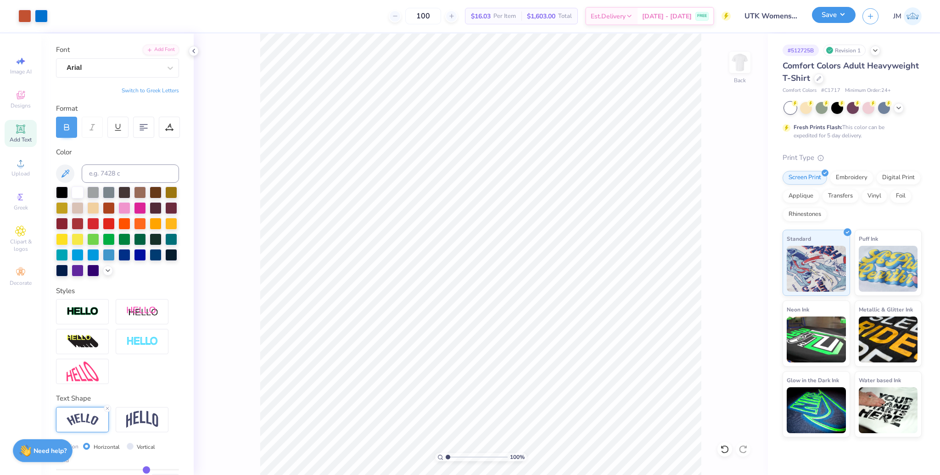
click at [842, 15] on button "Save" at bounding box center [834, 15] width 44 height 16
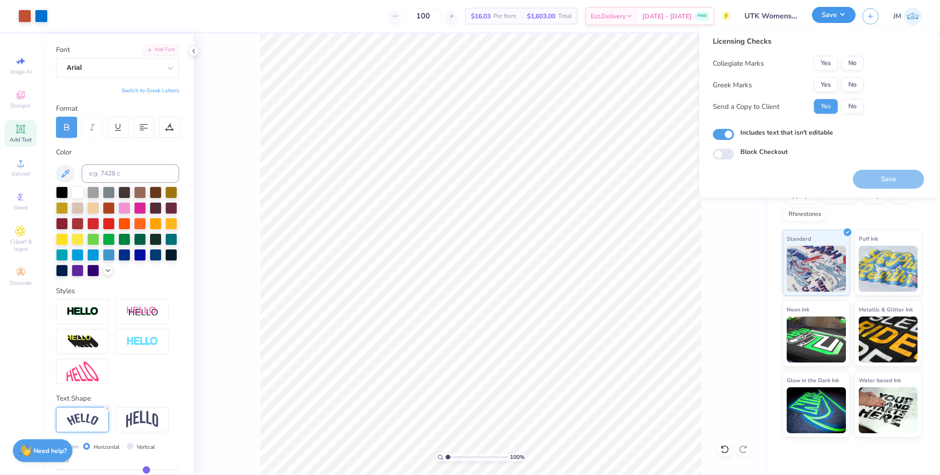
click at [842, 15] on button "Save" at bounding box center [834, 15] width 44 height 16
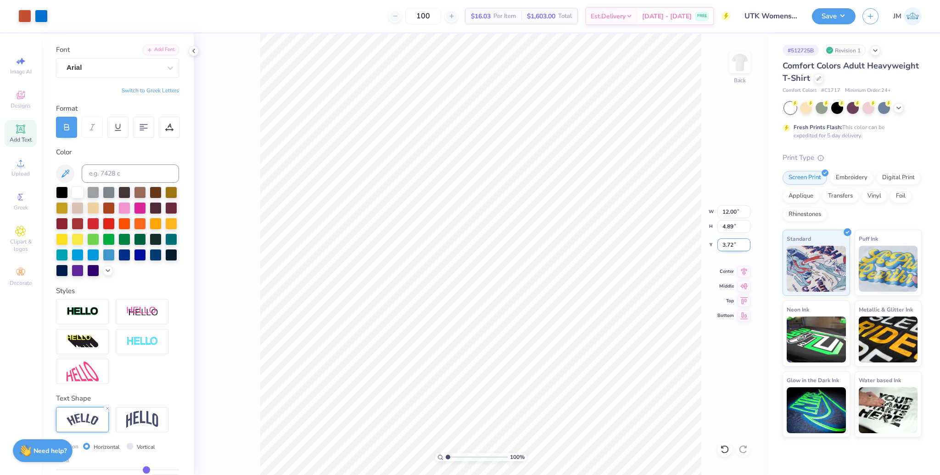
click at [729, 246] on input "3.72" at bounding box center [733, 244] width 33 height 13
type input "3.00"
click at [838, 11] on button "Save" at bounding box center [834, 15] width 44 height 16
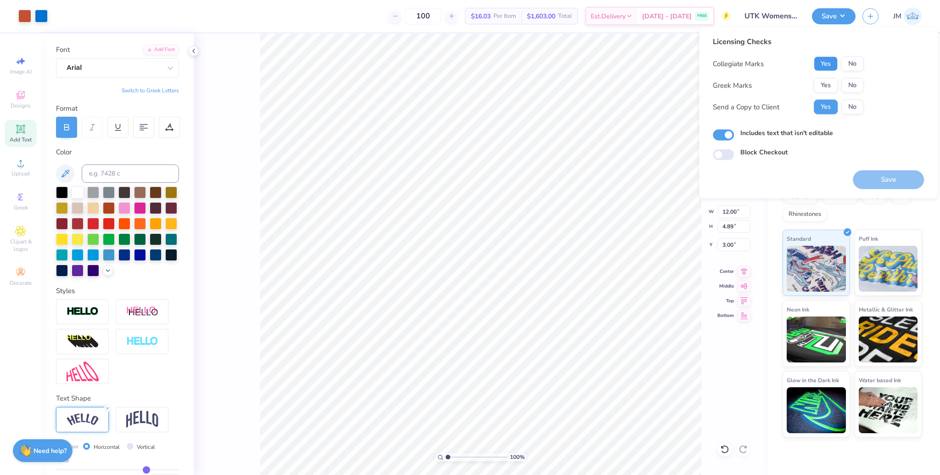
click at [824, 61] on button "Yes" at bounding box center [826, 63] width 24 height 15
click at [857, 94] on div "Collegiate Marks Yes No Greek Marks Yes No Send a Copy to Client Yes No" at bounding box center [788, 85] width 151 height 58
click at [855, 89] on button "No" at bounding box center [852, 85] width 22 height 15
click at [900, 169] on div "Save" at bounding box center [888, 174] width 71 height 29
click at [900, 176] on button "Save" at bounding box center [888, 179] width 71 height 19
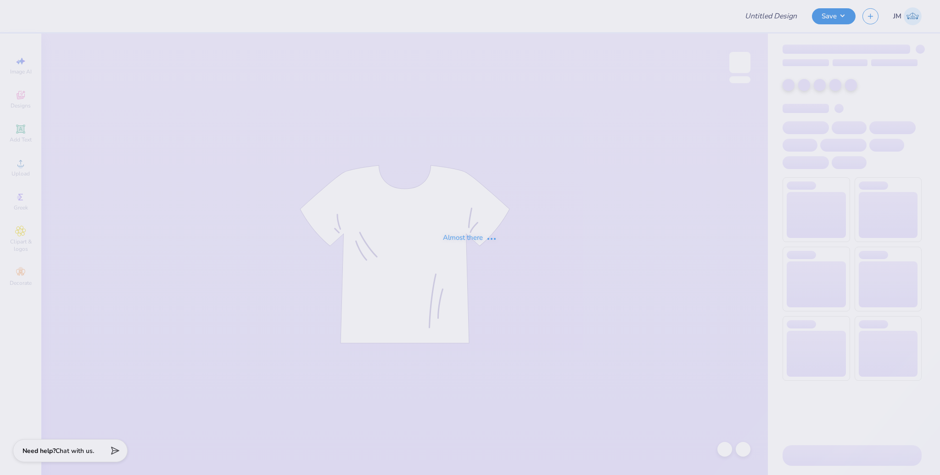
type input "[PERSON_NAME] Hanover : [GEOGRAPHIC_DATA][US_STATE]"
type input "30"
type input "[PERSON_NAME] Hanover : [GEOGRAPHIC_DATA][US_STATE]"
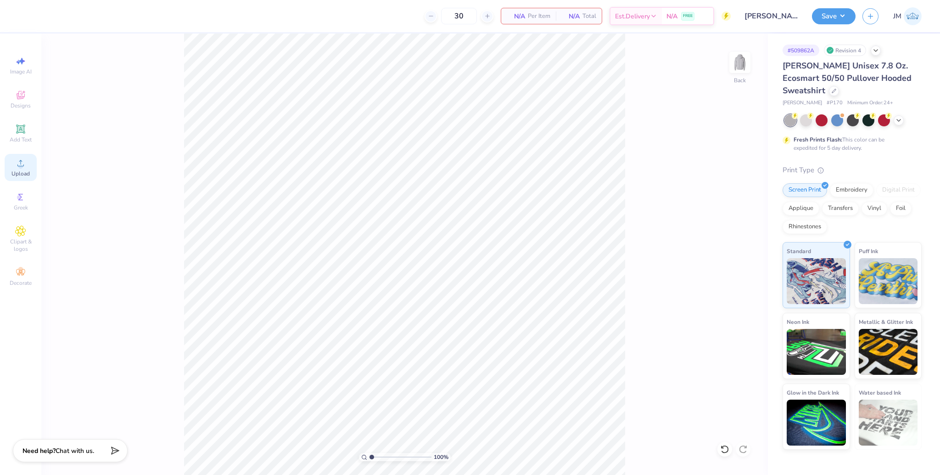
click at [32, 172] on div "Upload" at bounding box center [21, 167] width 32 height 27
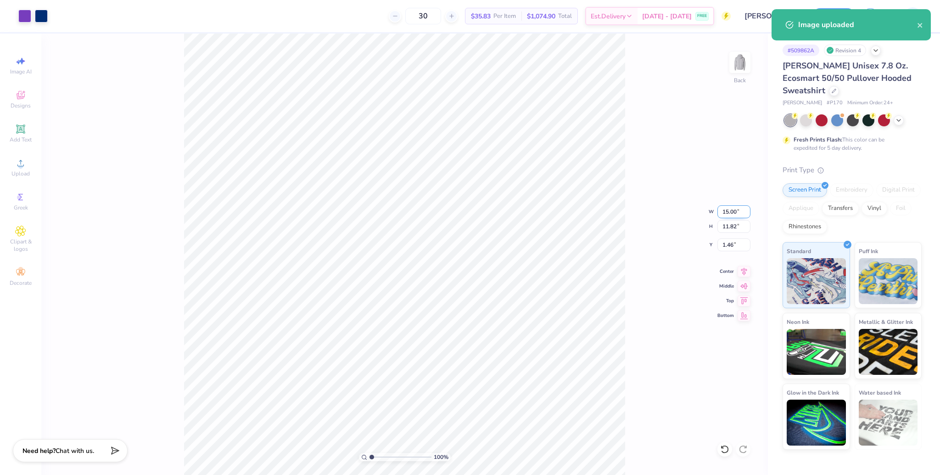
click at [726, 212] on input "15.00" at bounding box center [733, 211] width 33 height 13
type input "12.00"
type input "9.46"
click at [724, 243] on input "2.65" at bounding box center [733, 244] width 33 height 13
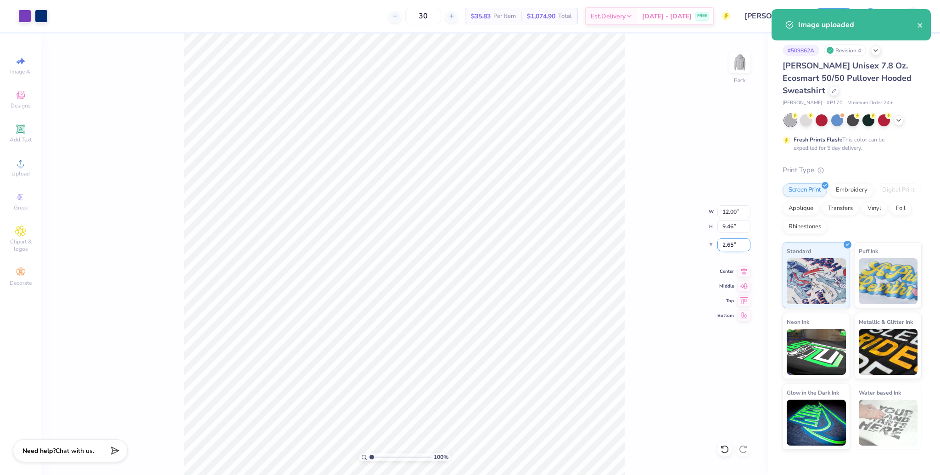
click at [724, 243] on input "2.65" at bounding box center [733, 244] width 33 height 13
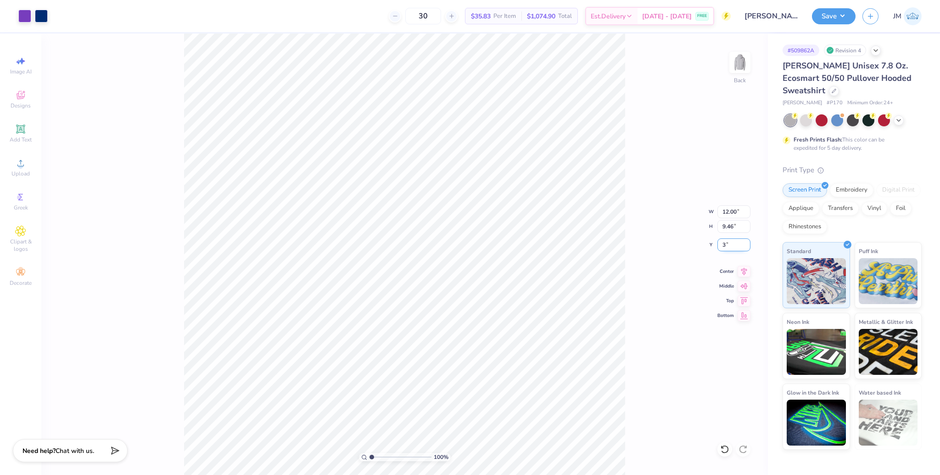
type input "3.00"
click at [746, 274] on icon at bounding box center [744, 269] width 13 height 11
click at [836, 15] on button "Save" at bounding box center [834, 15] width 44 height 16
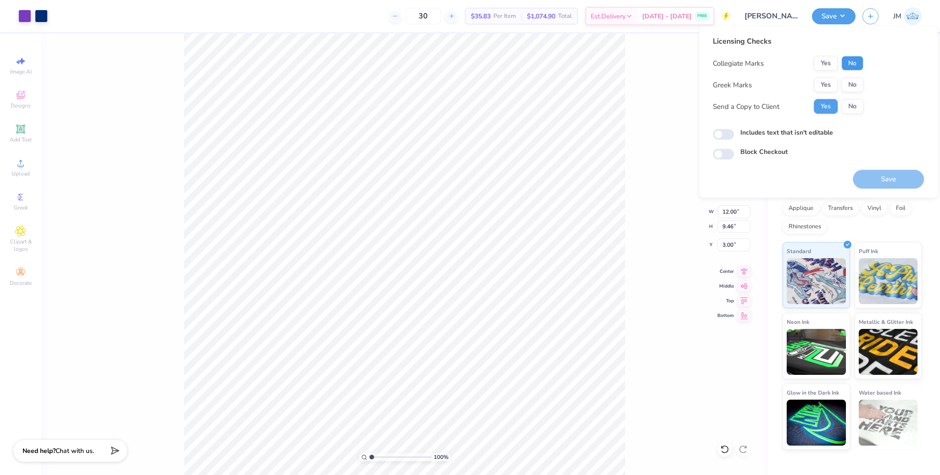
click at [850, 63] on button "No" at bounding box center [852, 63] width 22 height 15
click at [833, 79] on button "Yes" at bounding box center [826, 85] width 24 height 15
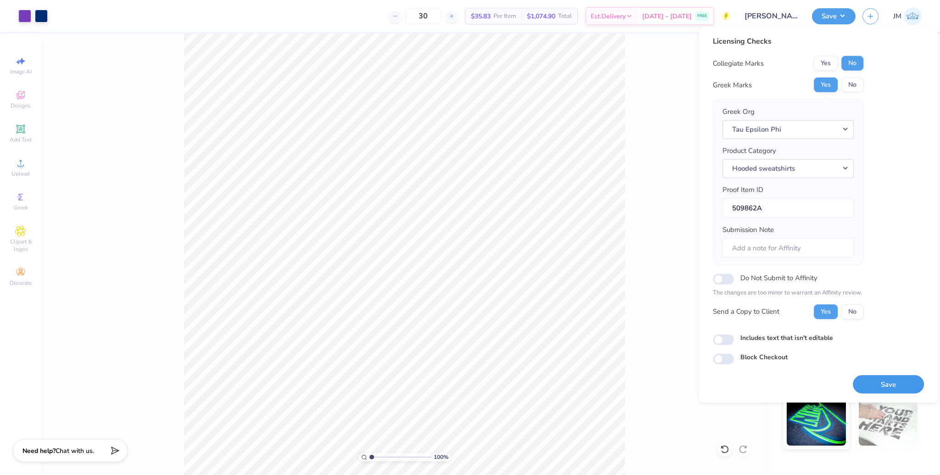
click at [888, 381] on button "Save" at bounding box center [888, 384] width 71 height 19
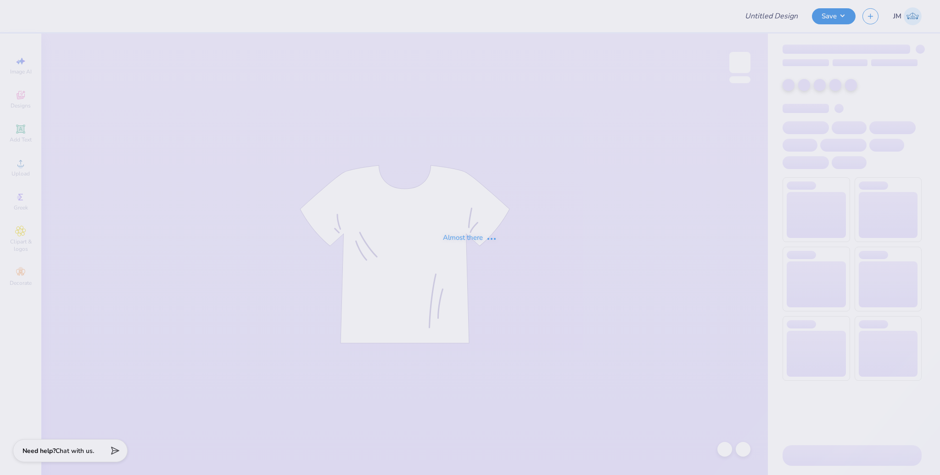
type input "akphi gen merch 2"
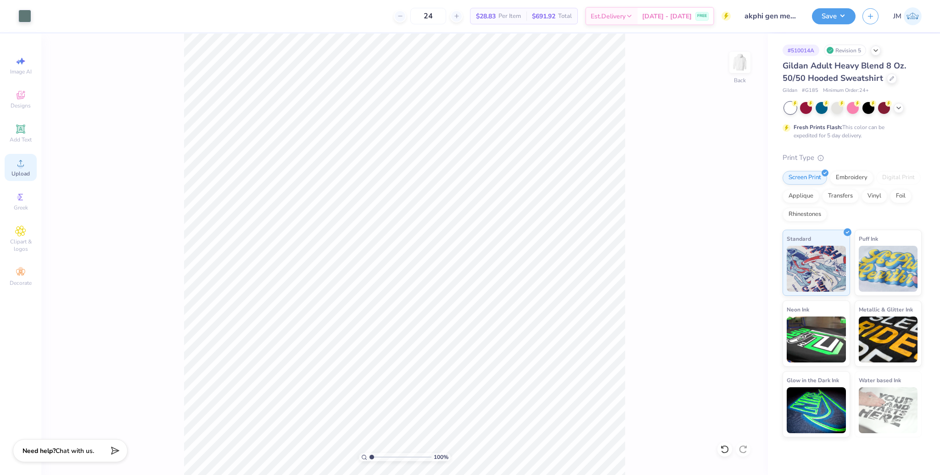
click at [19, 164] on circle at bounding box center [20, 165] width 5 height 5
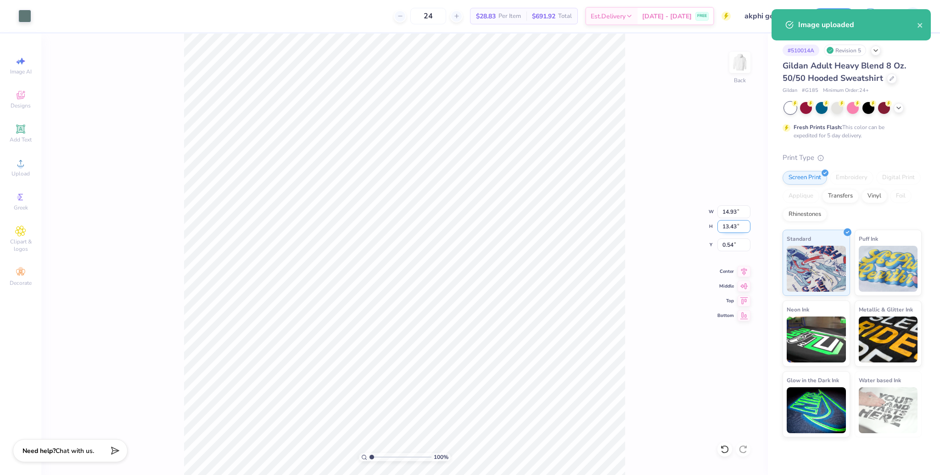
click at [726, 226] on input "13.43" at bounding box center [733, 226] width 33 height 13
type input "3.50"
type input "3.89"
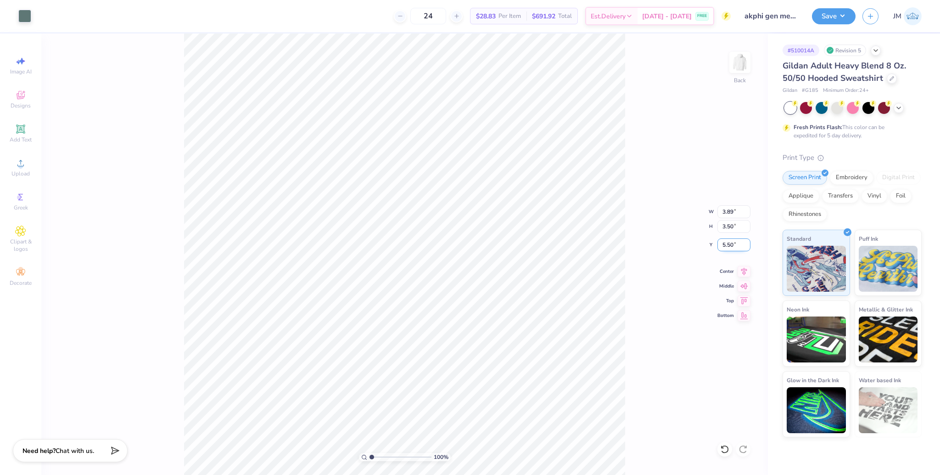
click at [726, 249] on input "5.50" at bounding box center [733, 244] width 33 height 13
click at [723, 453] on icon at bounding box center [724, 448] width 9 height 9
type input "5.50"
click at [724, 450] on icon at bounding box center [724, 448] width 9 height 9
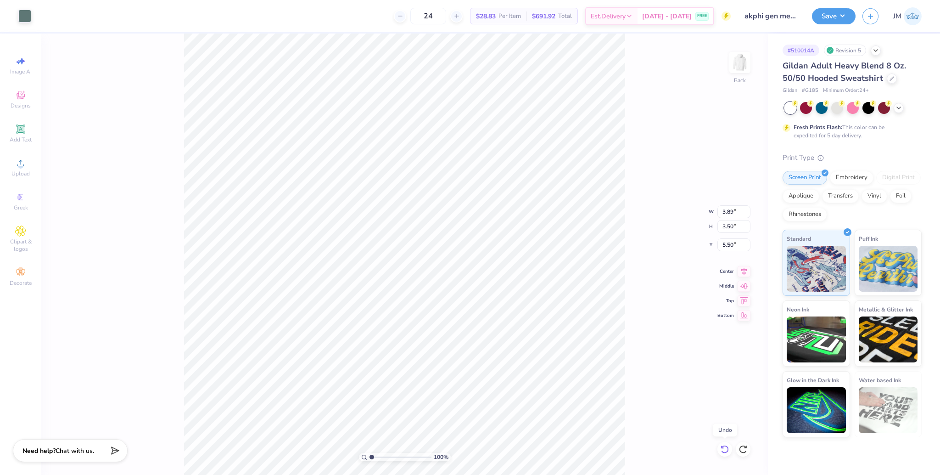
type input "14.93"
type input "13.43"
type input "0.54"
click at [724, 450] on icon at bounding box center [724, 448] width 9 height 9
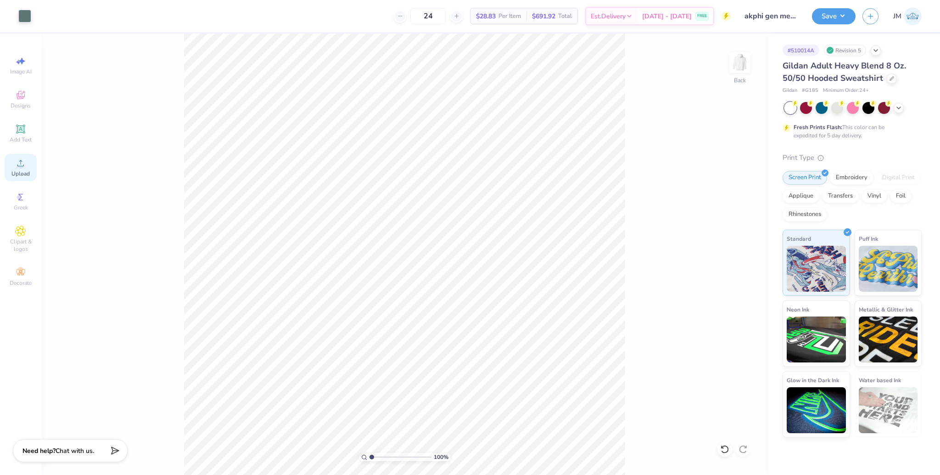
click at [26, 168] on div "Upload" at bounding box center [21, 167] width 32 height 27
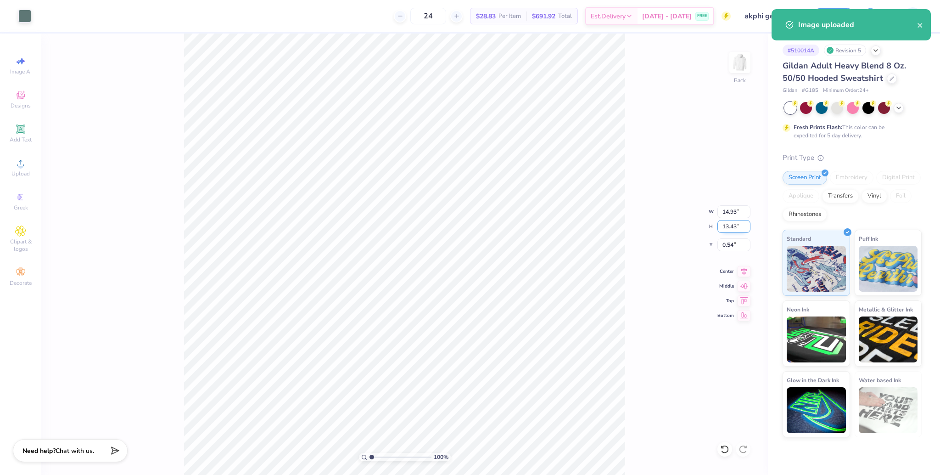
click at [722, 227] on input "13.43" at bounding box center [733, 226] width 33 height 13
type input "5.50"
type input "6.11"
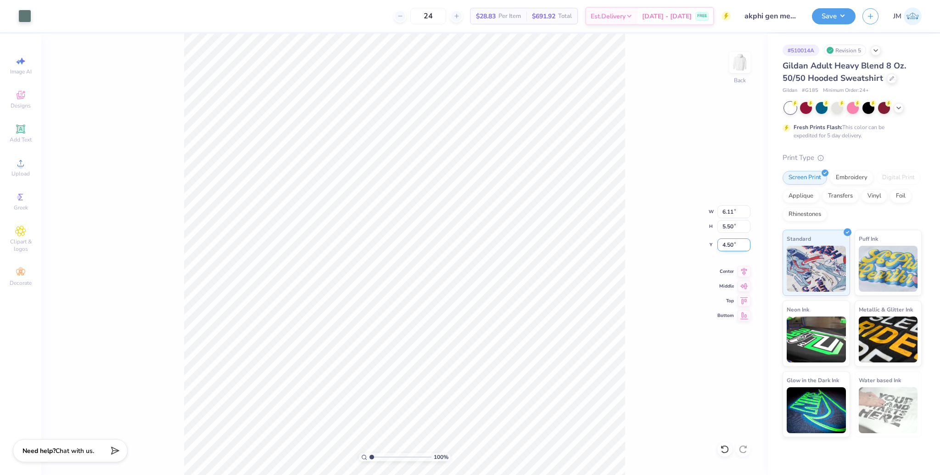
click at [729, 245] on input "4.50" at bounding box center [733, 244] width 33 height 13
type input "3.00"
click at [456, 371] on li "Group" at bounding box center [462, 374] width 72 height 18
type input "10.49"
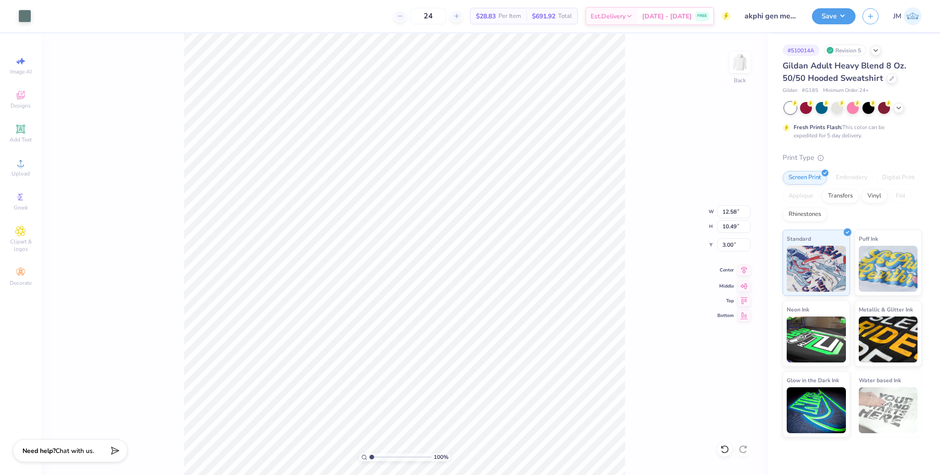
click at [745, 268] on icon at bounding box center [744, 269] width 13 height 11
click at [726, 448] on icon at bounding box center [724, 448] width 9 height 9
click at [499, 360] on li "Ungroup" at bounding box center [506, 361] width 72 height 18
click at [482, 376] on li "Group" at bounding box center [490, 374] width 72 height 18
click at [495, 390] on li "Ungroup" at bounding box center [501, 391] width 72 height 18
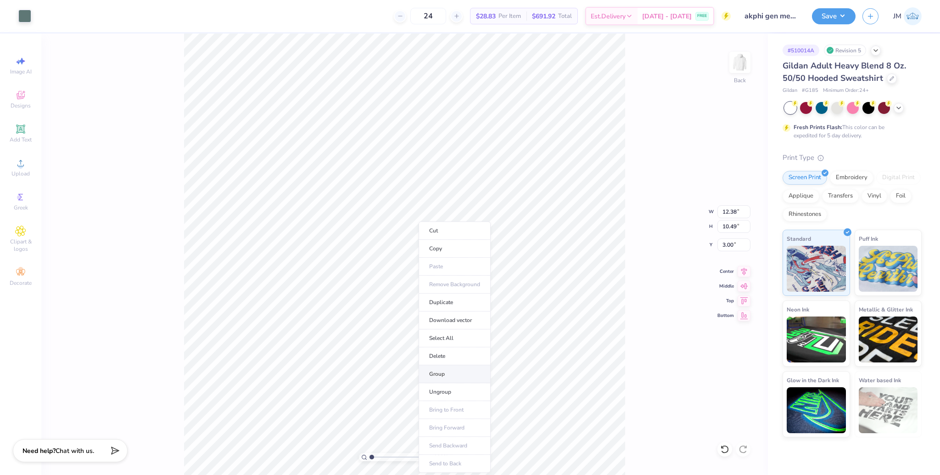
click at [452, 379] on li "Group" at bounding box center [455, 374] width 72 height 18
click at [726, 225] on input "10.49" at bounding box center [733, 226] width 33 height 13
type input "10.5"
type input "12.39"
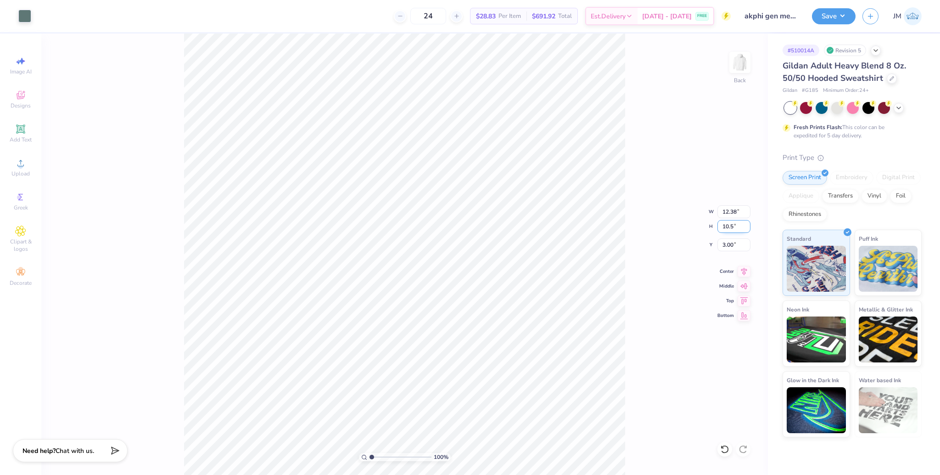
type input "10.50"
click at [724, 249] on input "3.00" at bounding box center [733, 244] width 33 height 13
type input "3.00"
click at [831, 18] on button "Save" at bounding box center [834, 15] width 44 height 16
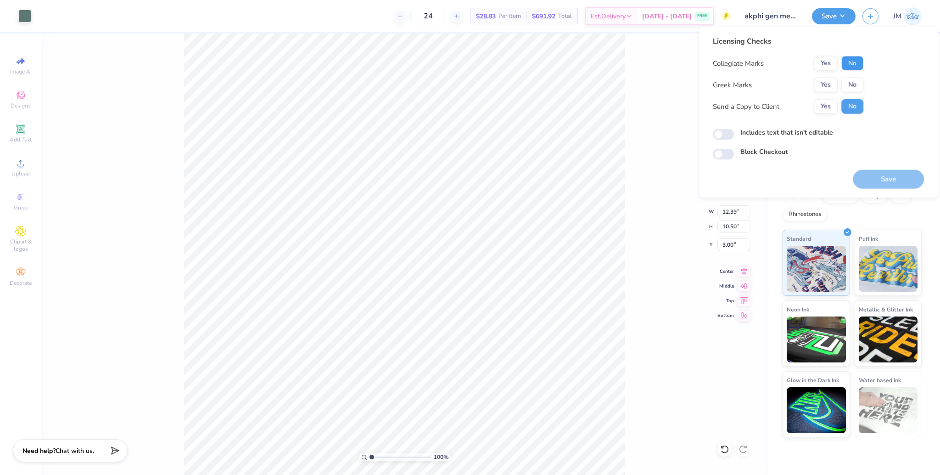
click at [849, 63] on button "No" at bounding box center [852, 63] width 22 height 15
drag, startPoint x: 818, startPoint y: 84, endPoint x: 826, endPoint y: 94, distance: 13.1
click at [818, 84] on button "Yes" at bounding box center [826, 85] width 24 height 15
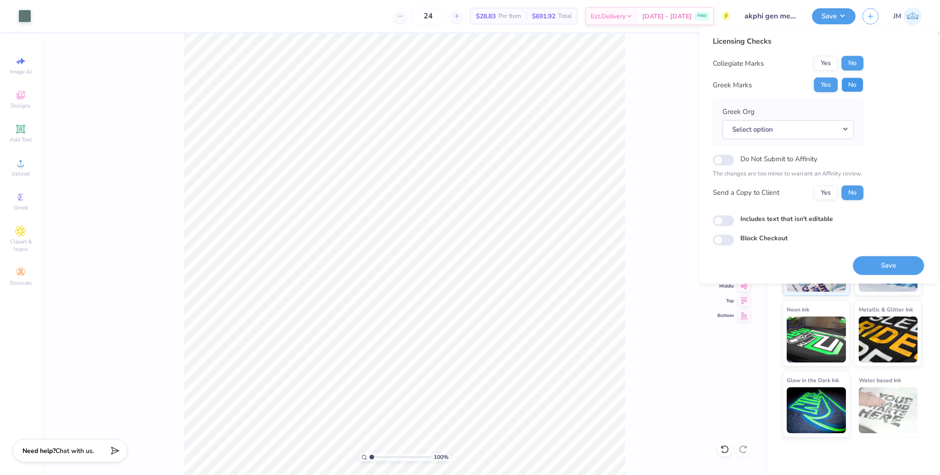
click at [842, 89] on button "No" at bounding box center [852, 85] width 22 height 15
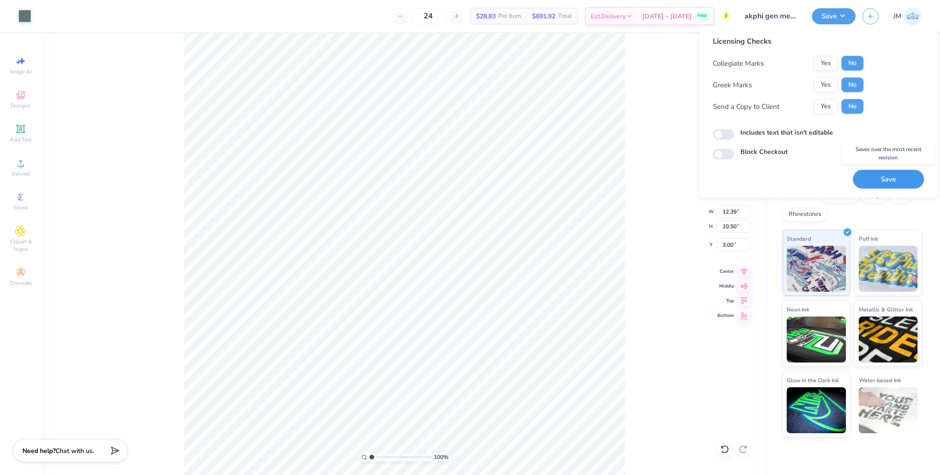
click at [873, 176] on button "Save" at bounding box center [888, 179] width 71 height 19
